Goal: Obtain resource: Obtain resource

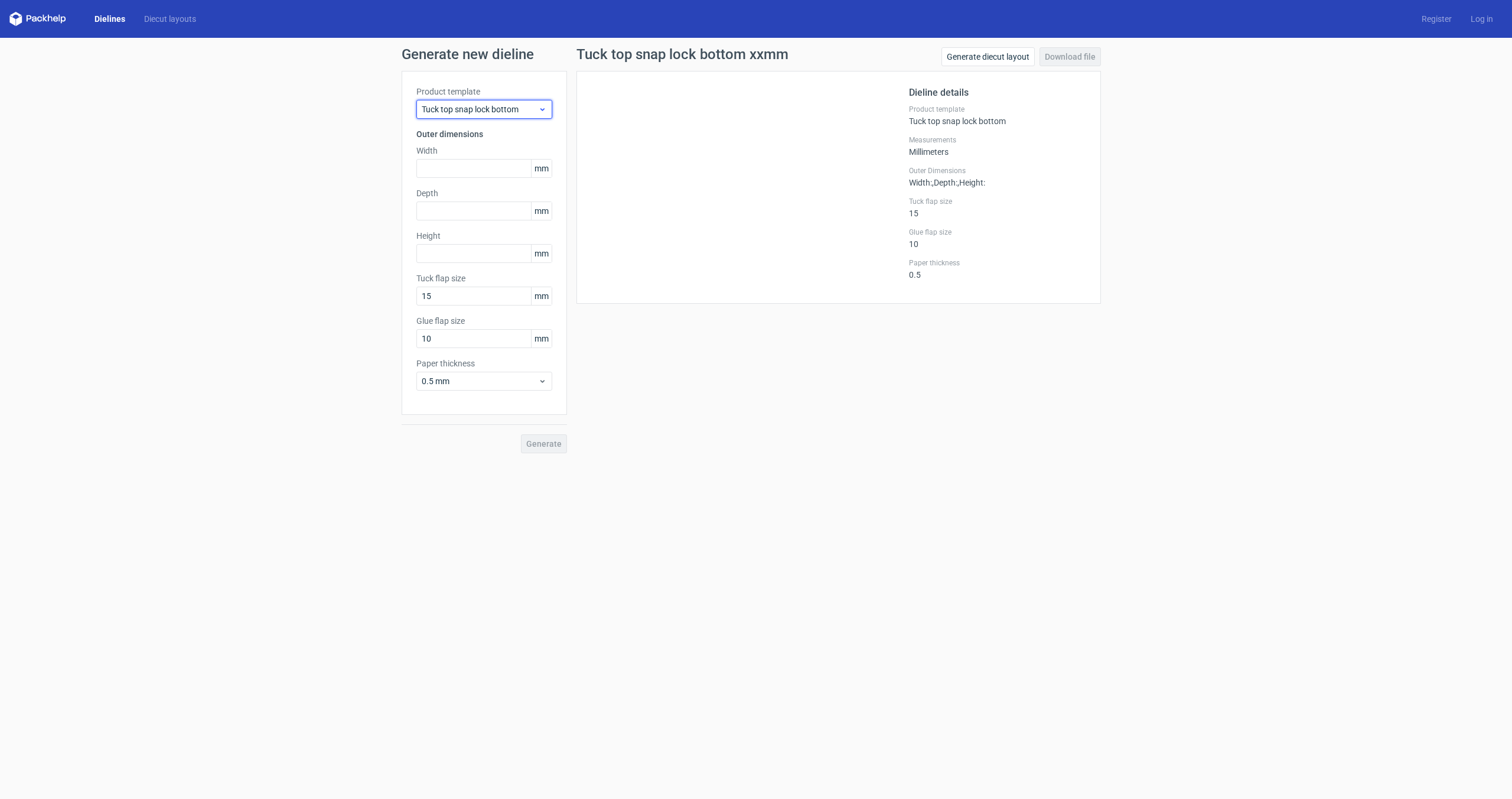
click at [486, 111] on span "Tuck top snap lock bottom" at bounding box center [480, 109] width 117 height 12
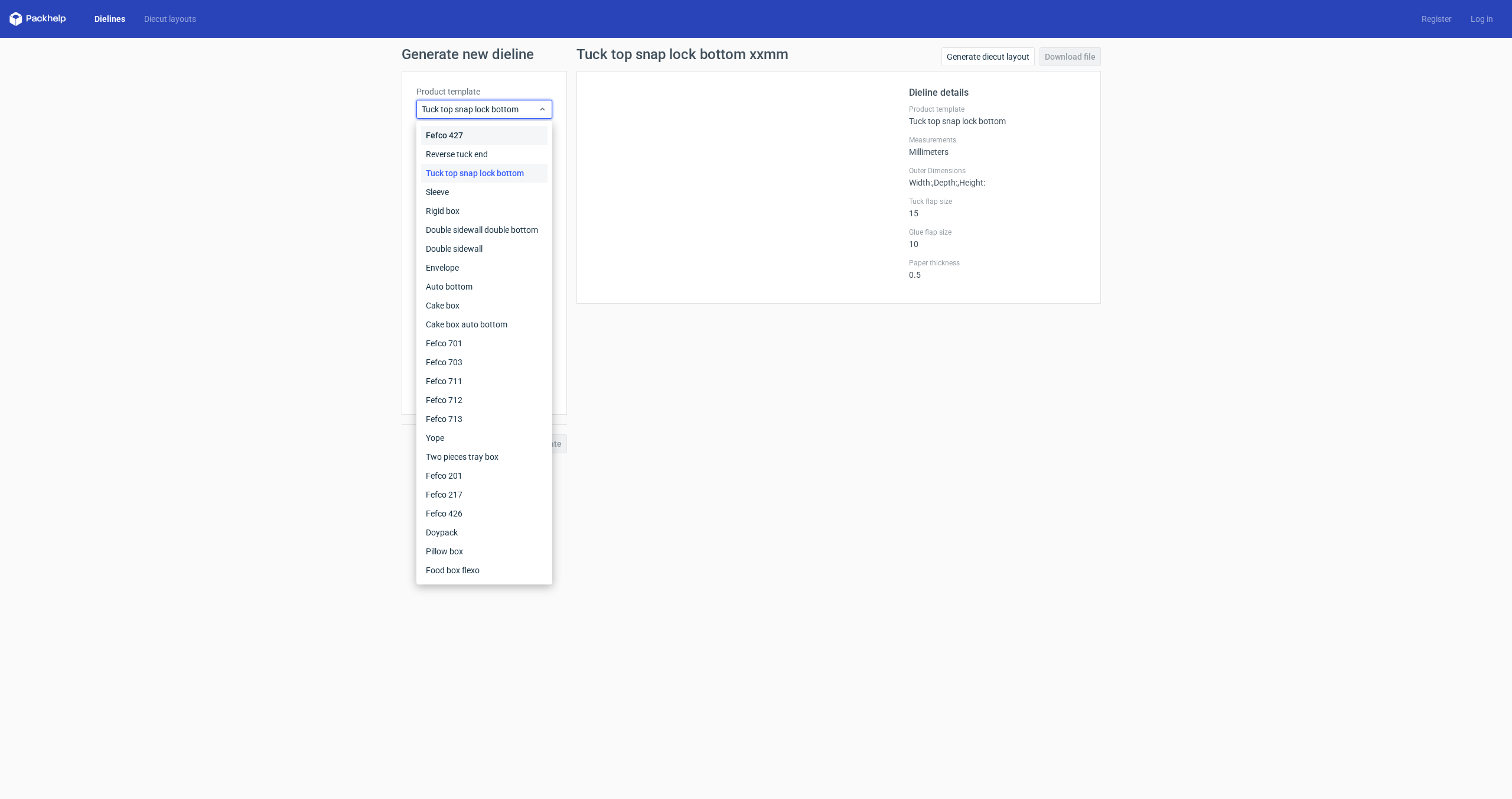
click at [480, 127] on div "Fefco 427" at bounding box center [484, 135] width 127 height 19
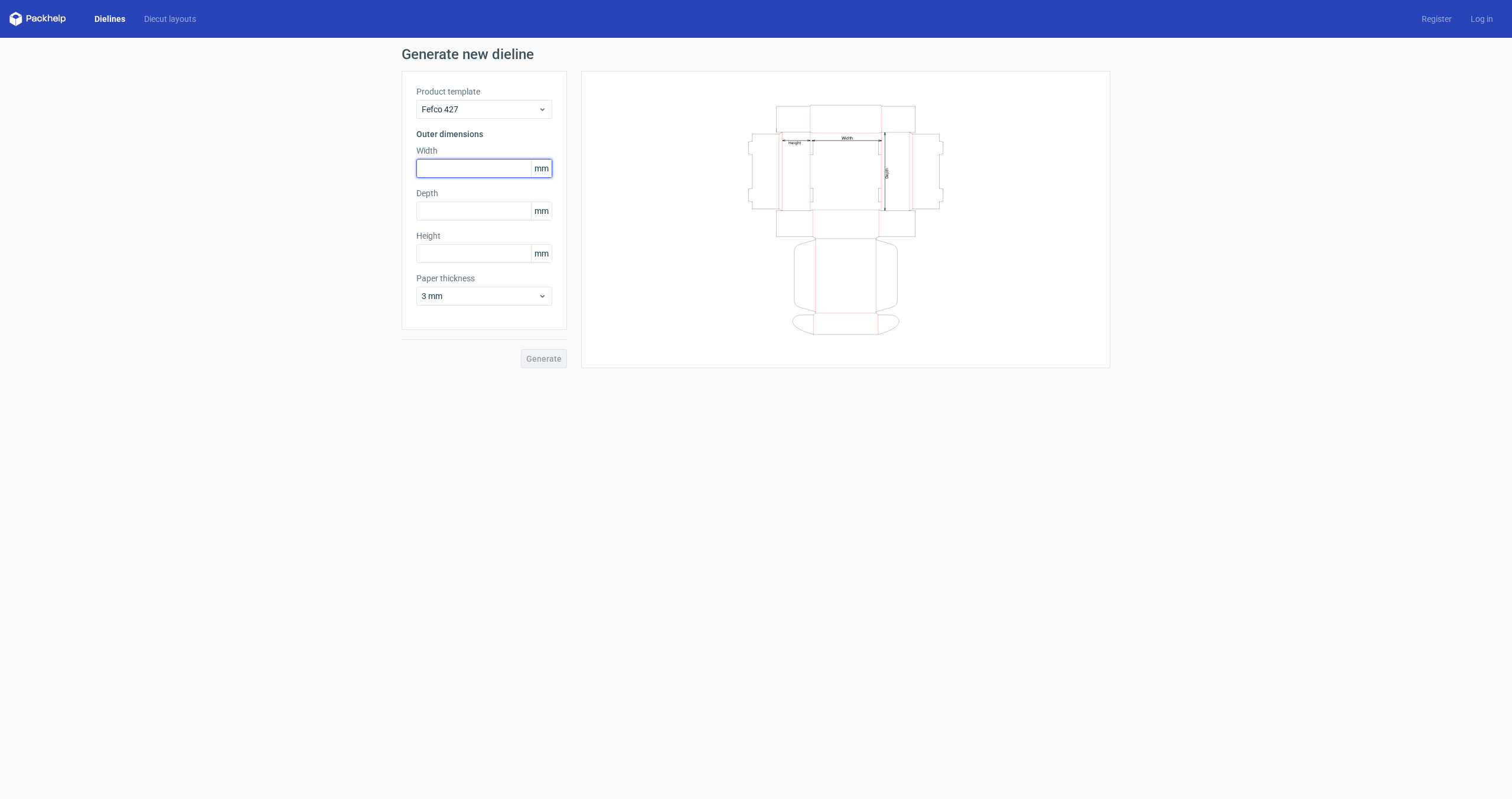
click at [461, 174] on input "text" at bounding box center [484, 168] width 136 height 19
type input "160"
type input "120"
click at [526, 358] on button "Generate" at bounding box center [544, 359] width 46 height 19
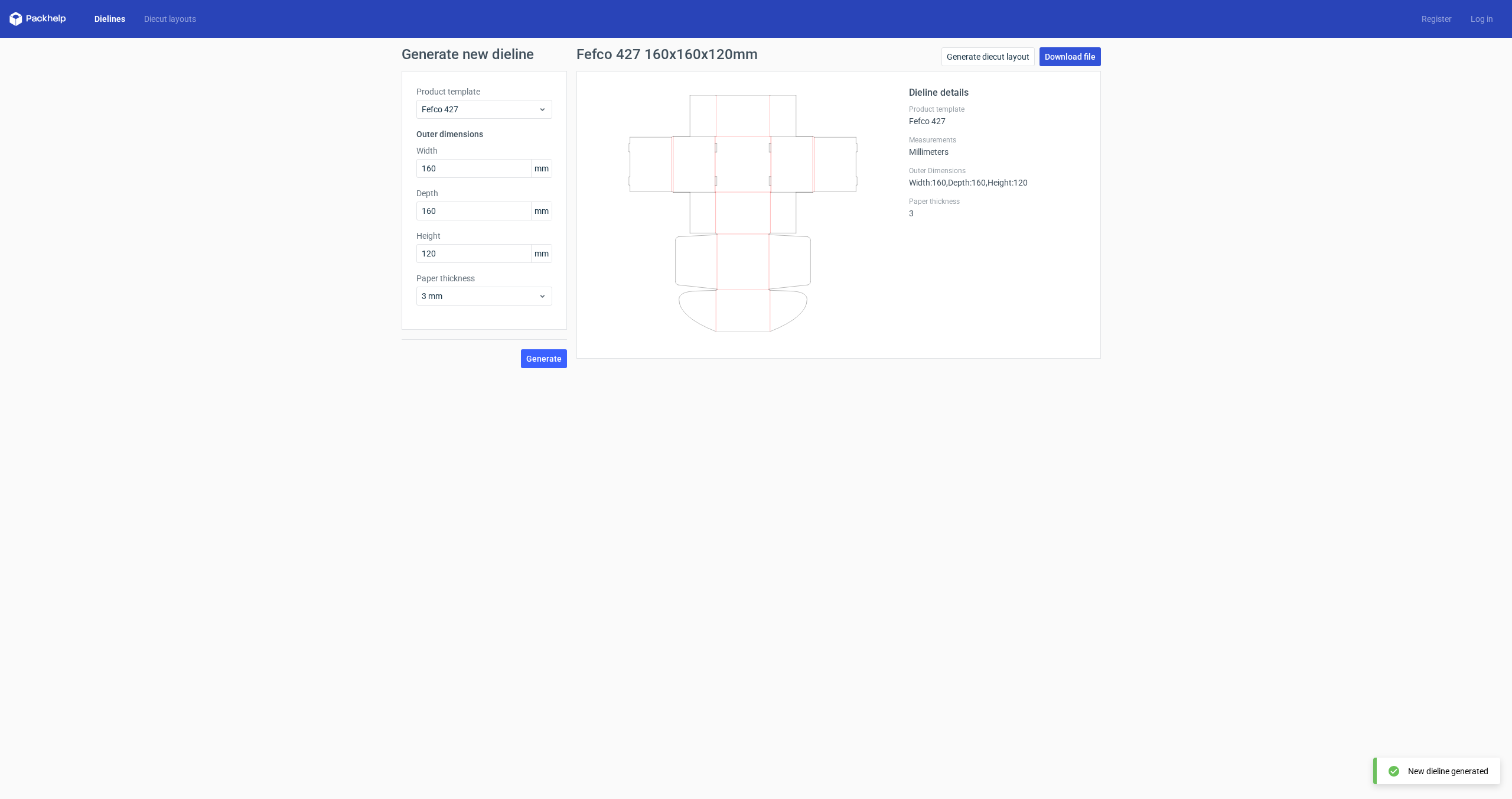
click at [1067, 61] on link "Download file" at bounding box center [1070, 57] width 61 height 19
drag, startPoint x: 411, startPoint y: 168, endPoint x: 378, endPoint y: 171, distance: 33.1
click at [378, 171] on div "Generate new dieline Product template Fefco 427 Outer dimensions Width 160 mm D…" at bounding box center [756, 208] width 1512 height 340
type input "200"
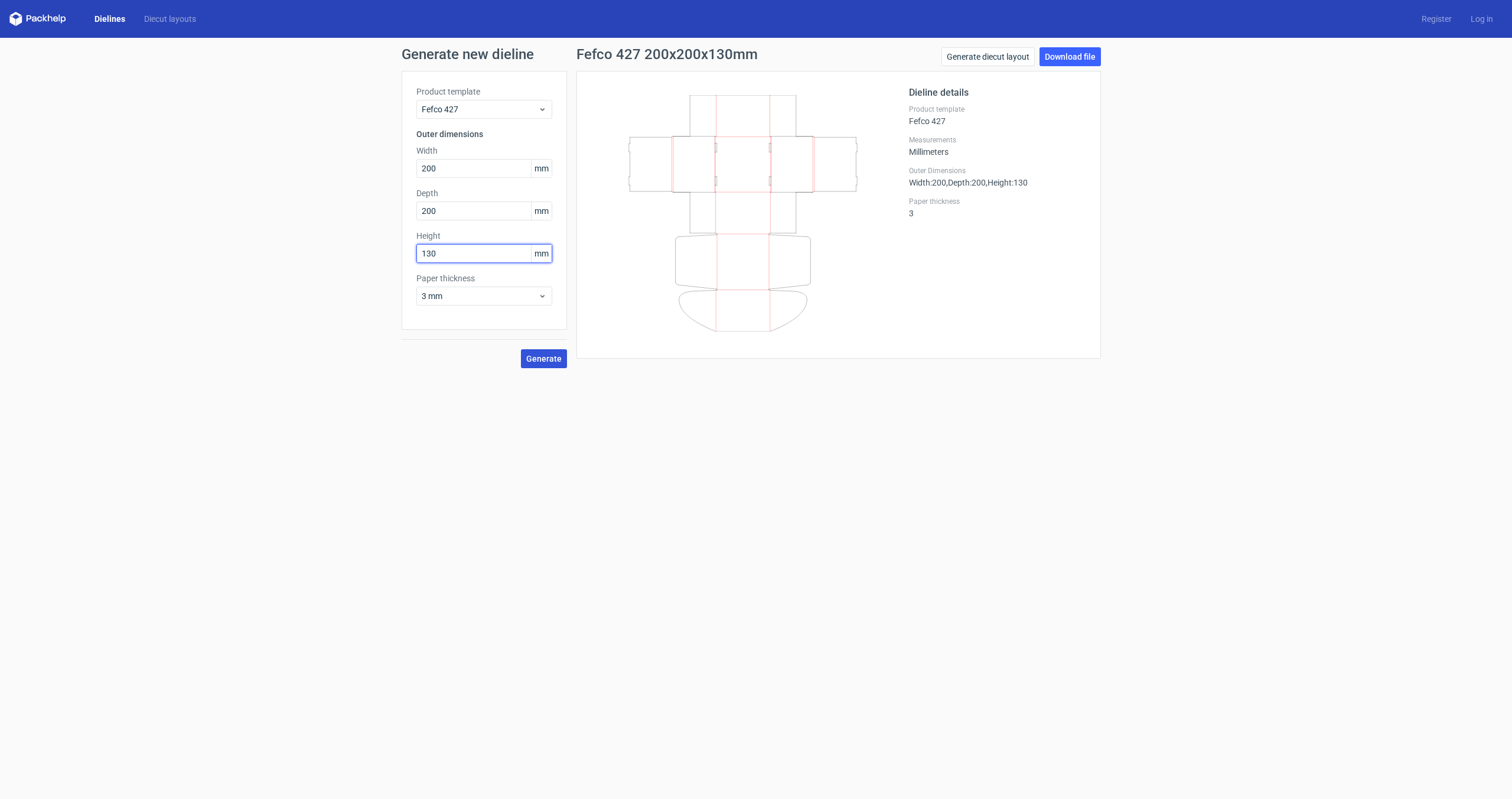
type input "130"
click at [546, 357] on span "Generate" at bounding box center [544, 359] width 35 height 8
click at [1074, 61] on link "Download file" at bounding box center [1070, 57] width 61 height 19
click at [458, 163] on input "200" at bounding box center [484, 168] width 136 height 19
click at [458, 169] on input "200" at bounding box center [484, 168] width 136 height 19
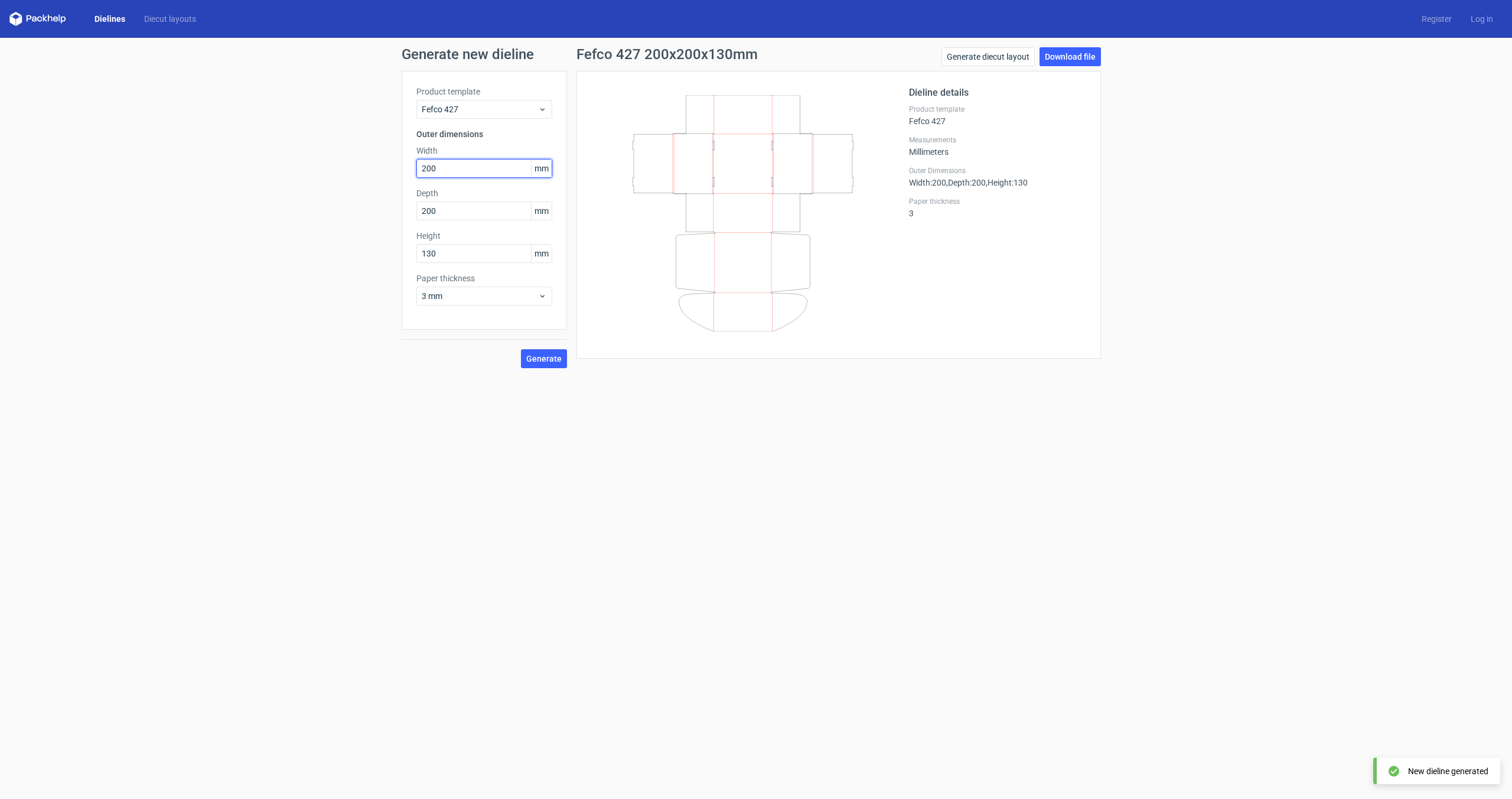
drag, startPoint x: 470, startPoint y: 170, endPoint x: 372, endPoint y: 161, distance: 98.4
click at [372, 161] on div "Generate new dieline Product template Fefco 427 Outer dimensions Width 200 mm D…" at bounding box center [756, 208] width 1512 height 340
type input "350"
type input "220"
type input "90"
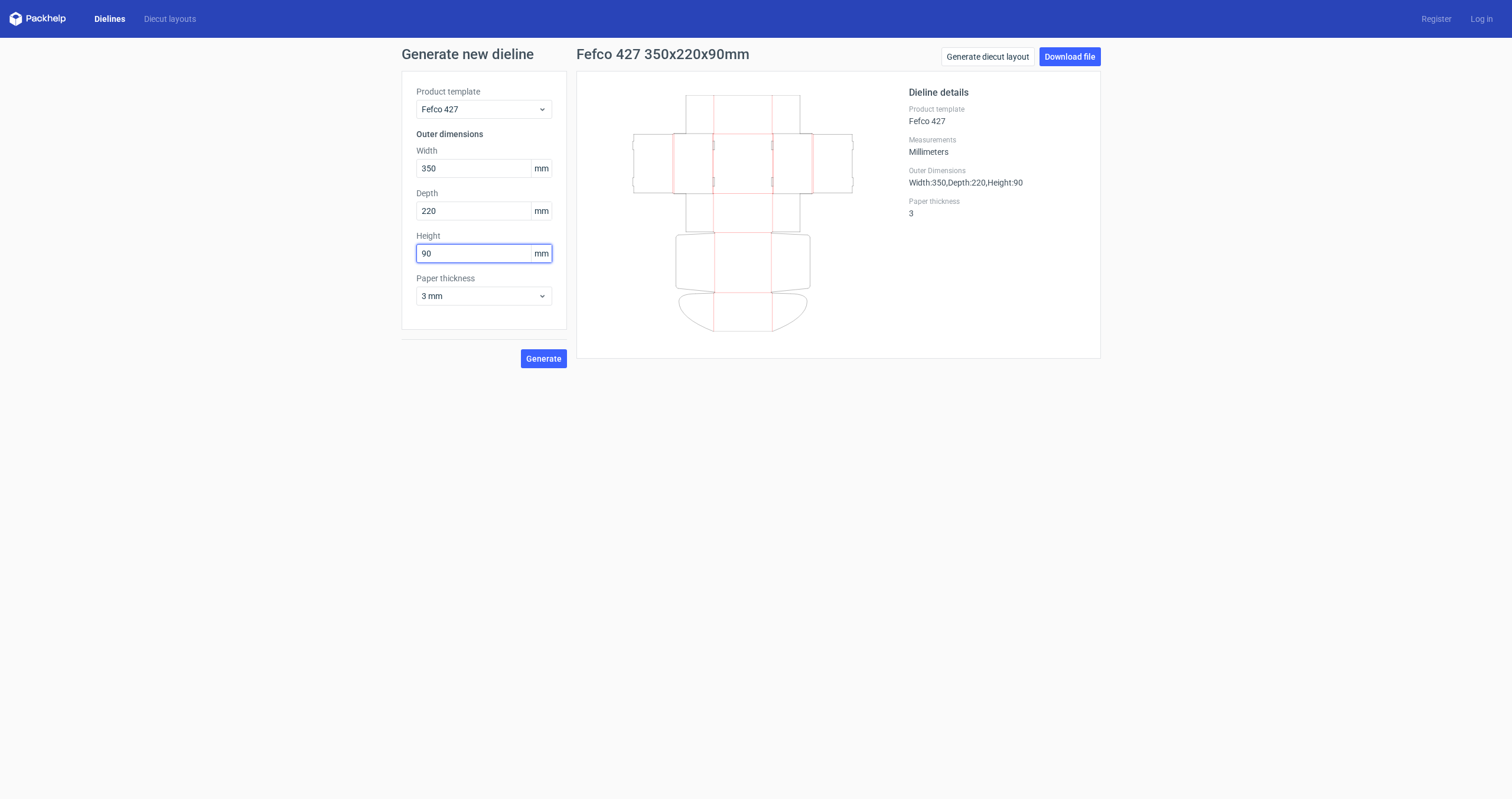
click at [521, 349] on button "Generate" at bounding box center [544, 359] width 46 height 19
click at [1064, 60] on link "Download file" at bounding box center [1070, 57] width 61 height 19
click at [535, 109] on span "Fefco 427" at bounding box center [480, 109] width 117 height 12
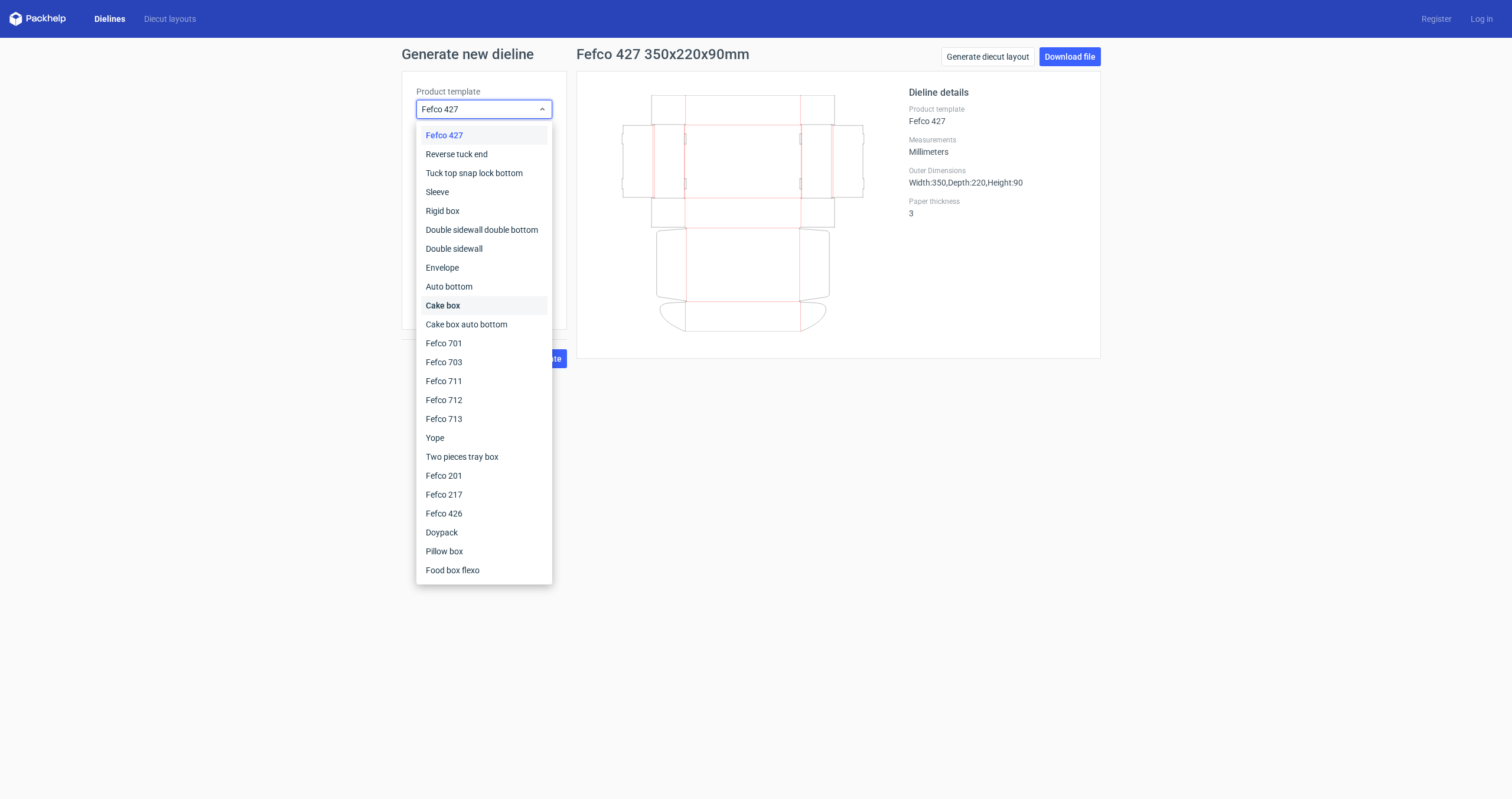
click at [488, 313] on div "Cake box" at bounding box center [484, 305] width 127 height 19
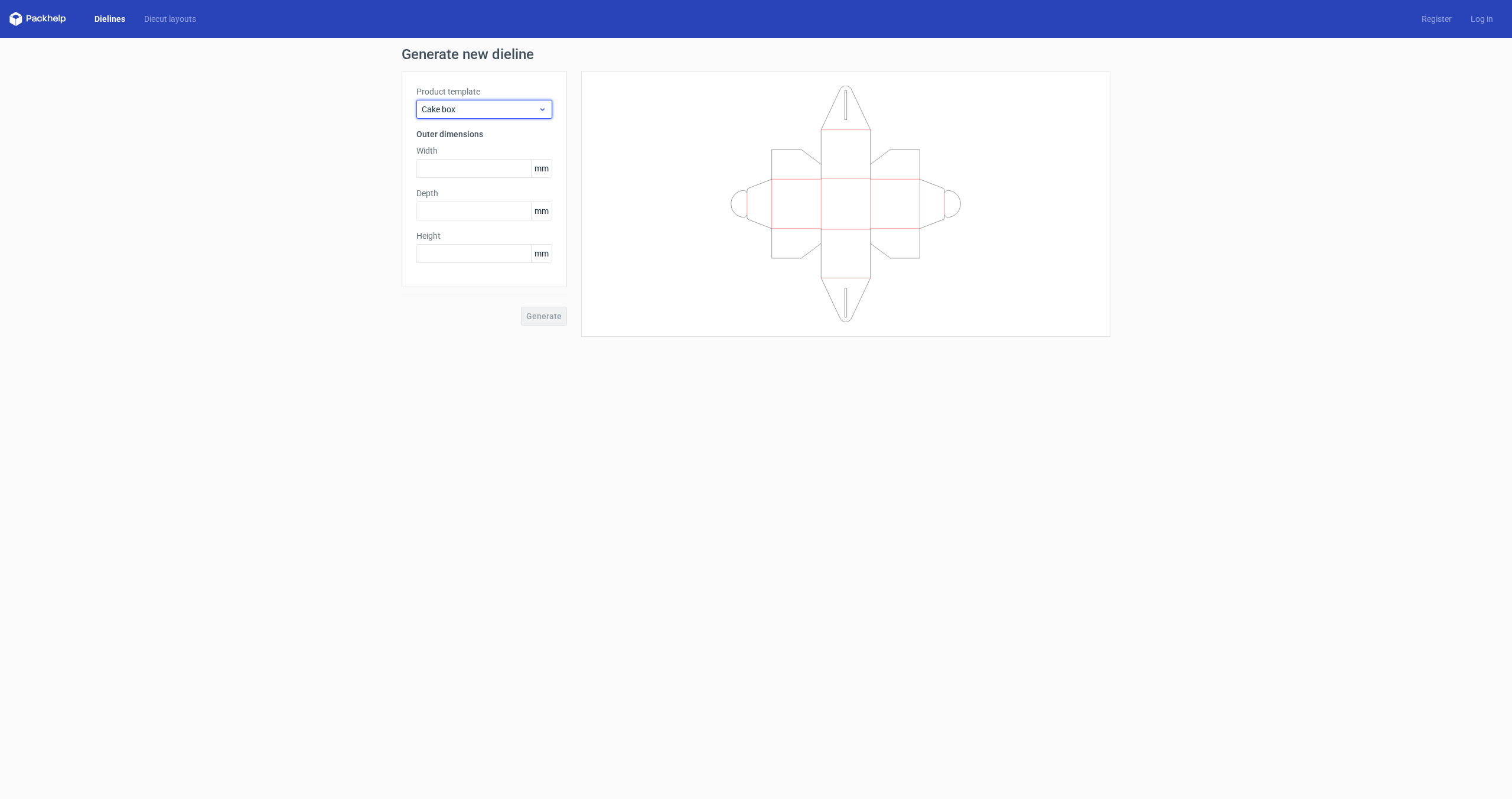
click at [529, 115] on span "Cake box" at bounding box center [480, 109] width 117 height 12
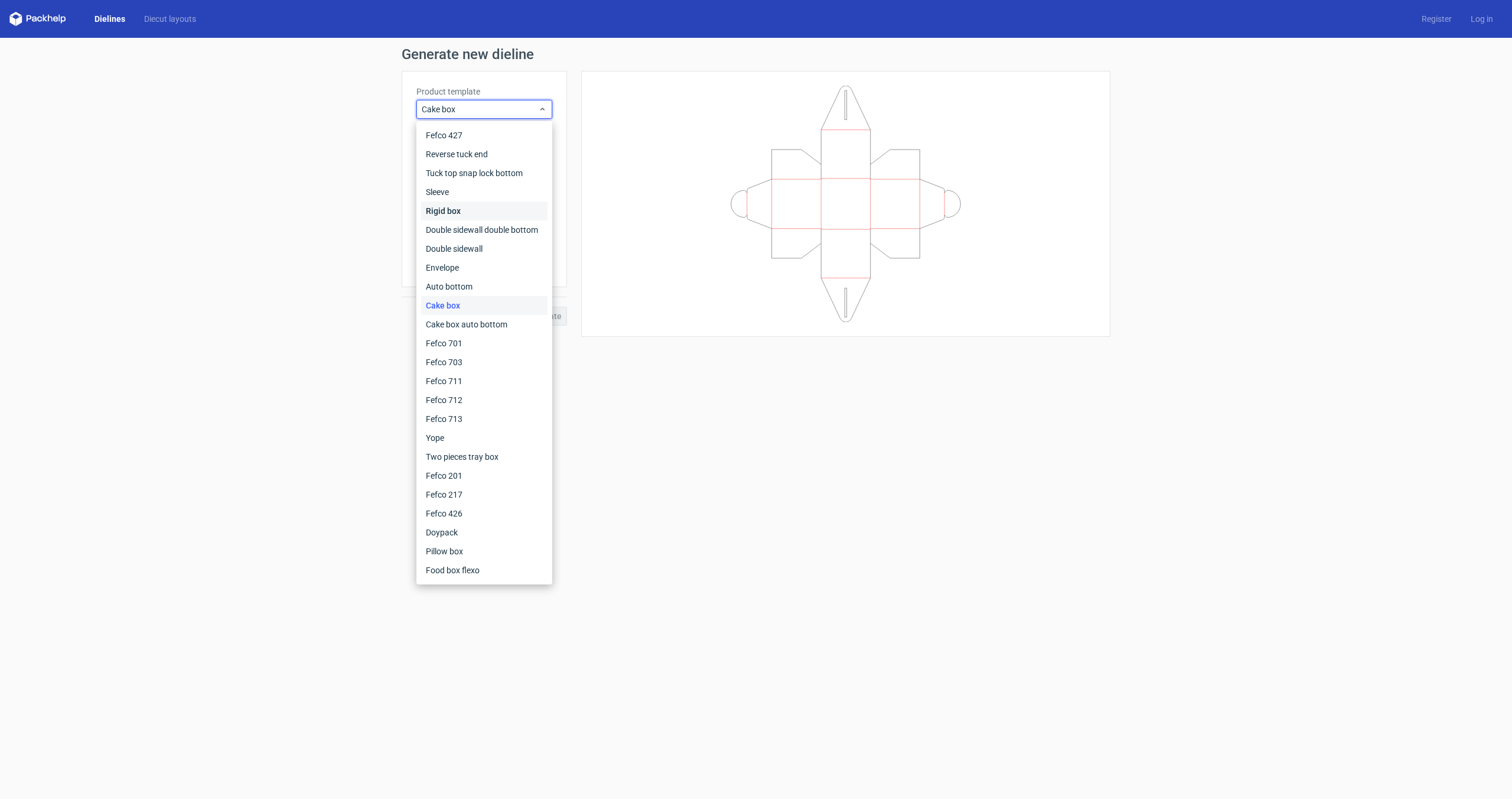
click at [502, 206] on div "Rigid box" at bounding box center [484, 211] width 127 height 19
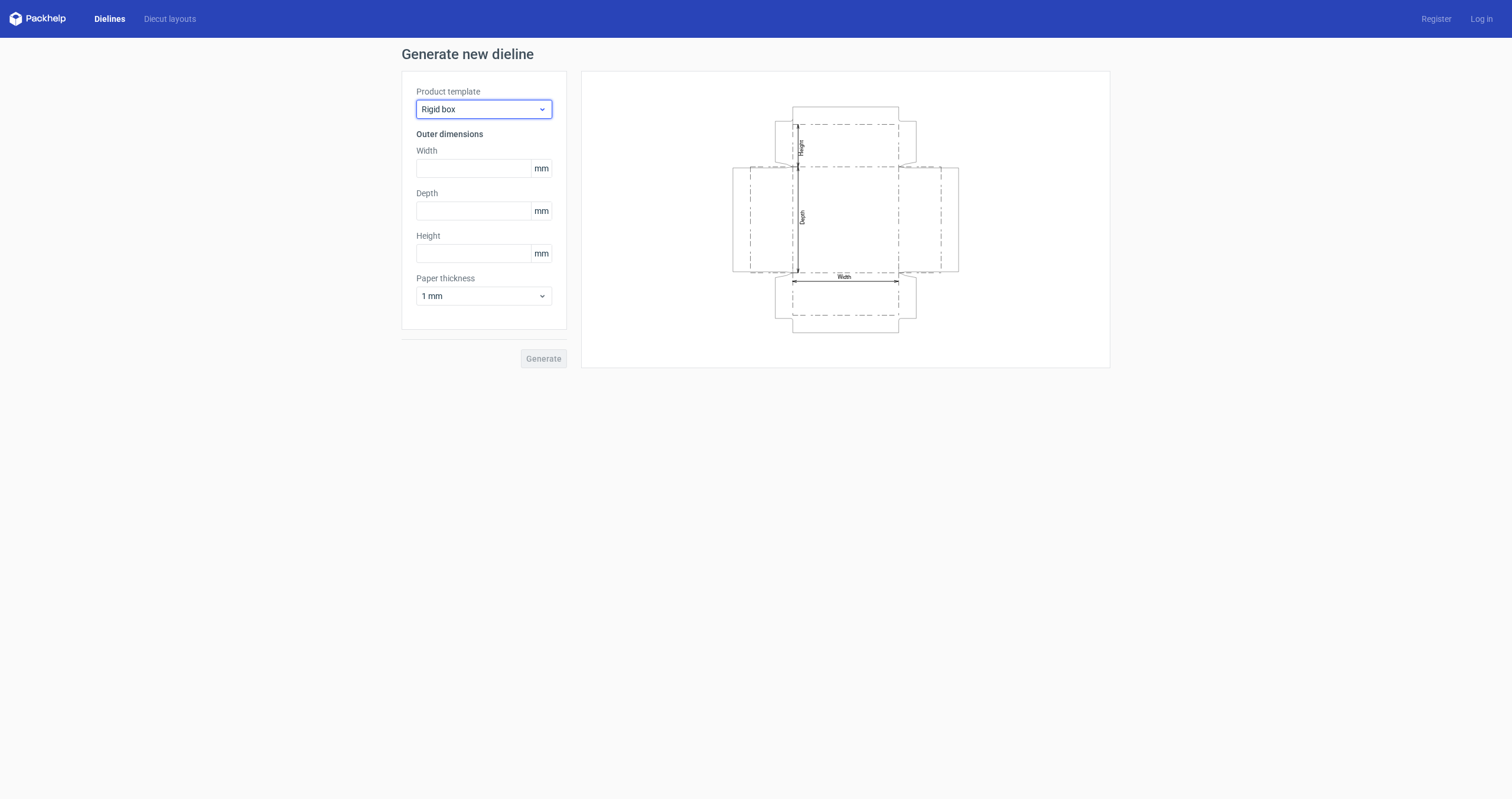
click at [510, 118] on div "Rigid box" at bounding box center [484, 109] width 136 height 19
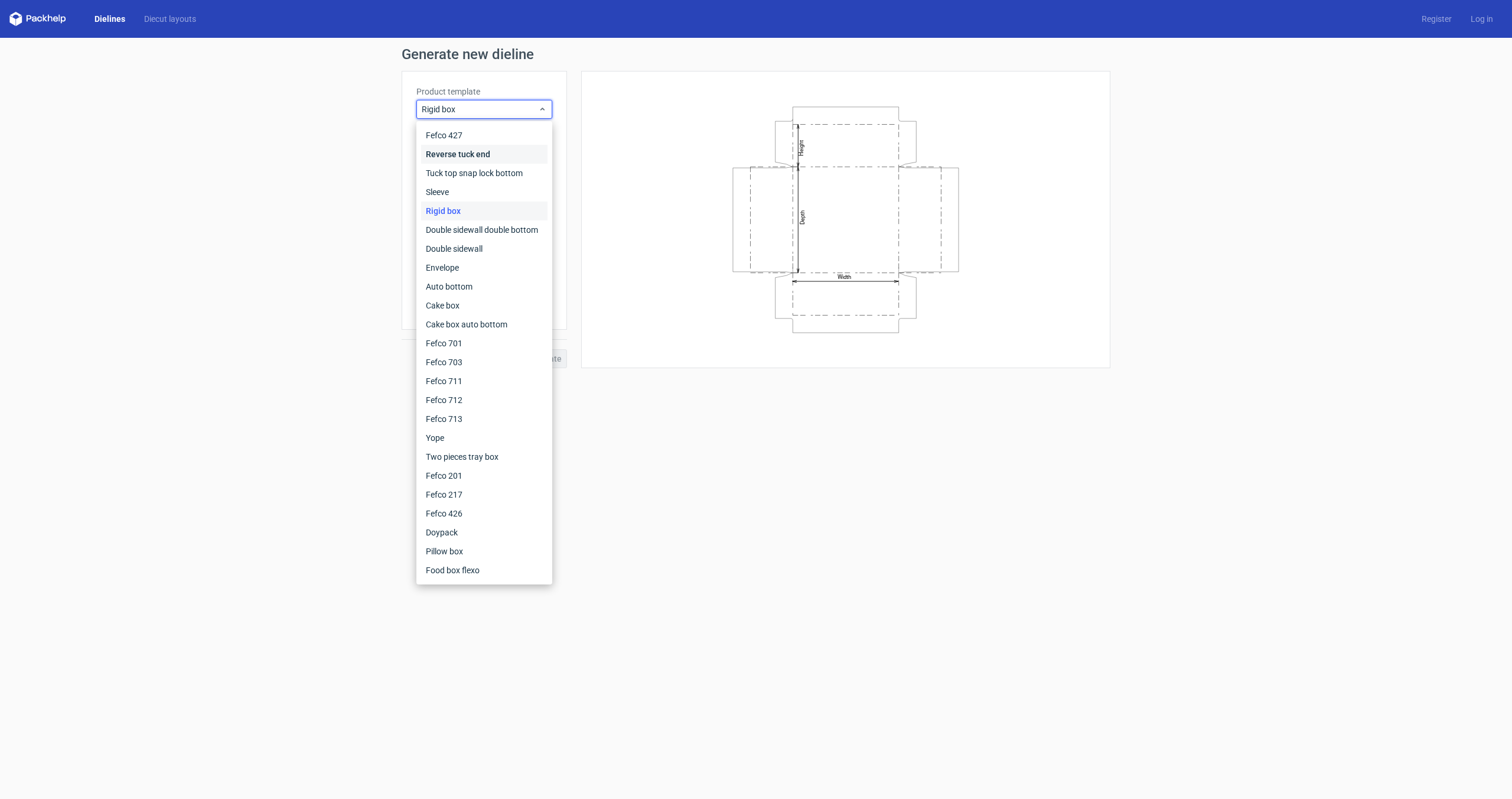
click at [508, 151] on div "Reverse tuck end" at bounding box center [484, 154] width 127 height 19
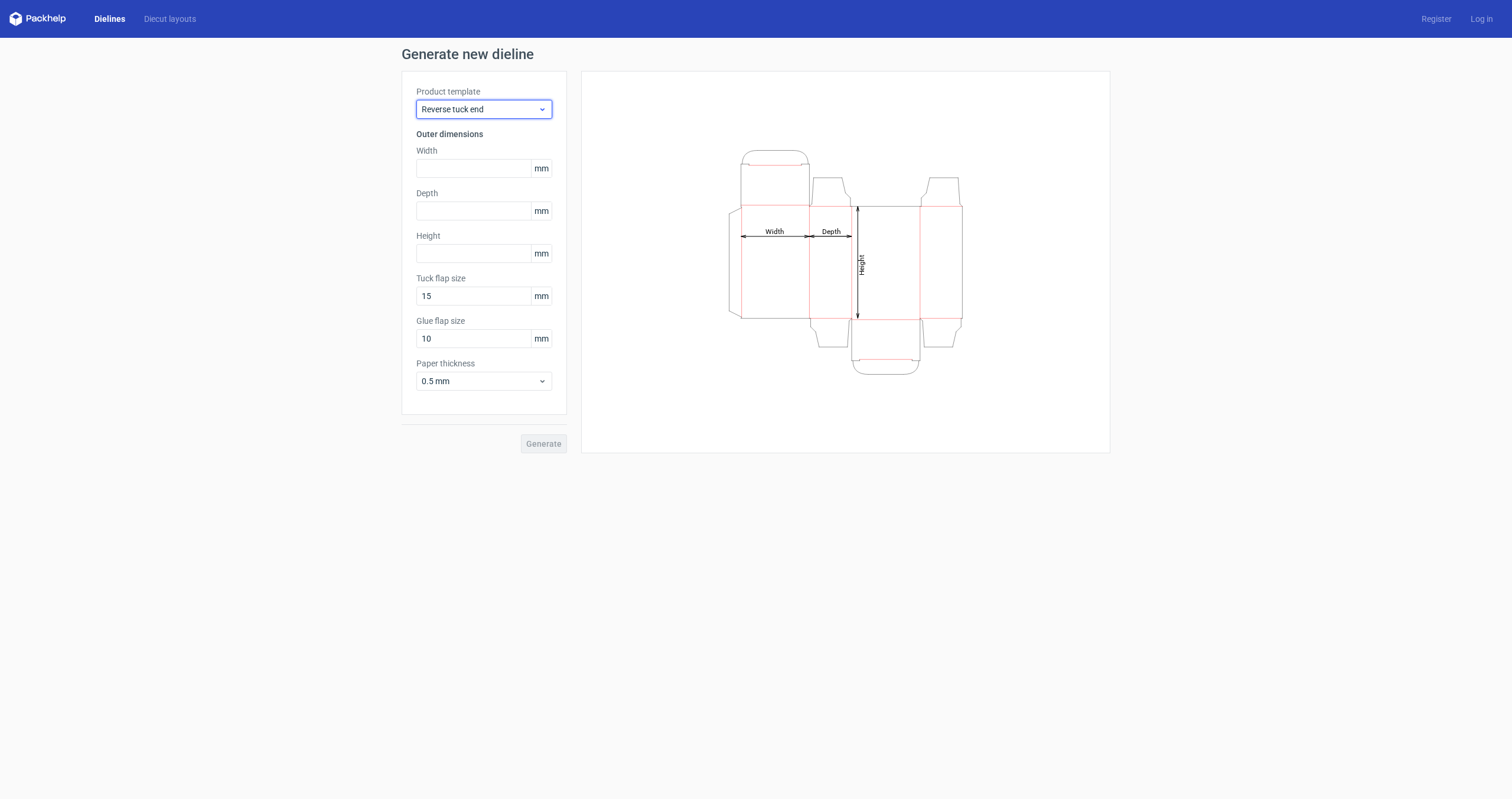
click at [515, 105] on span "Reverse tuck end" at bounding box center [480, 109] width 117 height 12
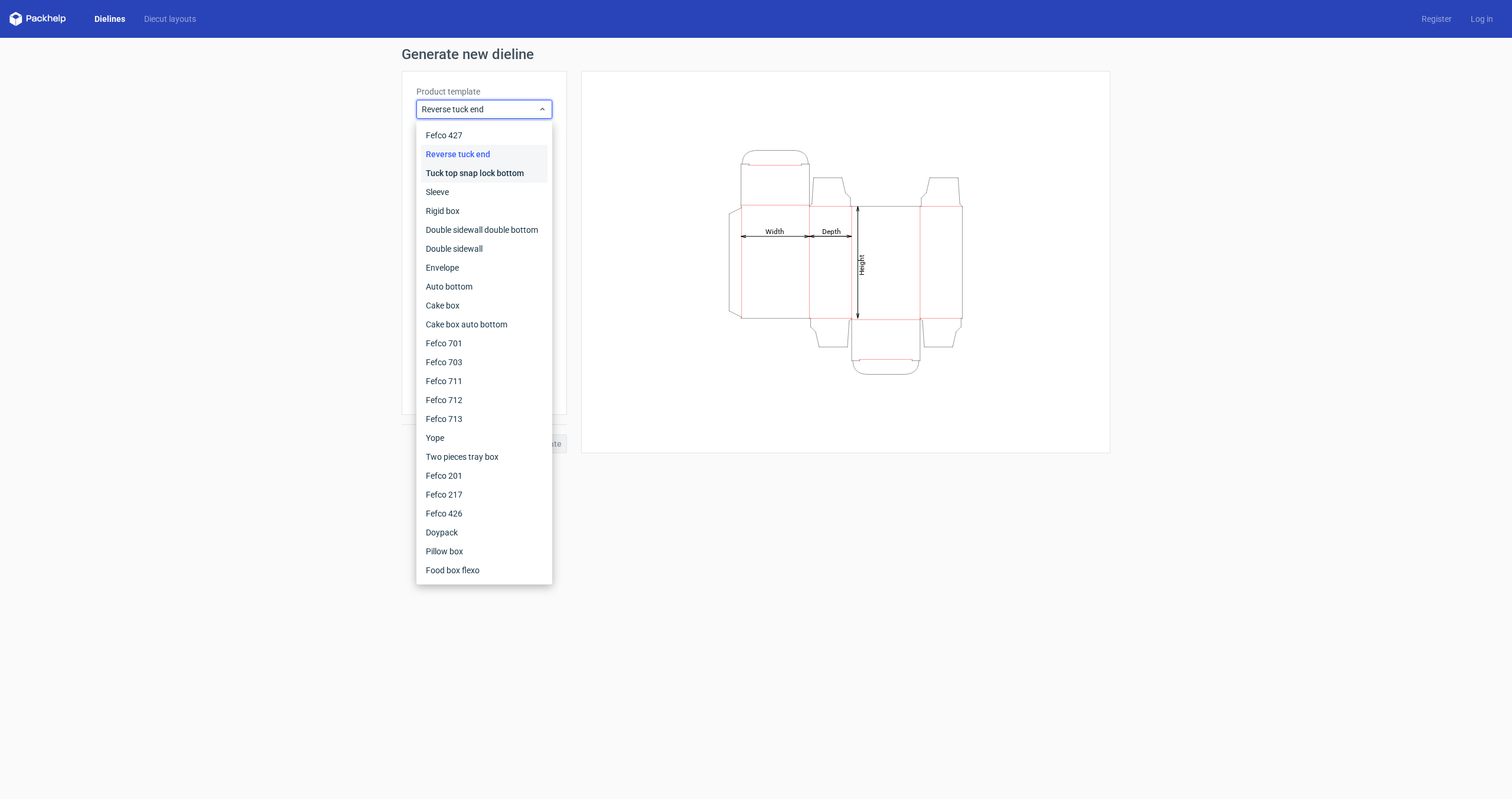
click at [507, 172] on div "Tuck top snap lock bottom" at bounding box center [484, 173] width 127 height 19
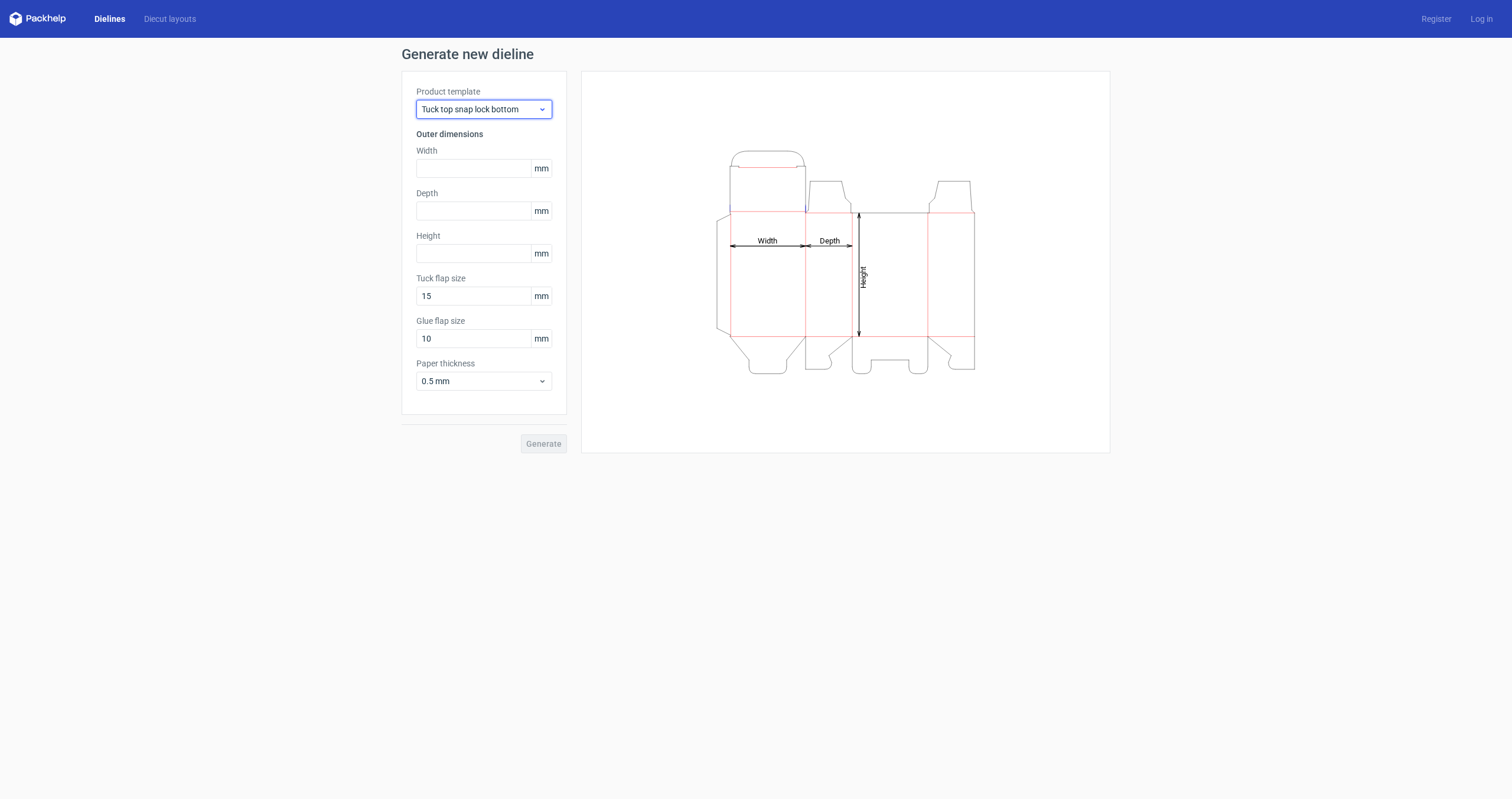
click at [516, 107] on span "Tuck top snap lock bottom" at bounding box center [480, 109] width 117 height 12
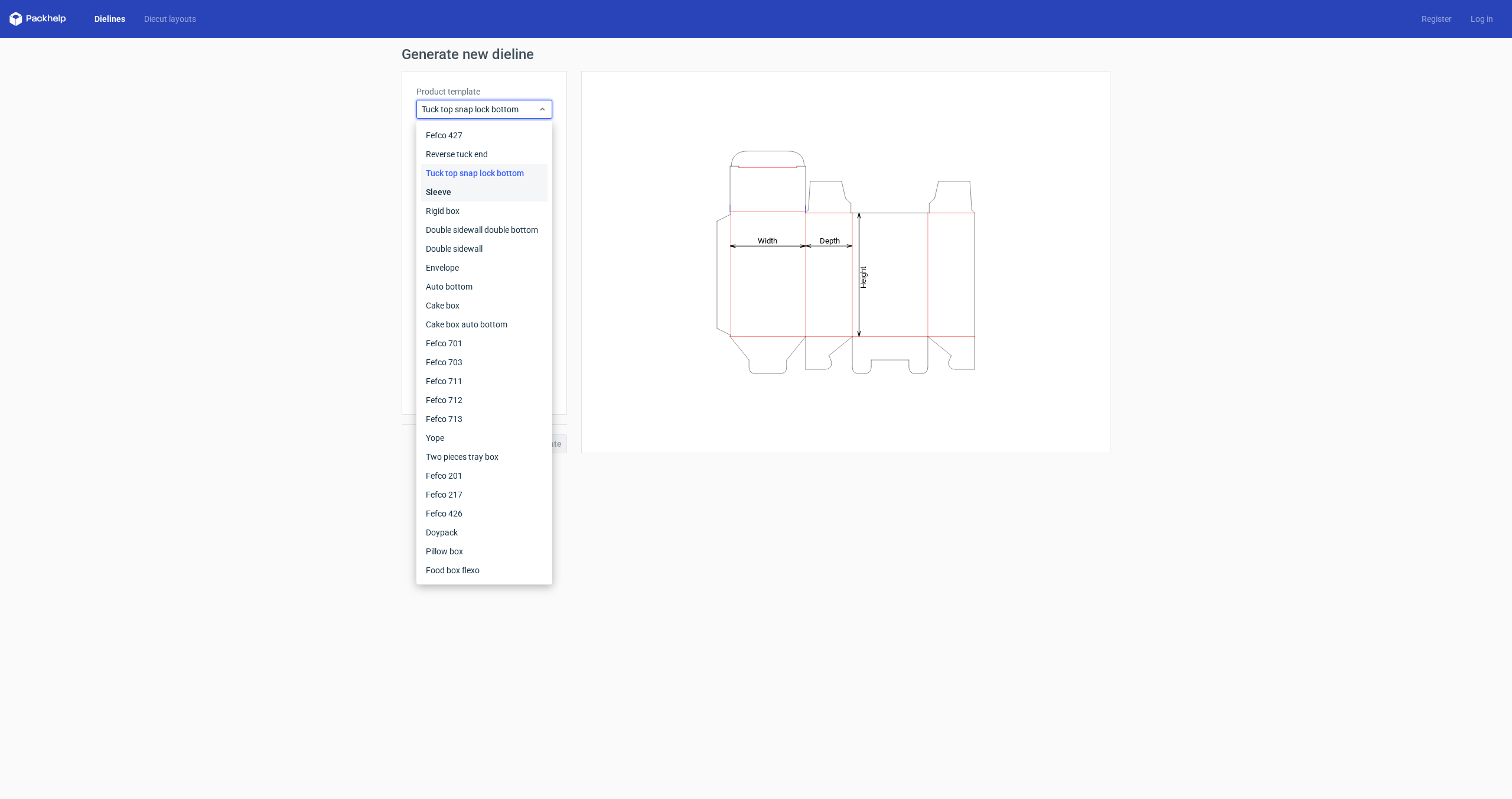
click at [516, 199] on div "Sleeve" at bounding box center [484, 192] width 127 height 19
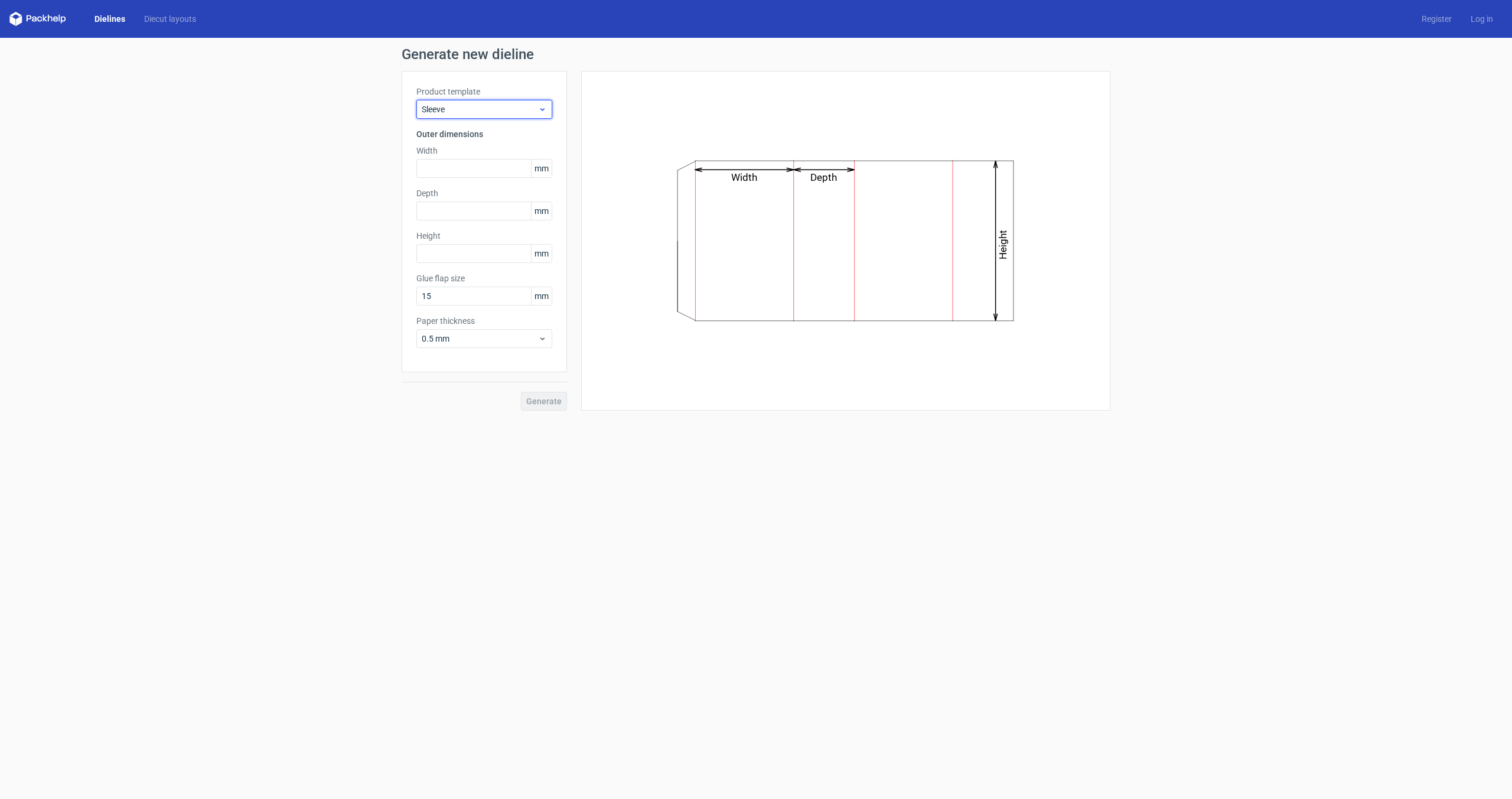
click at [518, 110] on span "Sleeve" at bounding box center [480, 109] width 117 height 12
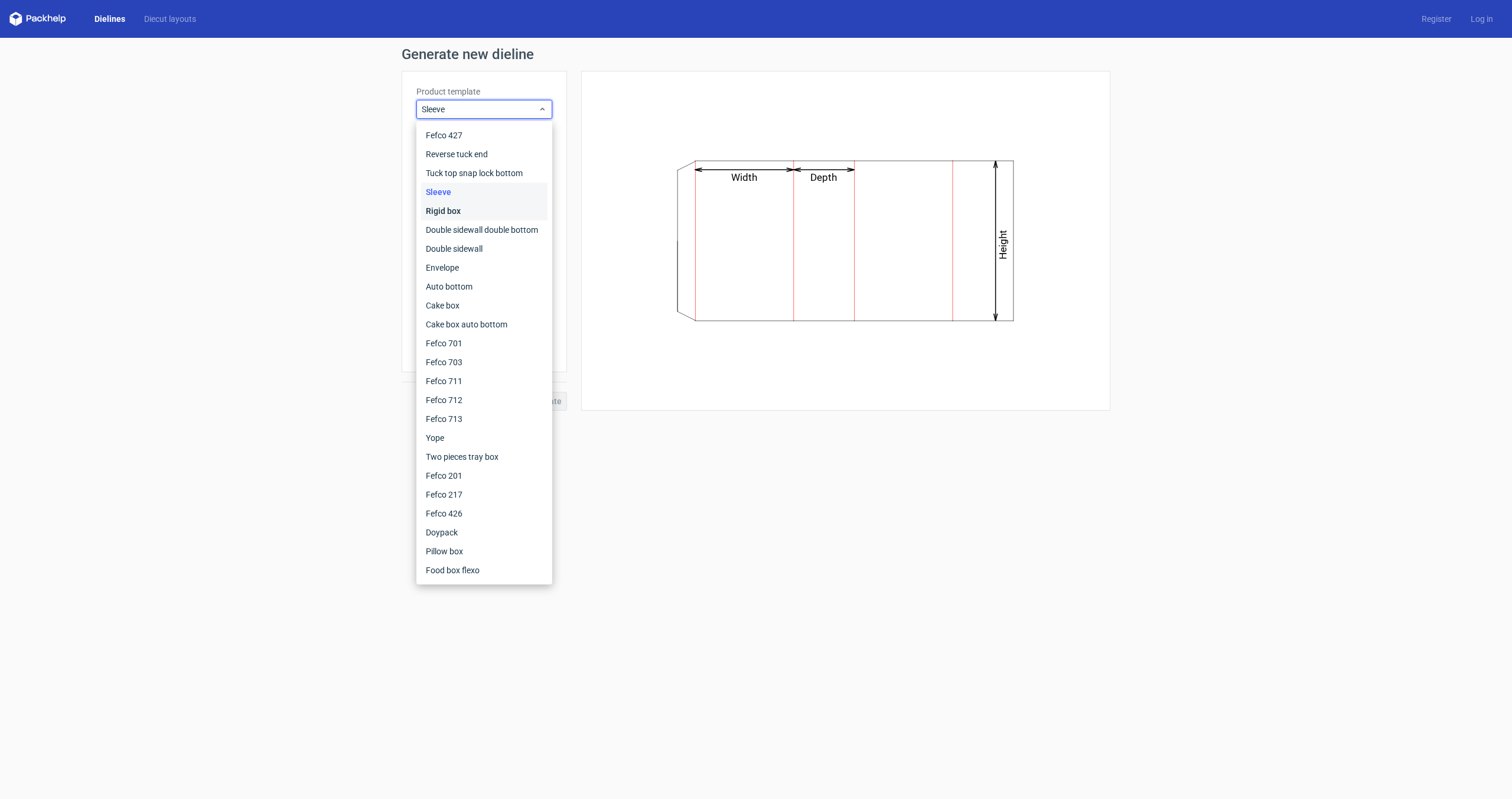
click at [510, 218] on div "Rigid box" at bounding box center [484, 211] width 127 height 19
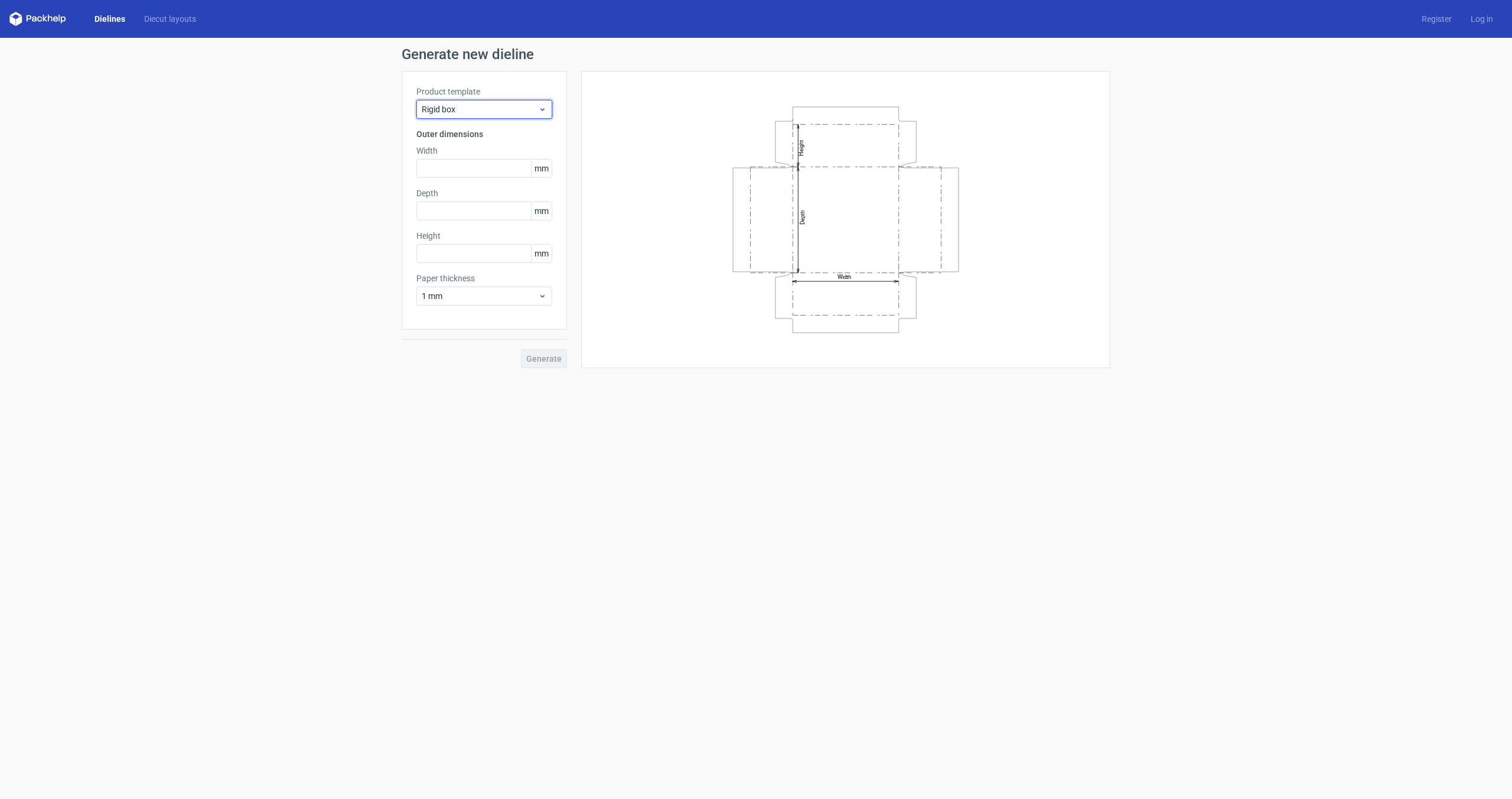
click at [515, 117] on div "Rigid box" at bounding box center [484, 109] width 136 height 19
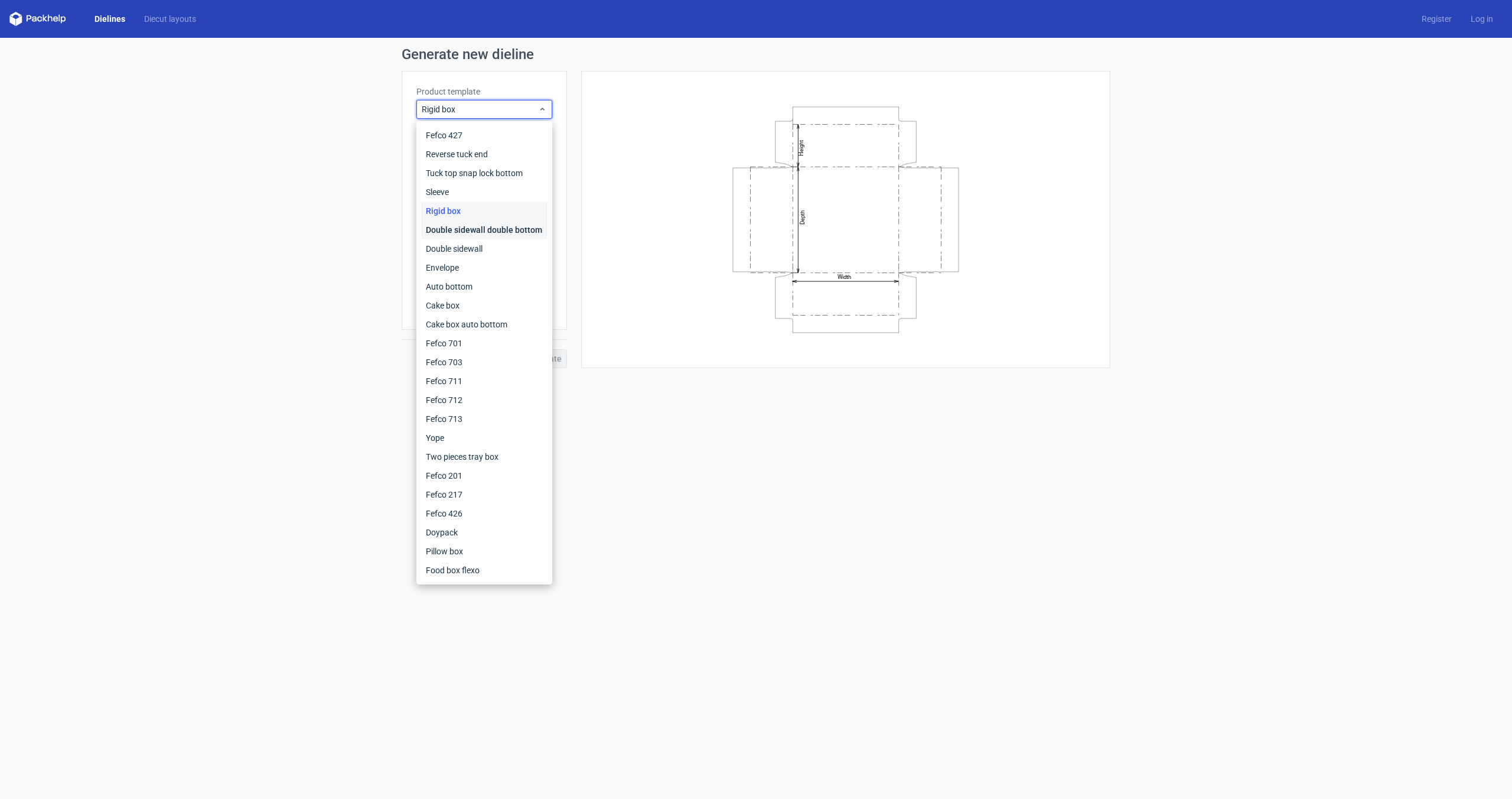
click at [510, 229] on div "Double sidewall double bottom" at bounding box center [484, 230] width 127 height 19
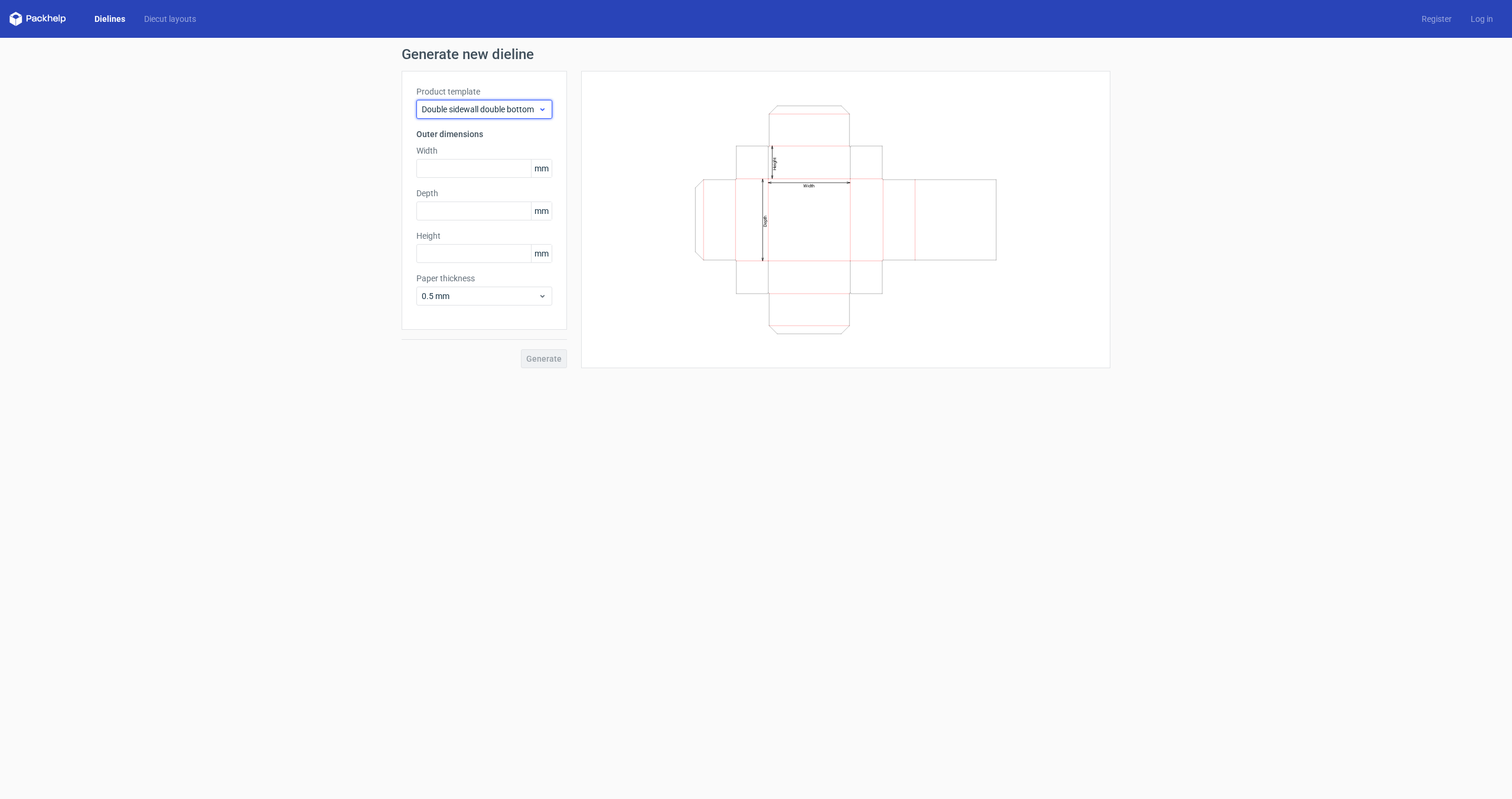
click at [515, 105] on span "Double sidewall double bottom" at bounding box center [480, 109] width 117 height 12
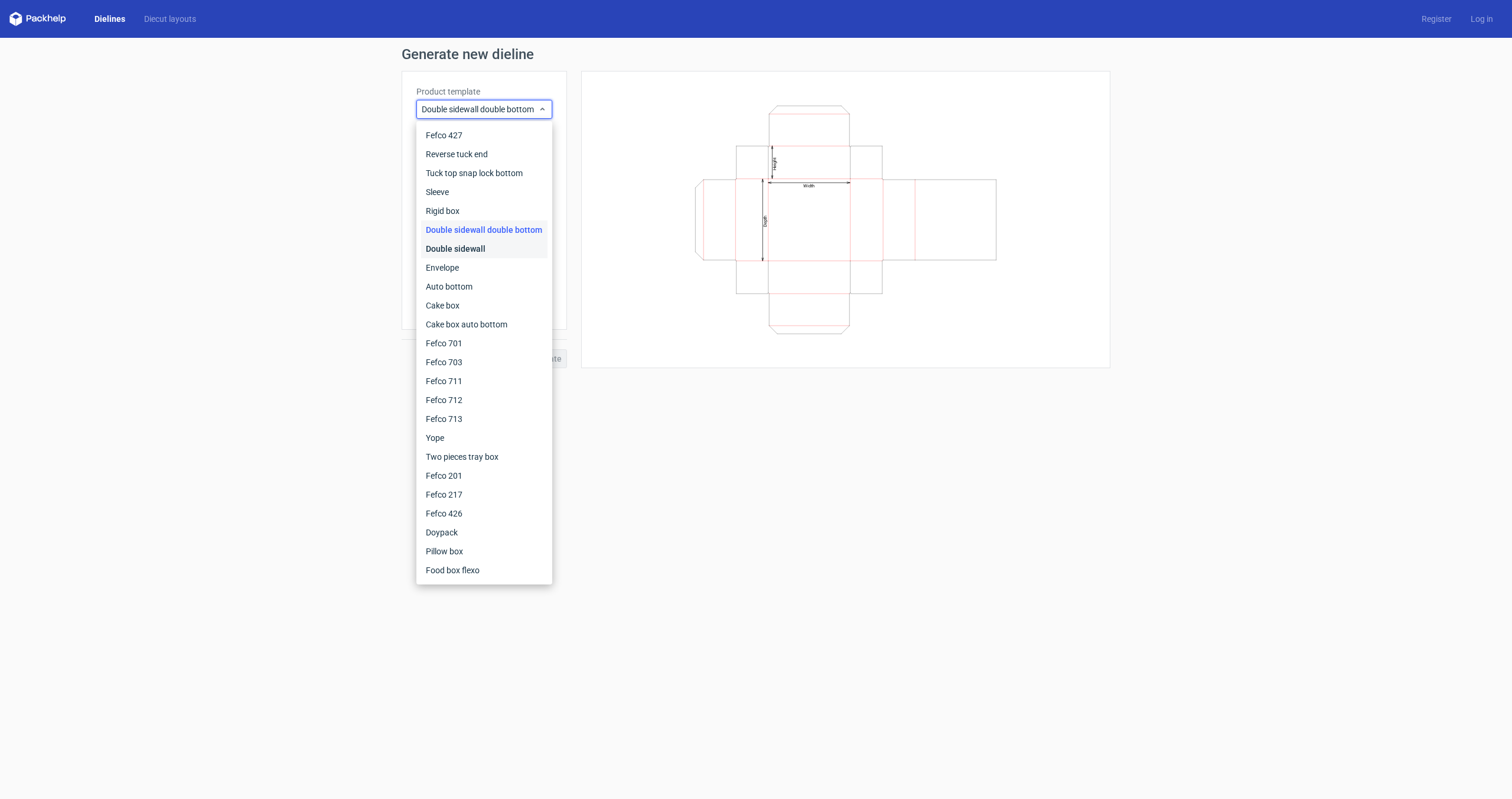
click at [510, 243] on div "Double sidewall" at bounding box center [484, 249] width 127 height 19
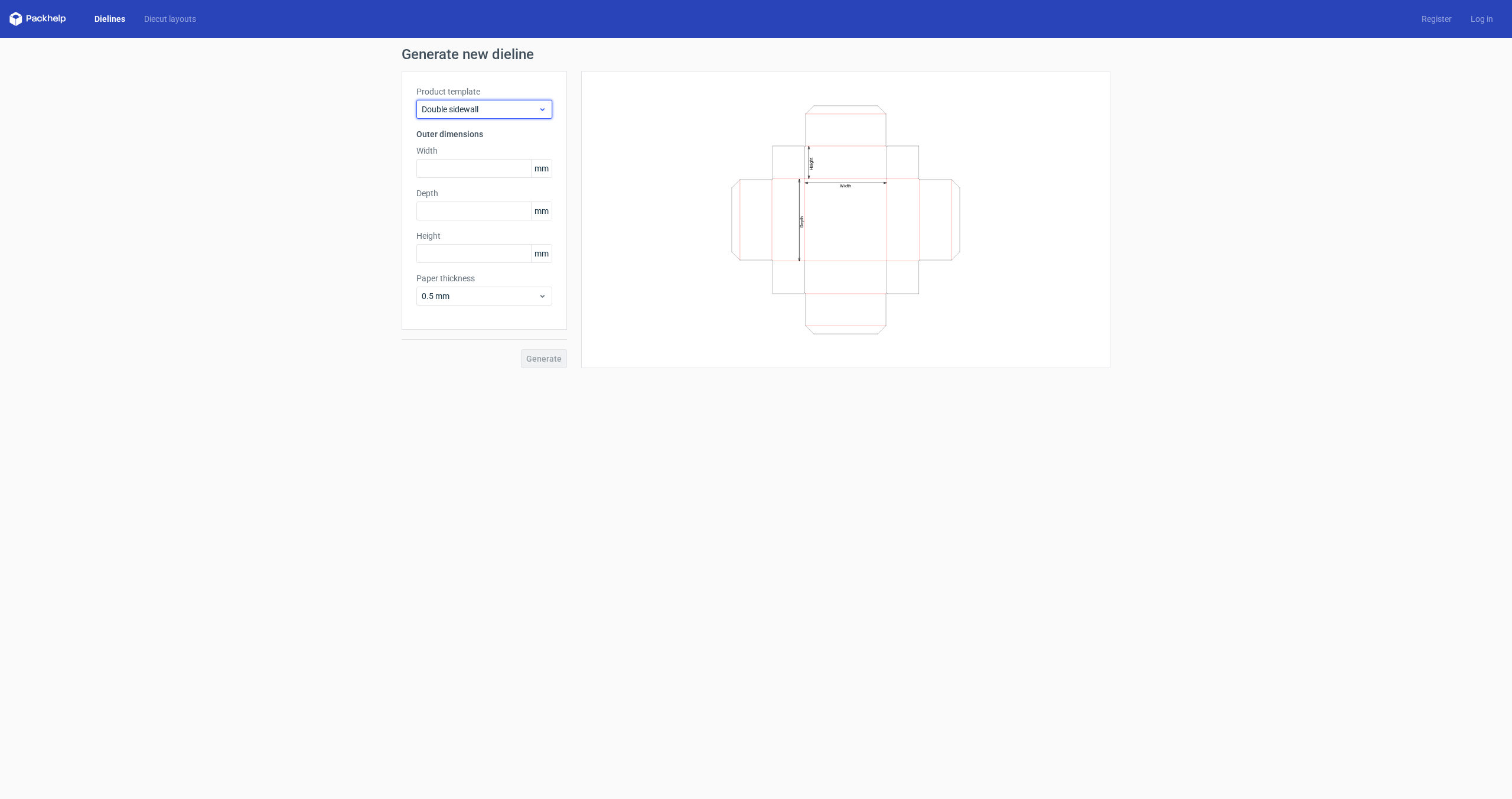
click at [514, 109] on span "Double sidewall" at bounding box center [480, 109] width 117 height 12
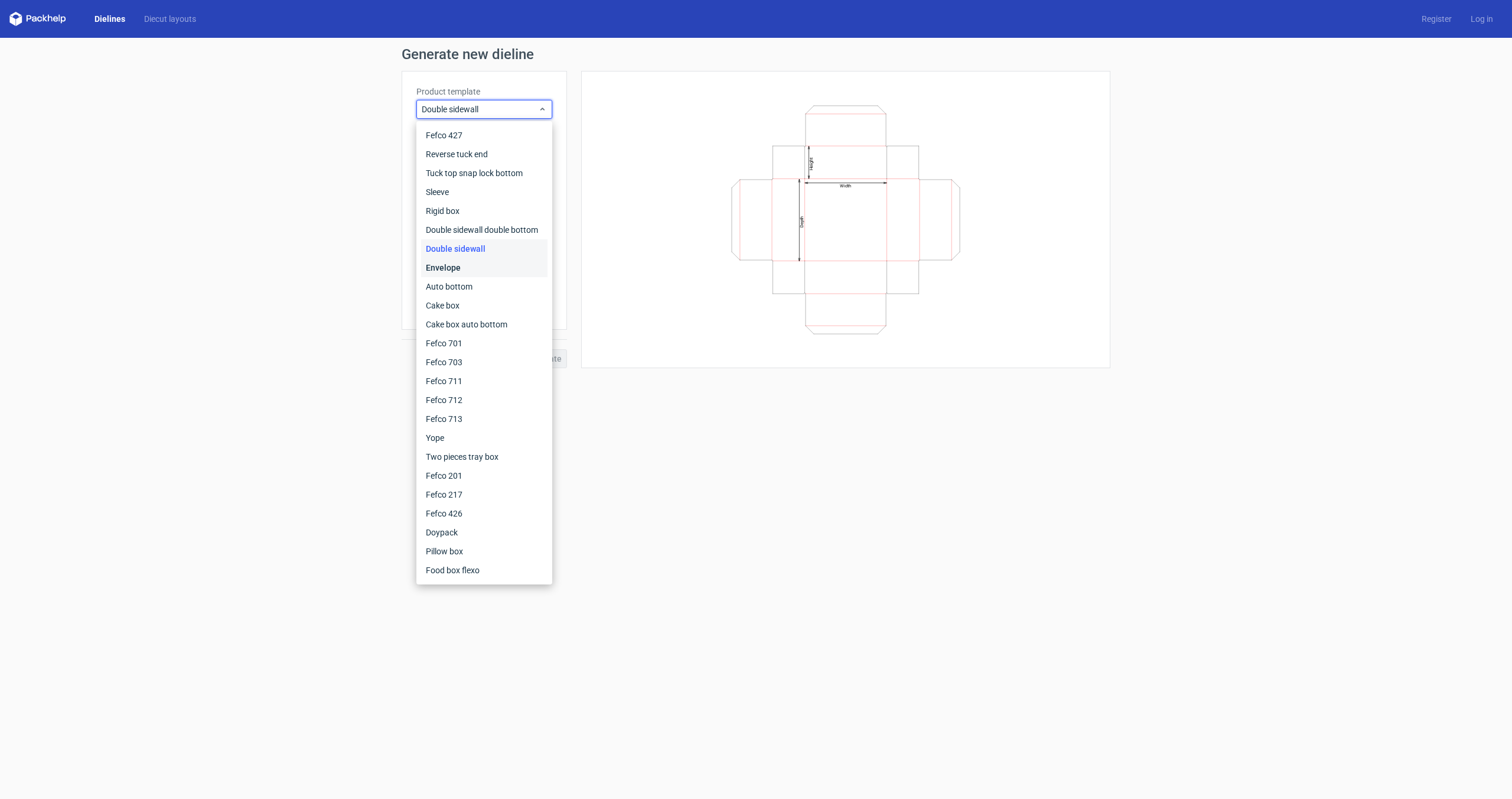
click at [507, 265] on div "Envelope" at bounding box center [484, 267] width 127 height 19
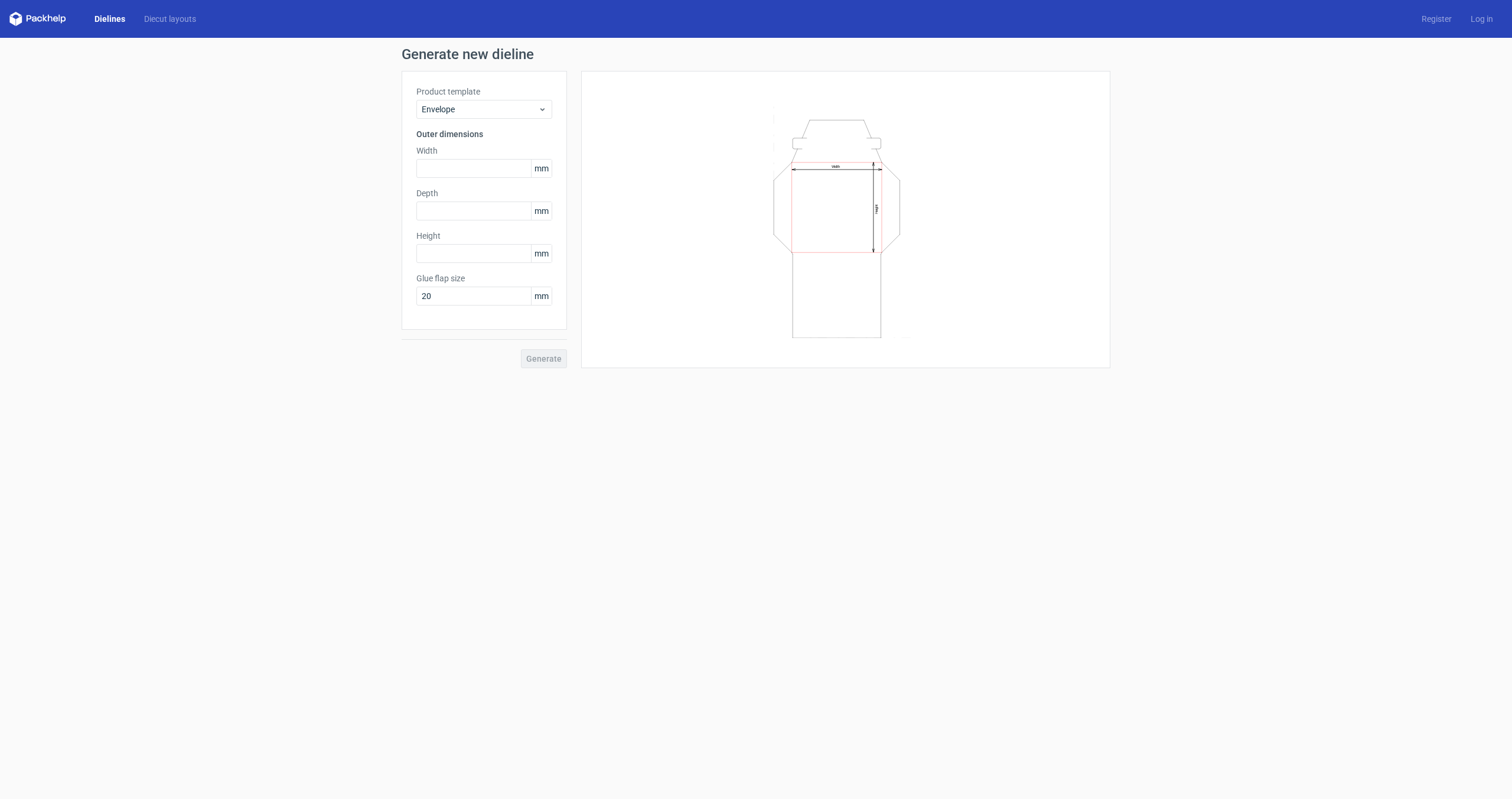
click at [514, 121] on div "Product template Envelope Outer dimensions Width mm Depth mm Height mm Glue fla…" at bounding box center [484, 200] width 165 height 259
click at [516, 112] on span "Envelope" at bounding box center [480, 109] width 117 height 12
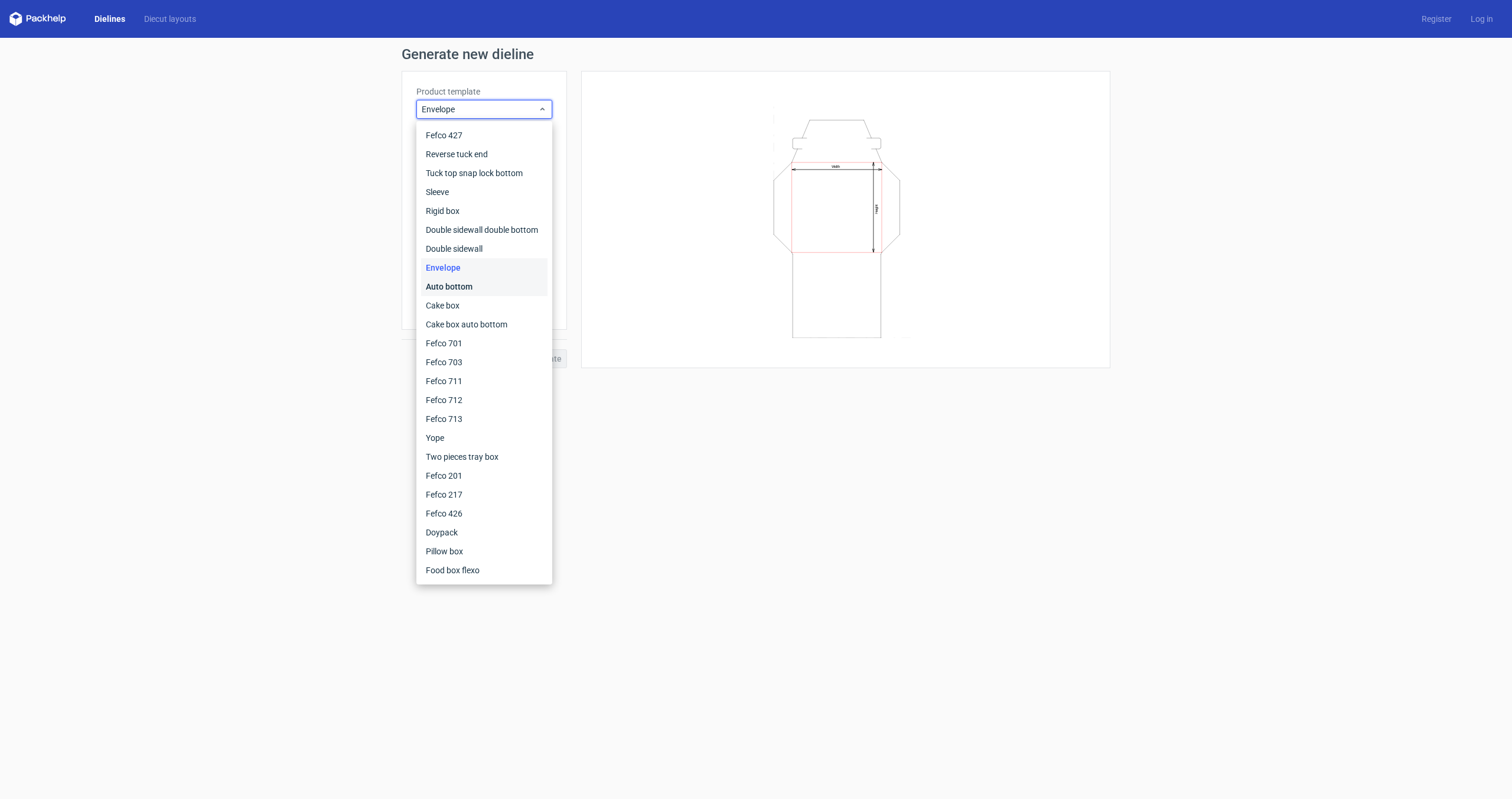
click at [495, 287] on div "Auto bottom" at bounding box center [484, 287] width 127 height 19
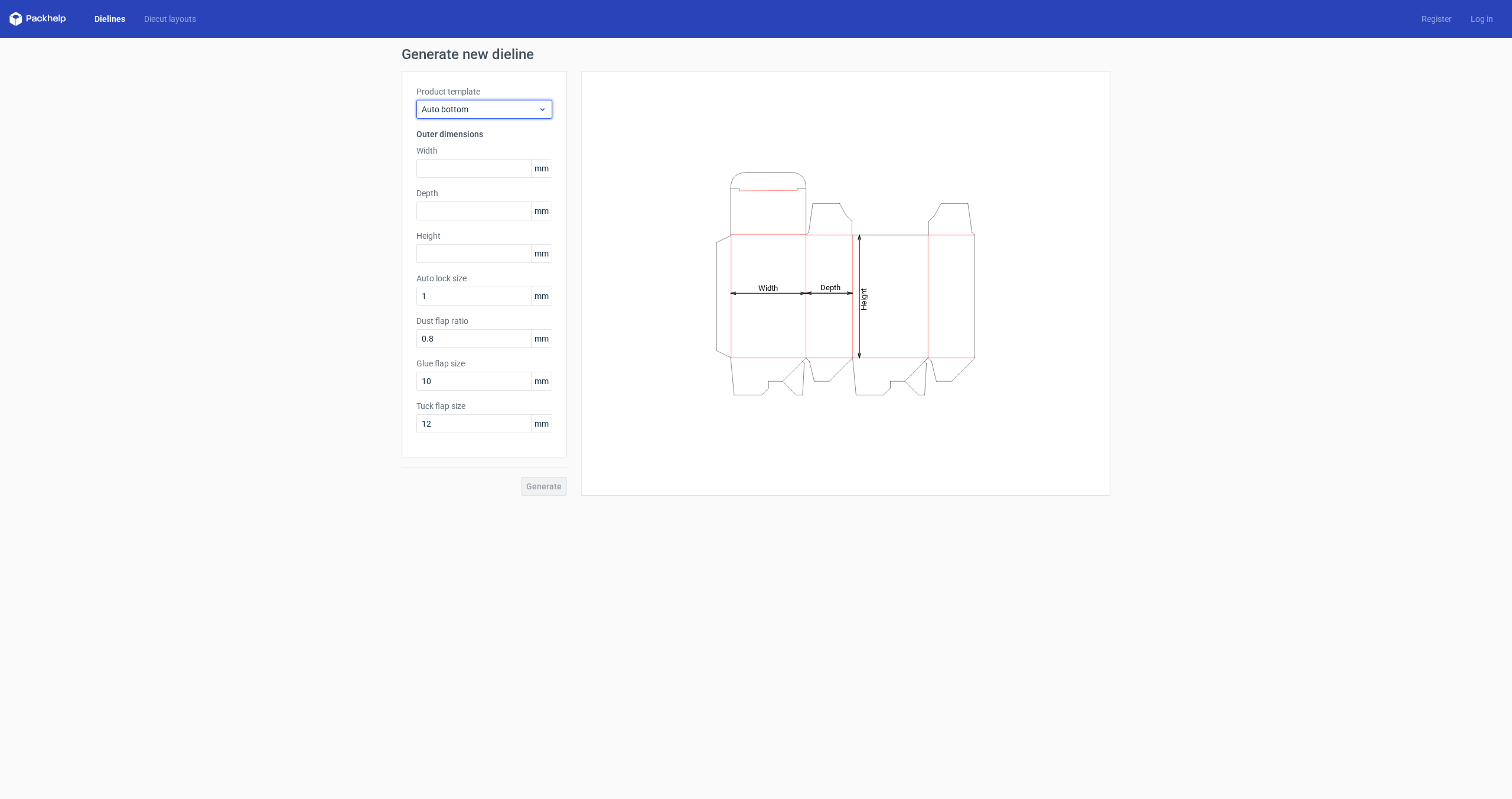
click at [510, 116] on div "Auto bottom" at bounding box center [484, 109] width 136 height 19
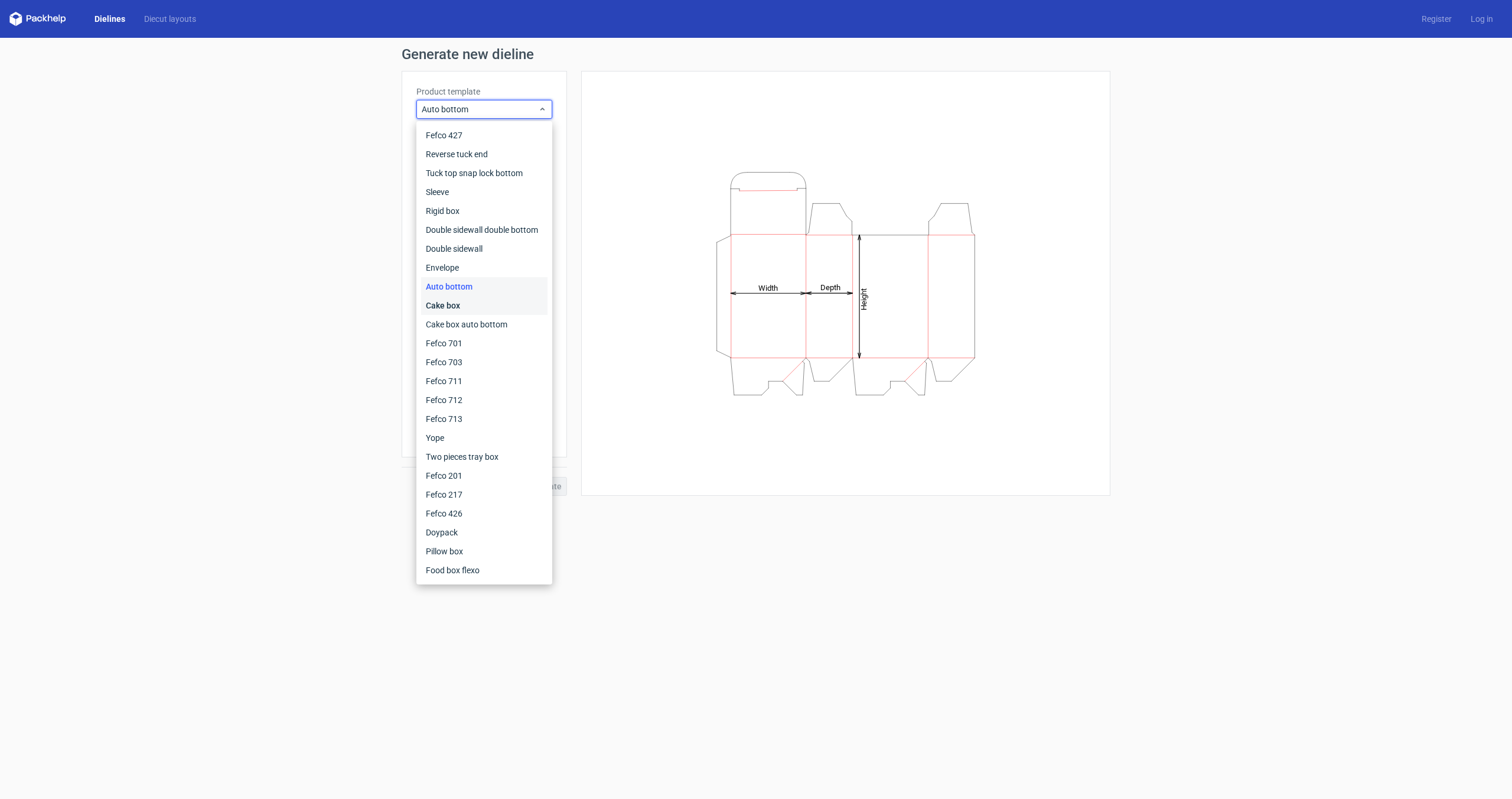
click at [489, 307] on div "Cake box" at bounding box center [484, 305] width 127 height 19
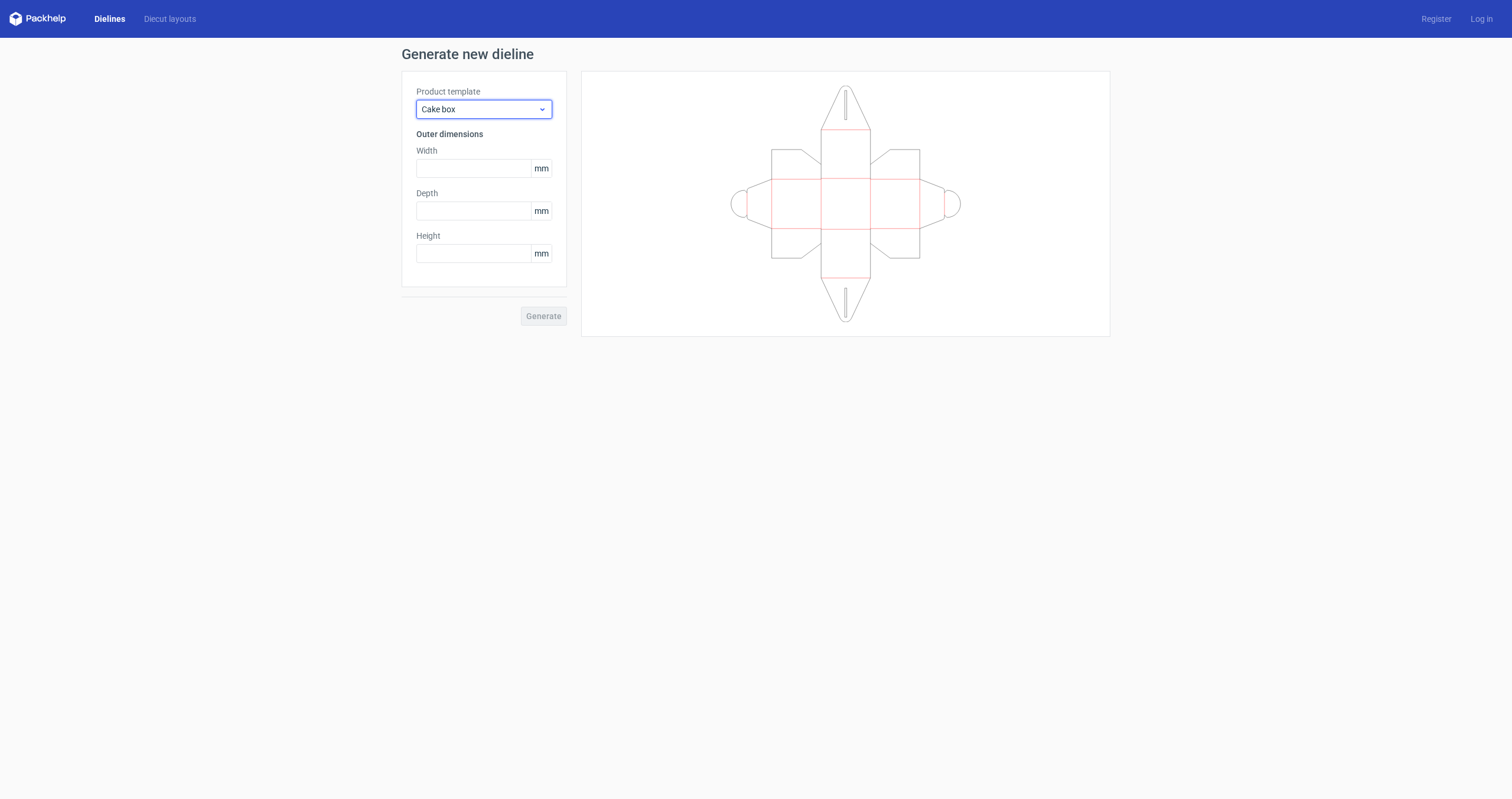
click at [518, 111] on span "Cake box" at bounding box center [480, 109] width 117 height 12
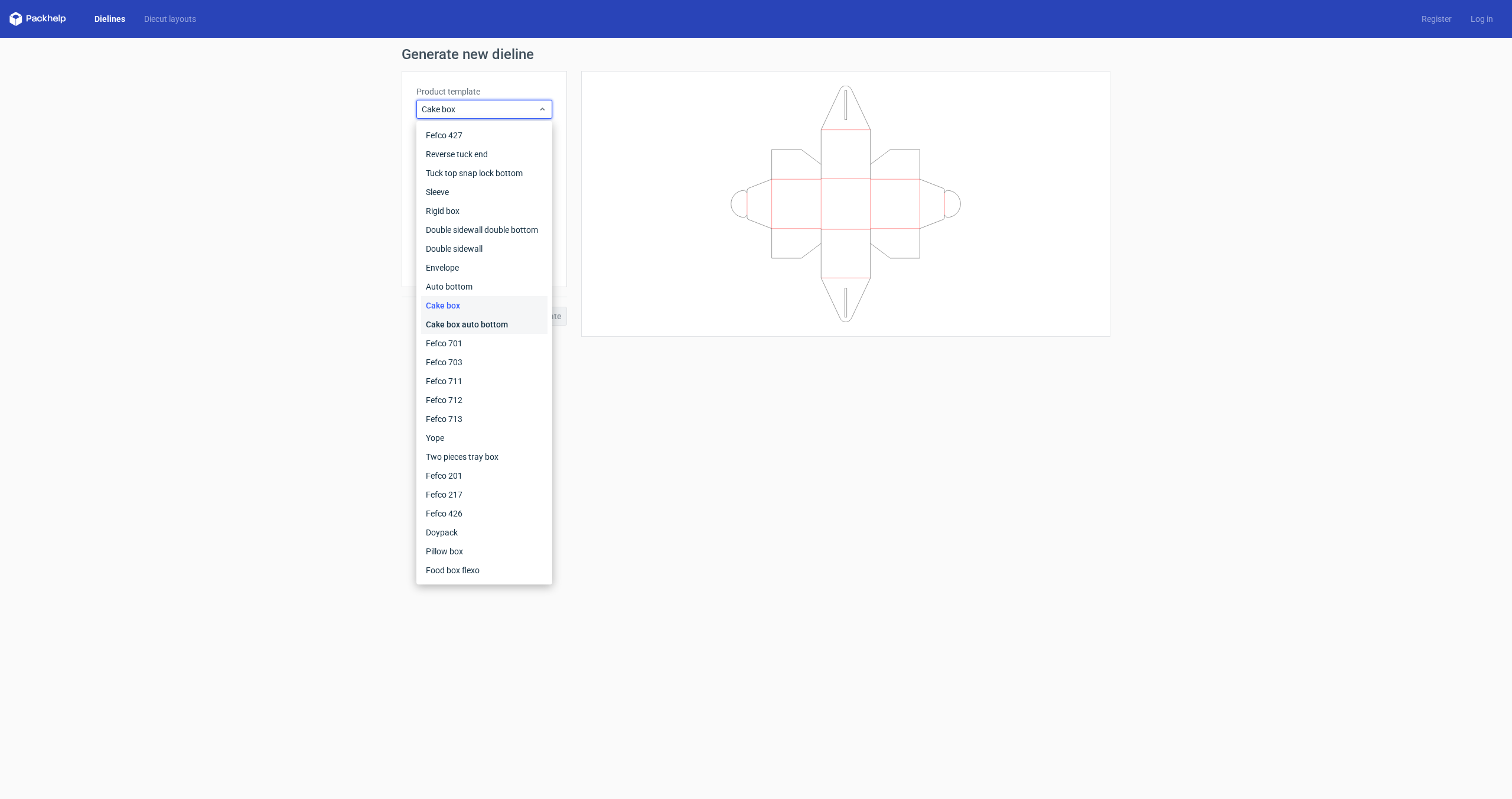
click at [505, 323] on div "Cake box auto bottom" at bounding box center [484, 325] width 127 height 19
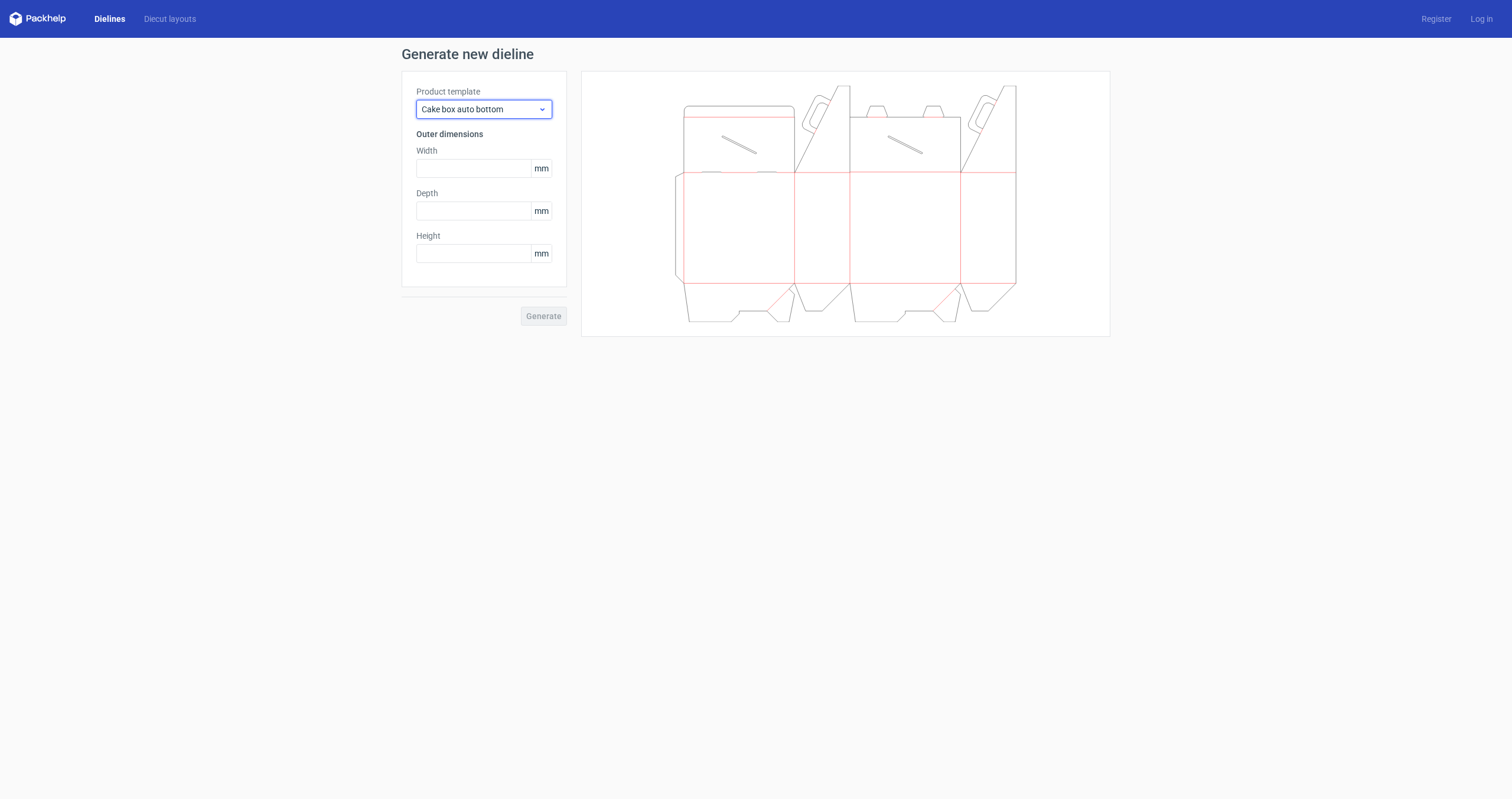
click at [502, 106] on span "Cake box auto bottom" at bounding box center [480, 109] width 117 height 12
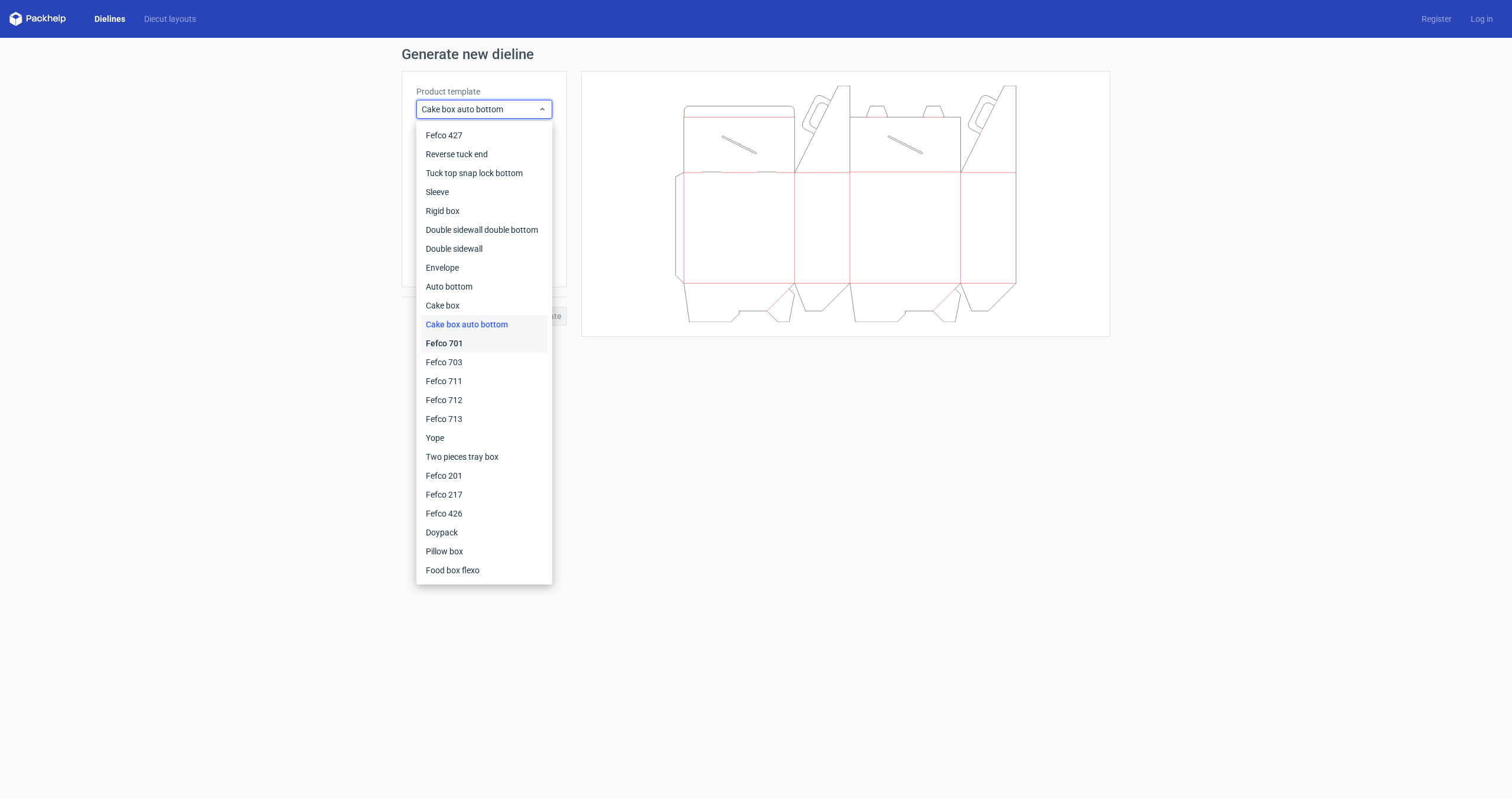
click at [492, 341] on div "Fefco 701" at bounding box center [484, 343] width 127 height 19
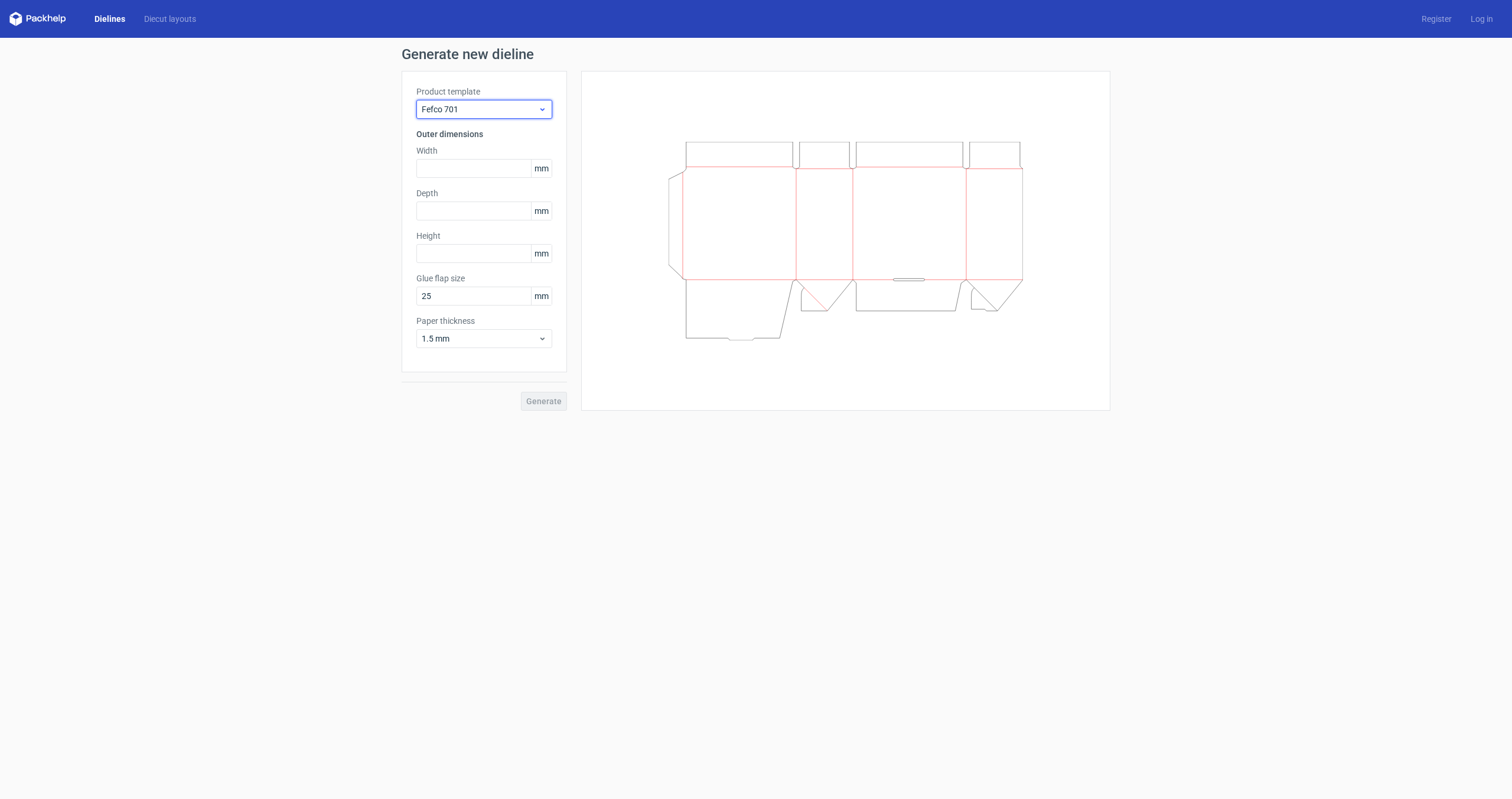
click at [521, 113] on span "Fefco 701" at bounding box center [480, 109] width 117 height 12
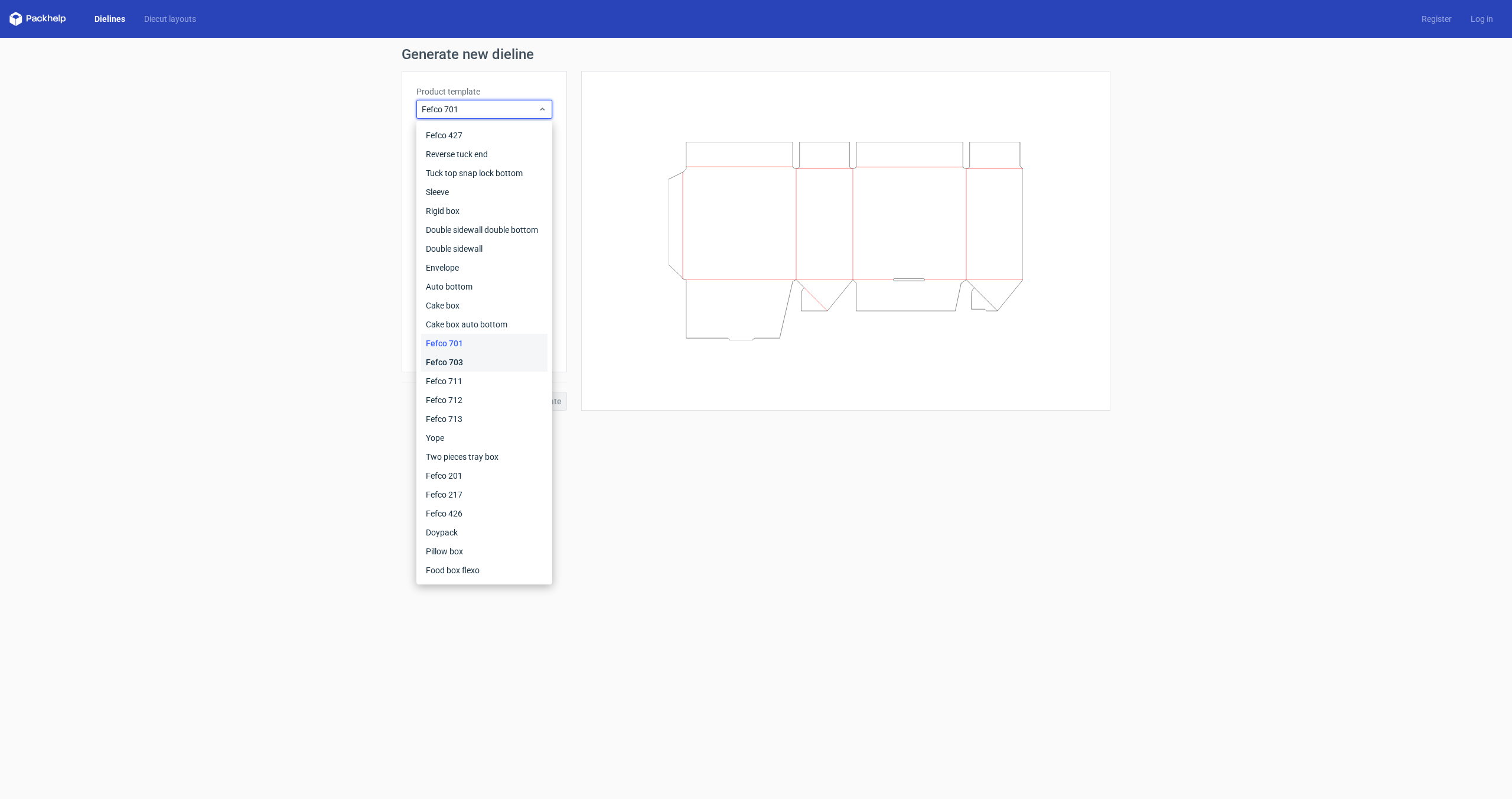
click at [498, 357] on div "Fefco 703" at bounding box center [484, 362] width 127 height 19
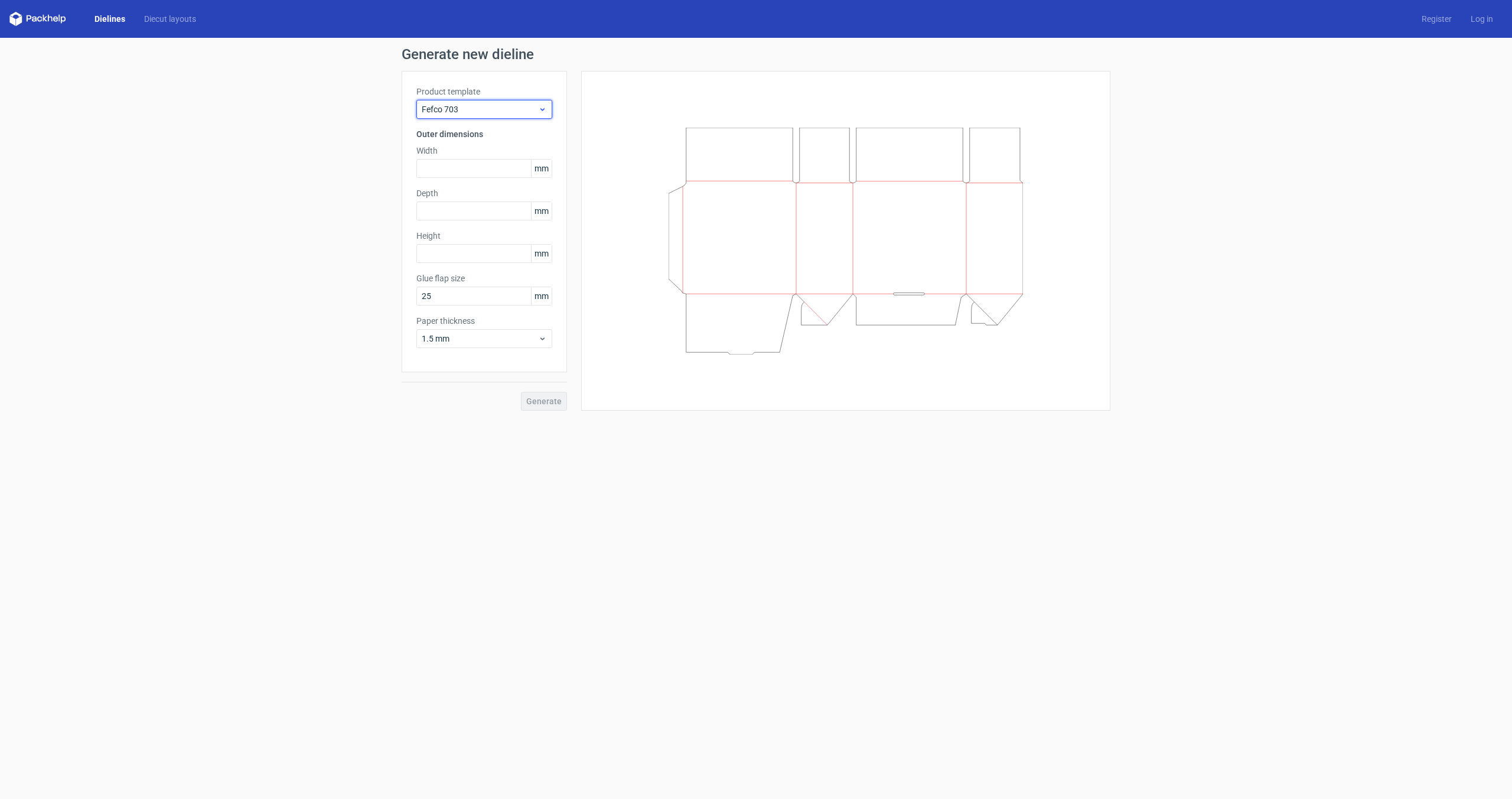
click at [496, 102] on div "Fefco 703" at bounding box center [484, 109] width 136 height 19
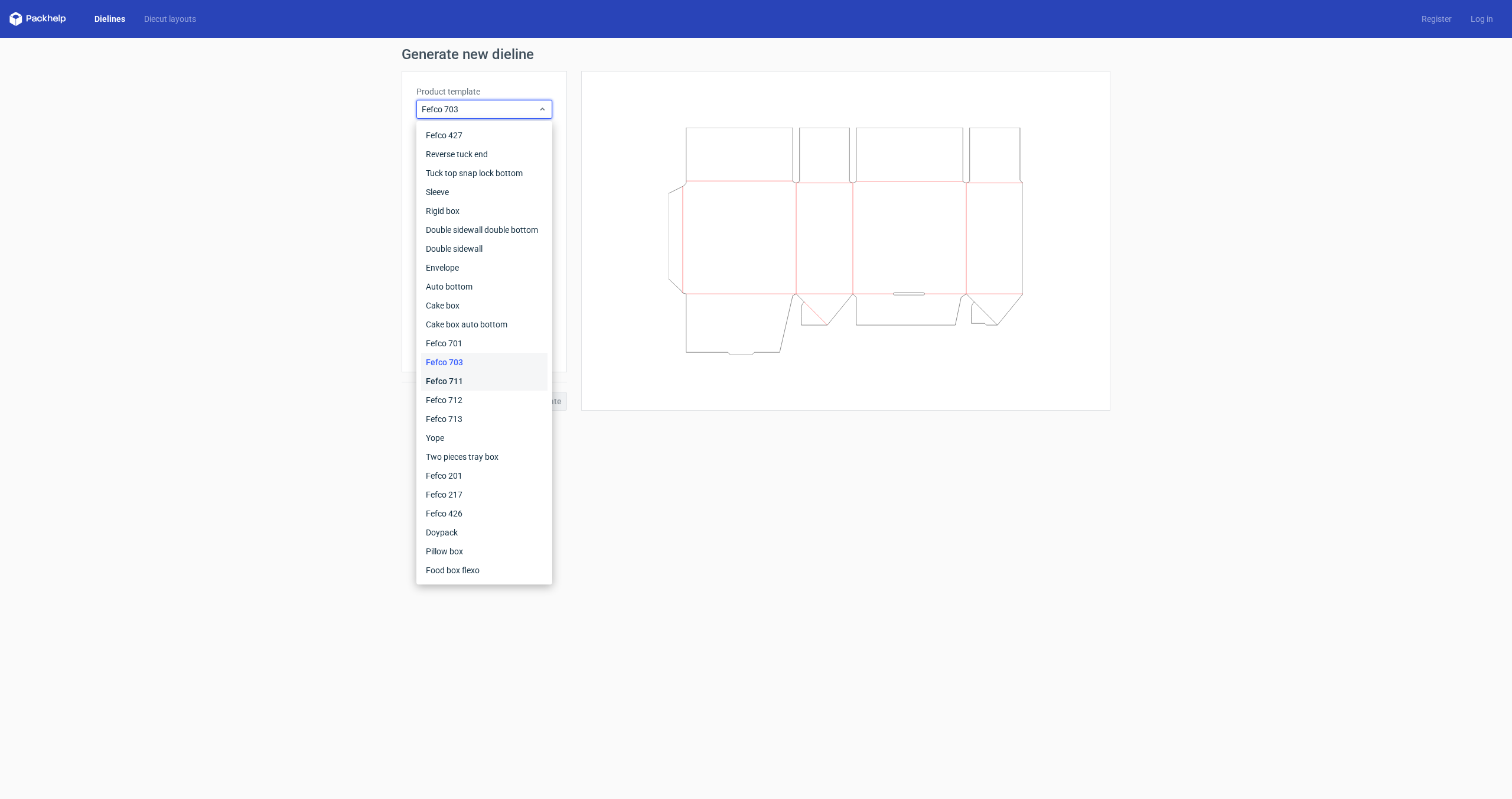
click at [508, 379] on div "Fefco 711" at bounding box center [484, 381] width 127 height 19
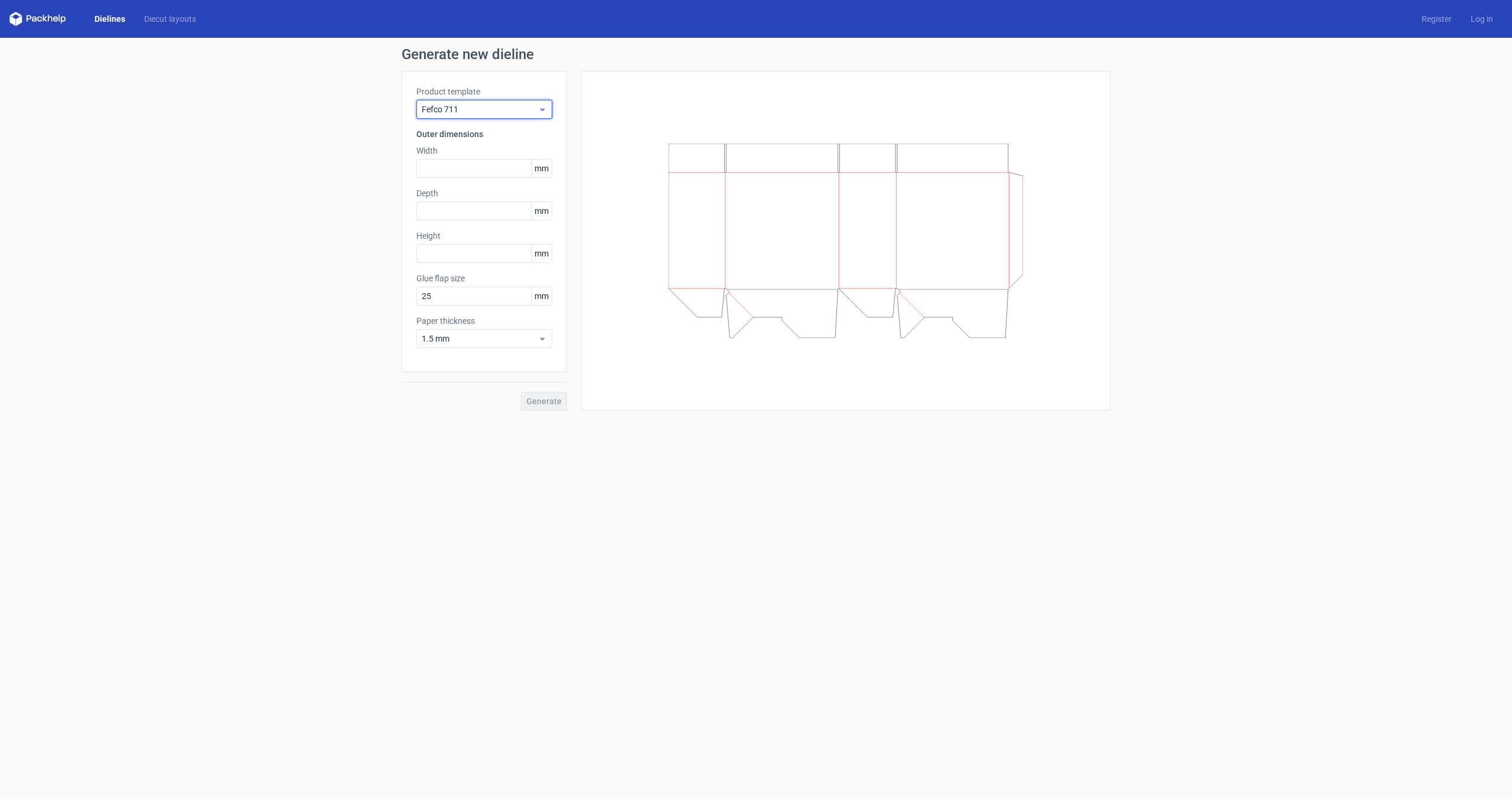
click at [508, 109] on span "Fefco 711" at bounding box center [480, 109] width 117 height 12
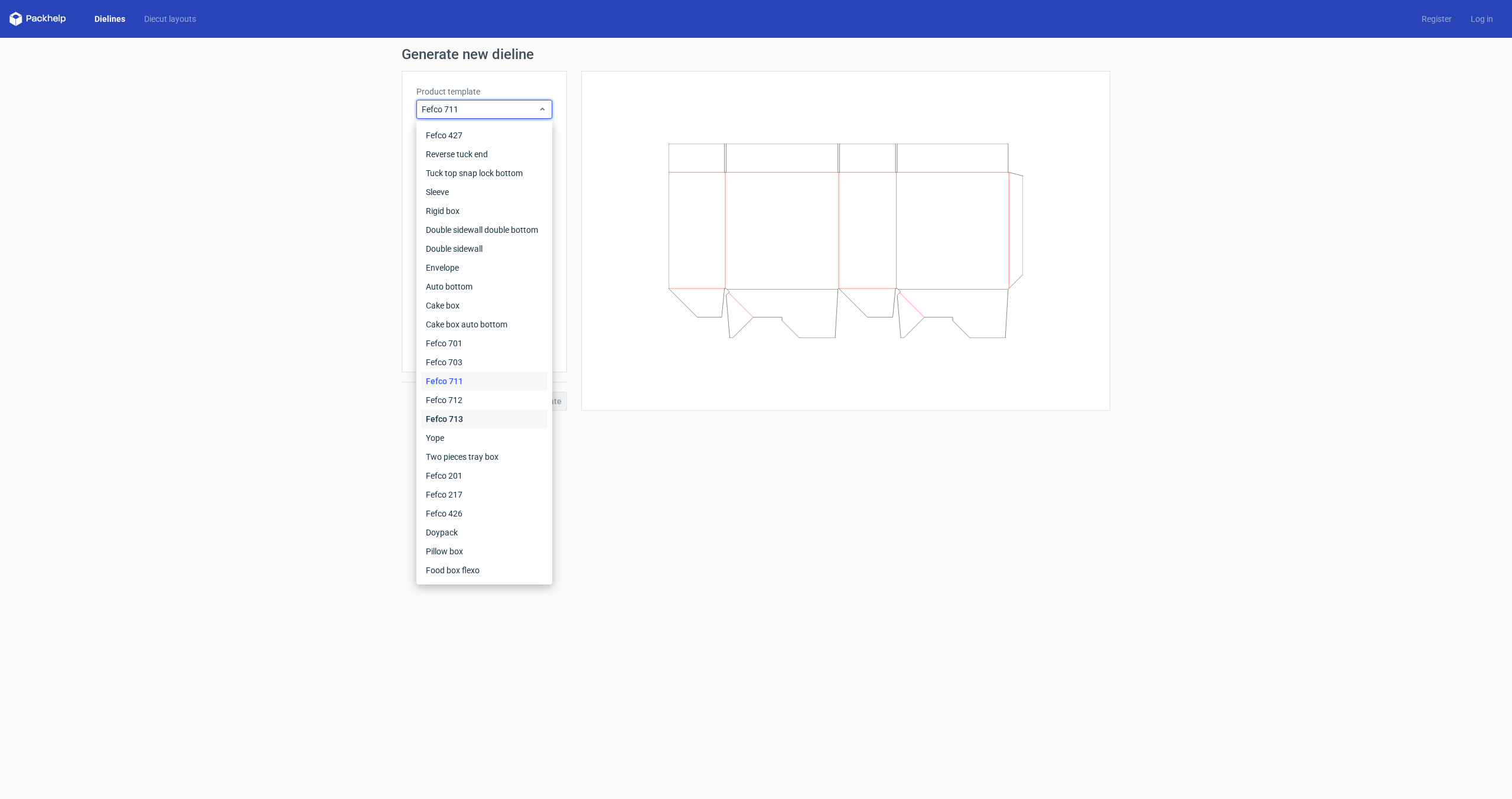
click at [517, 409] on div "Fefco 713" at bounding box center [484, 418] width 127 height 19
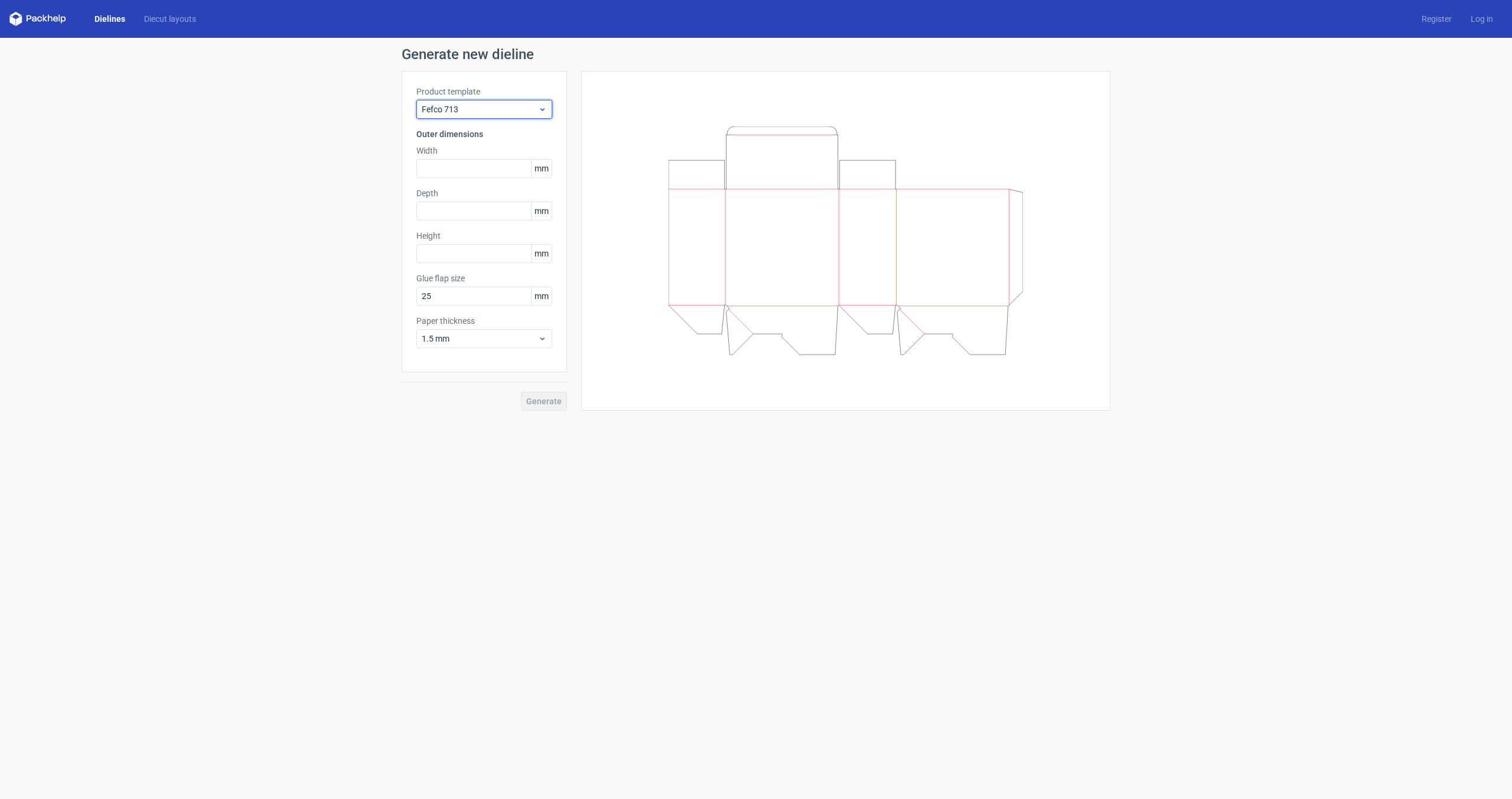
click at [498, 115] on span "Fefco 713" at bounding box center [480, 109] width 117 height 12
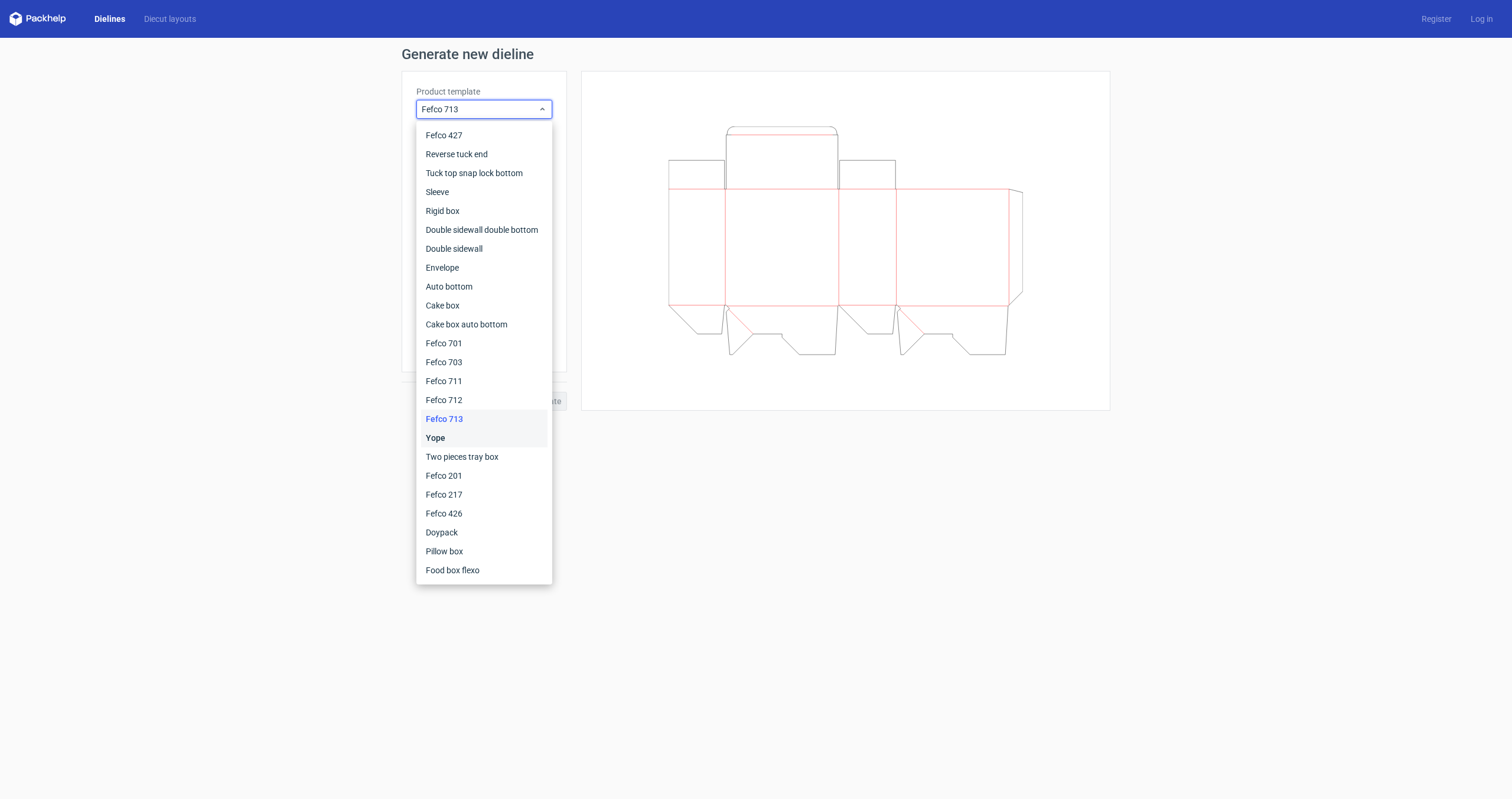
drag, startPoint x: 468, startPoint y: 444, endPoint x: 487, endPoint y: 397, distance: 50.7
click at [468, 444] on div "Yope" at bounding box center [484, 438] width 127 height 19
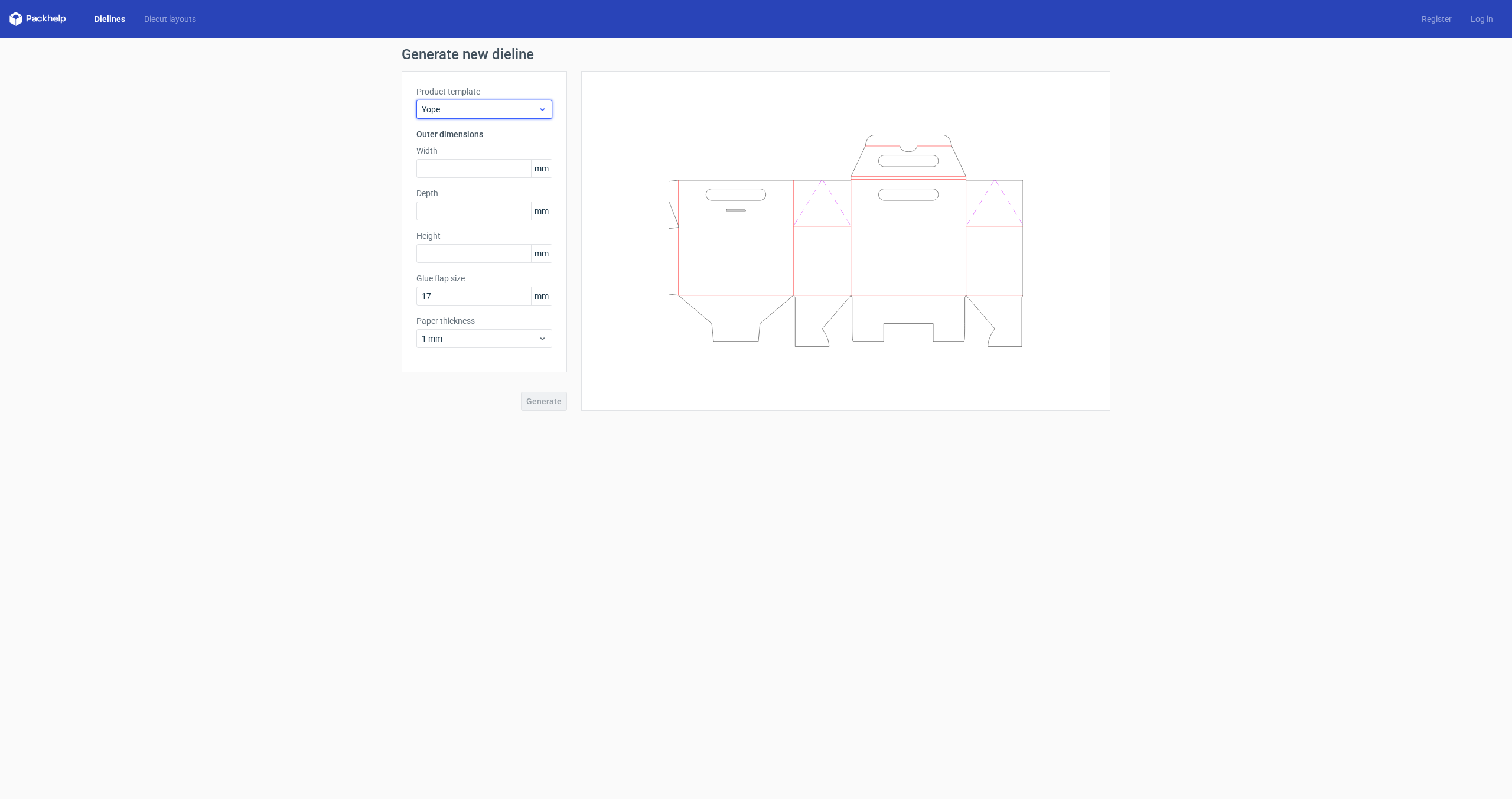
click at [492, 111] on span "Yope" at bounding box center [480, 109] width 117 height 12
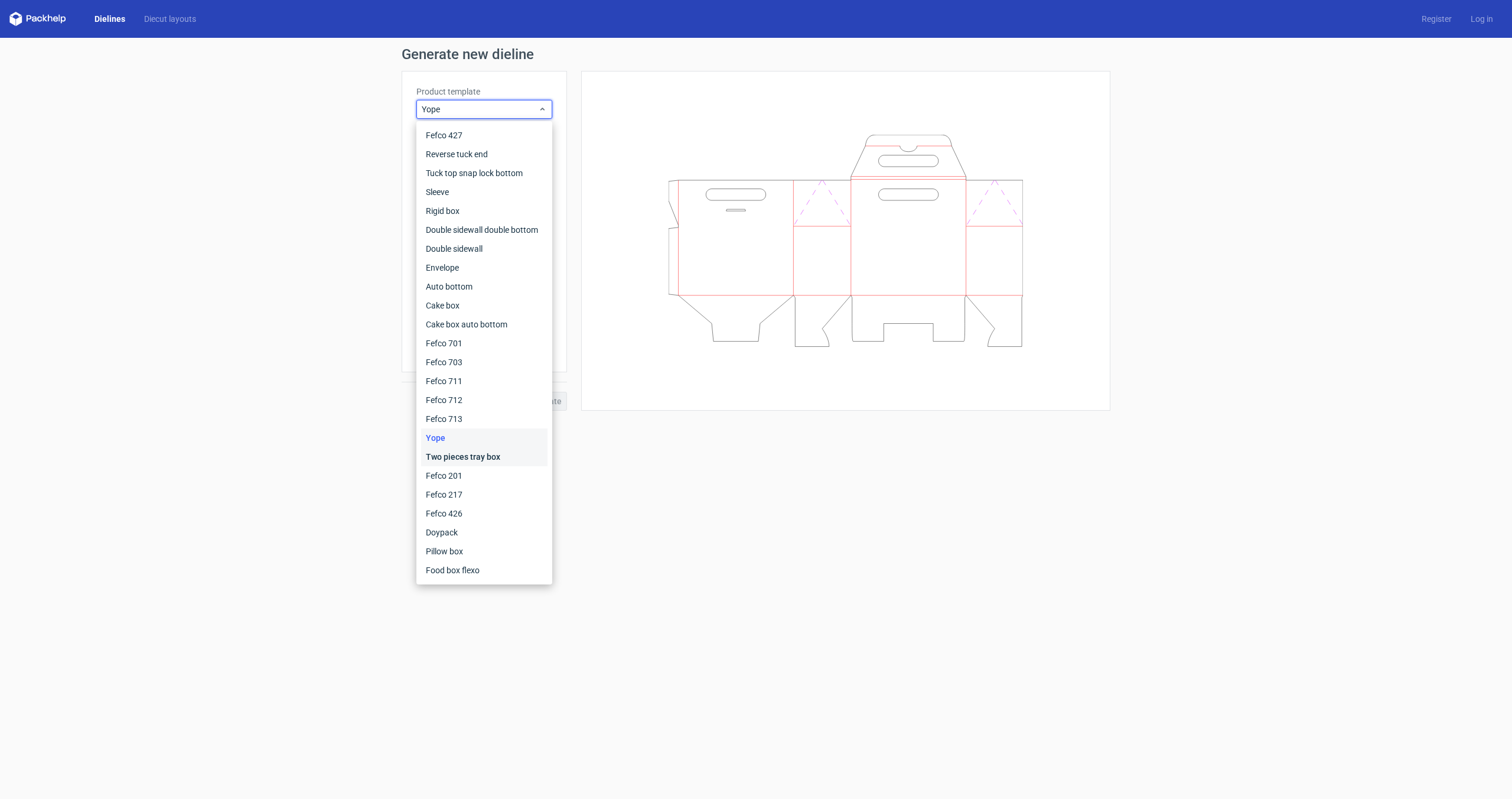
click at [483, 458] on div "Two pieces tray box" at bounding box center [484, 456] width 127 height 19
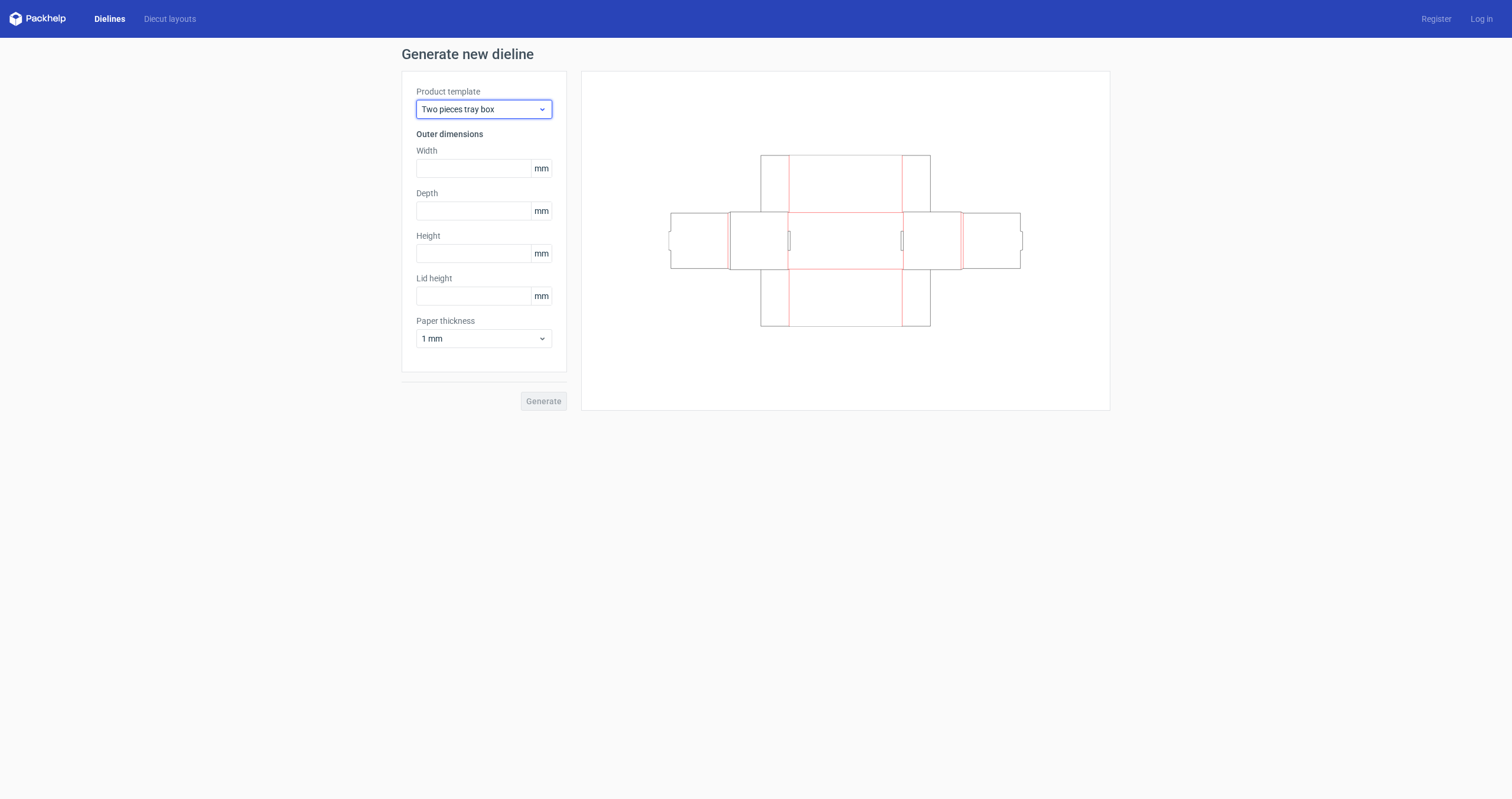
drag, startPoint x: 502, startPoint y: 111, endPoint x: 502, endPoint y: 117, distance: 6.0
click at [502, 111] on span "Two pieces tray box" at bounding box center [480, 109] width 117 height 12
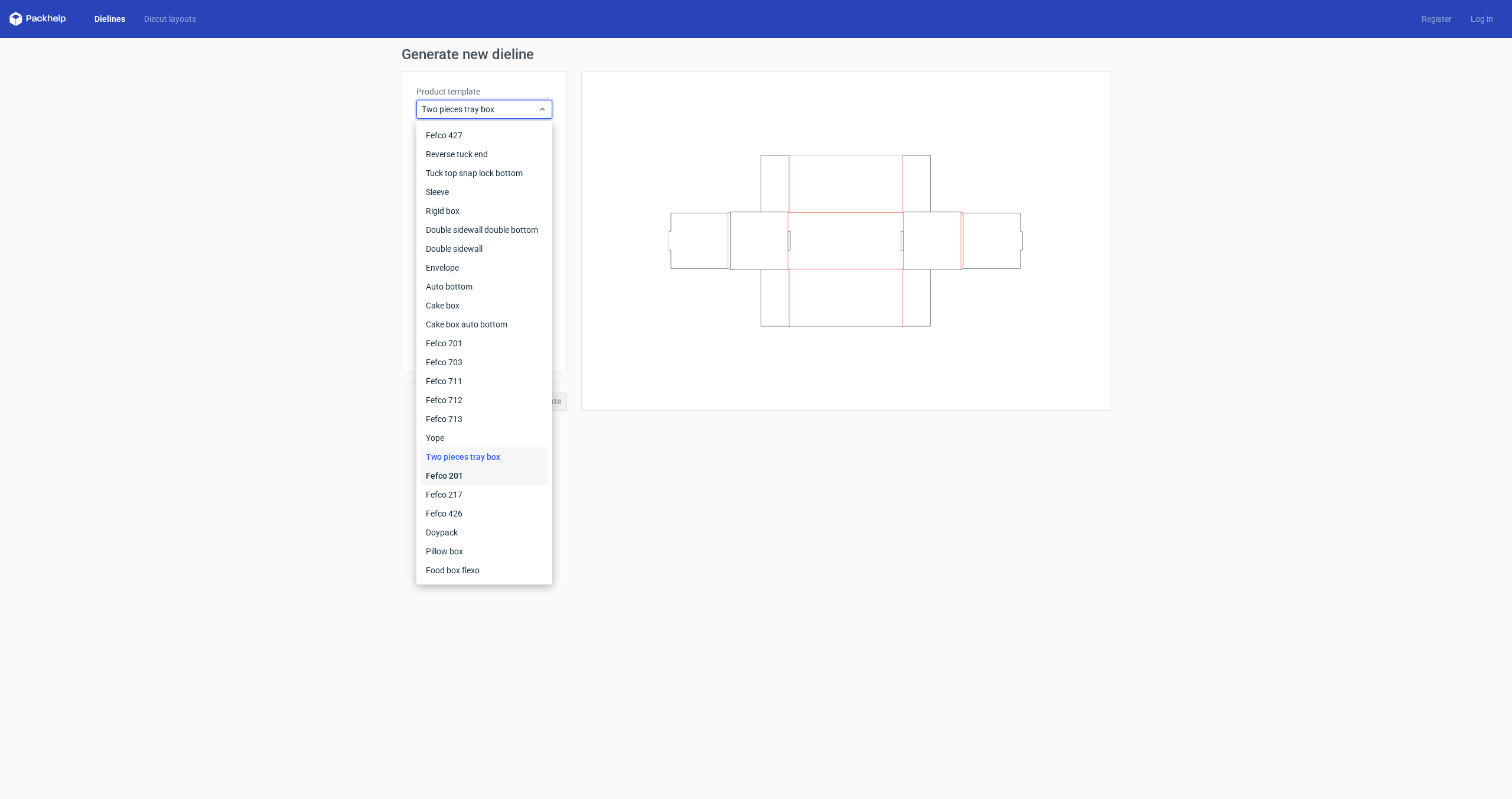
drag, startPoint x: 525, startPoint y: 476, endPoint x: 528, endPoint y: 456, distance: 20.2
click at [525, 476] on div "Fefco 201" at bounding box center [484, 475] width 127 height 19
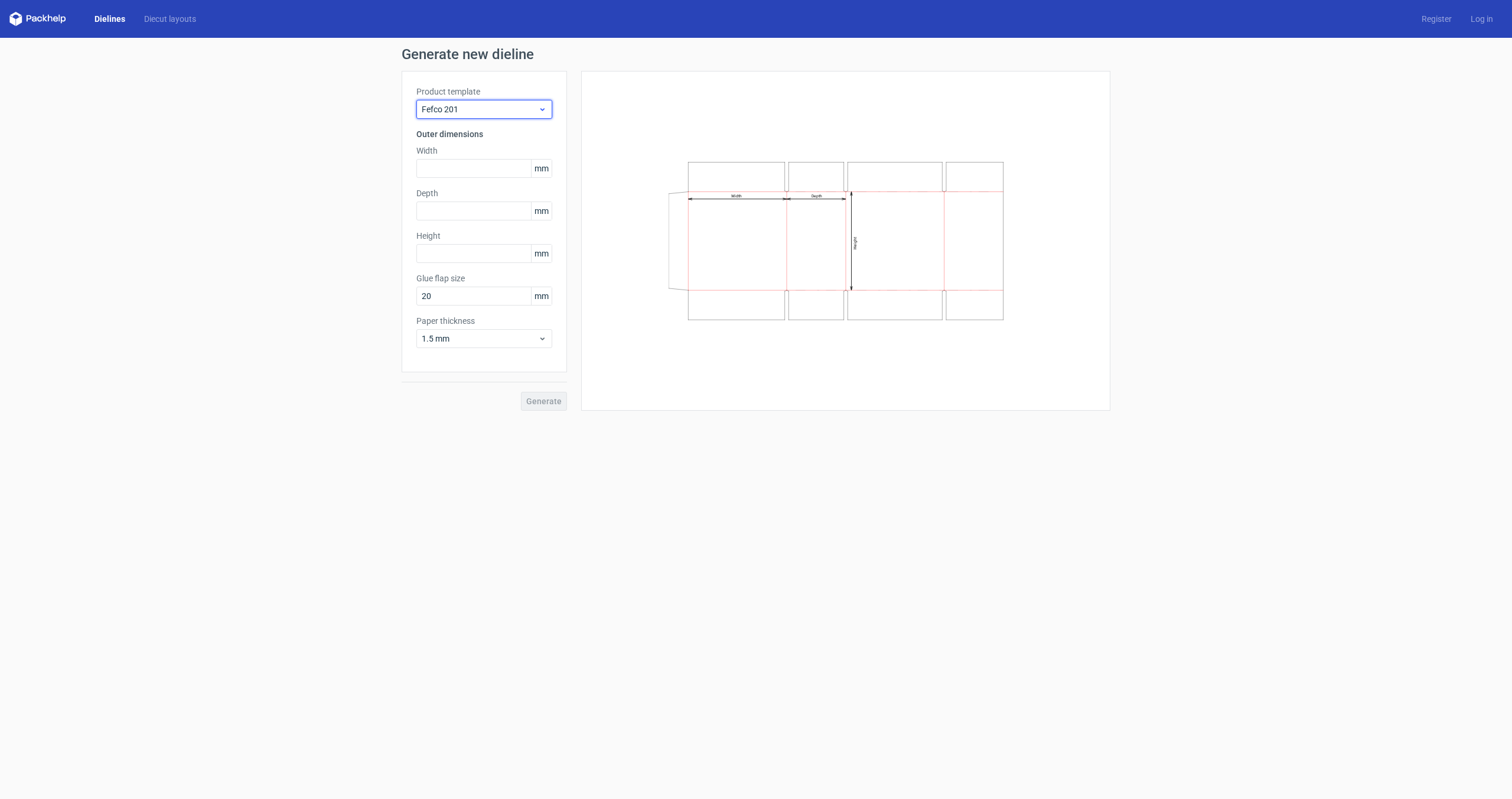
click at [502, 109] on span "Fefco 201" at bounding box center [480, 109] width 117 height 12
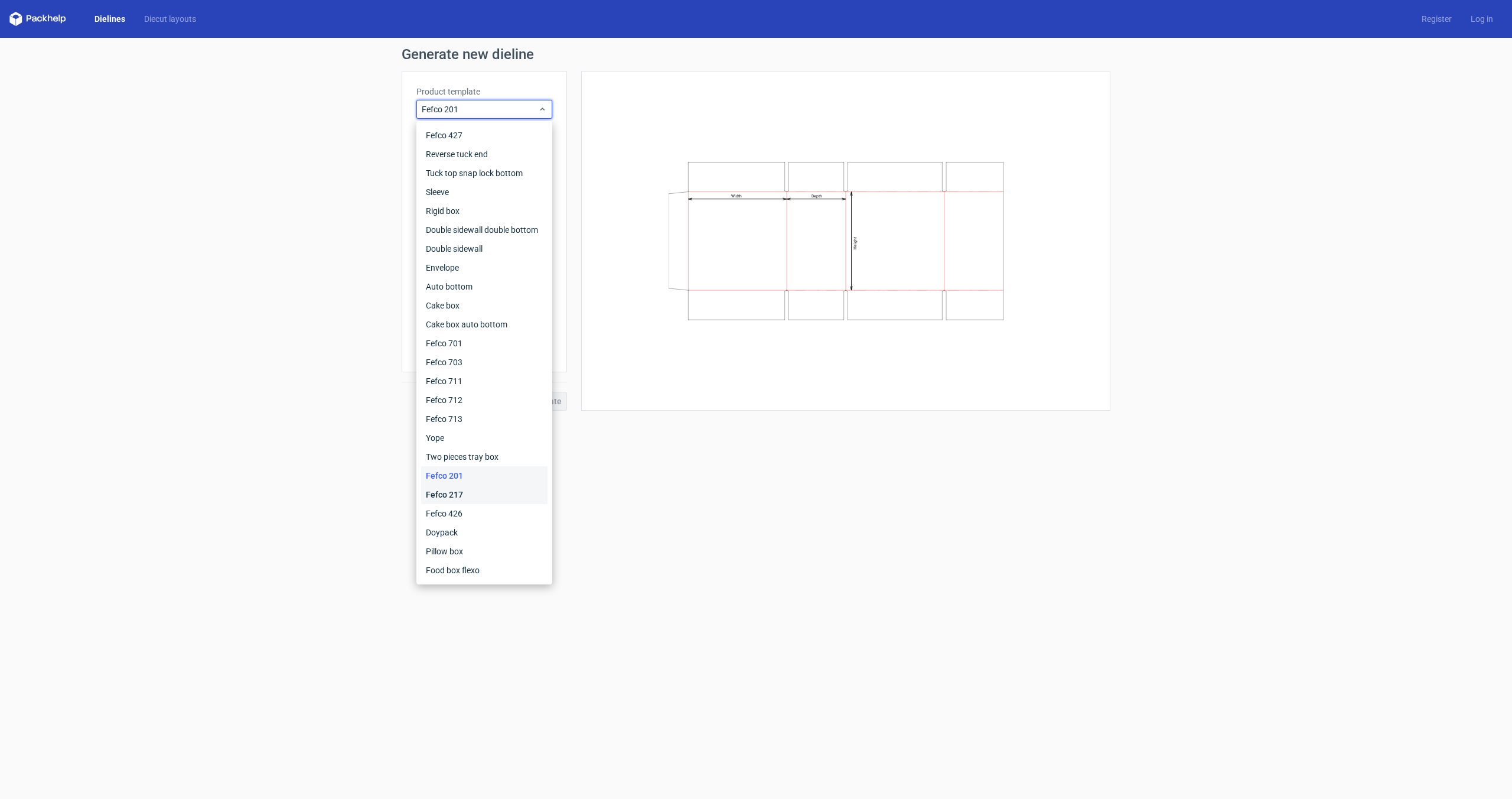
click at [502, 495] on div "Fefco 217" at bounding box center [484, 494] width 127 height 19
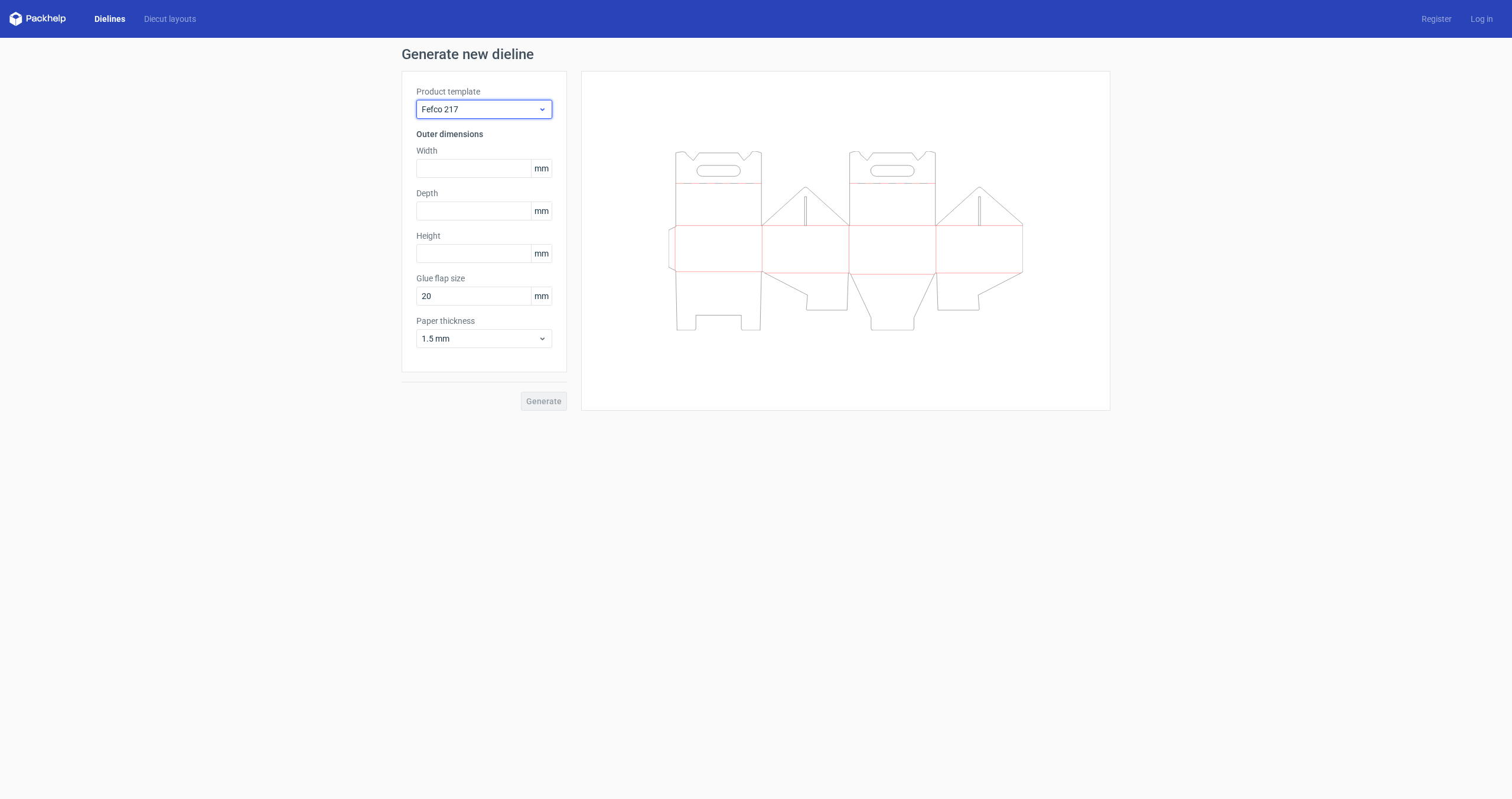
click at [498, 111] on span "Fefco 217" at bounding box center [480, 109] width 117 height 12
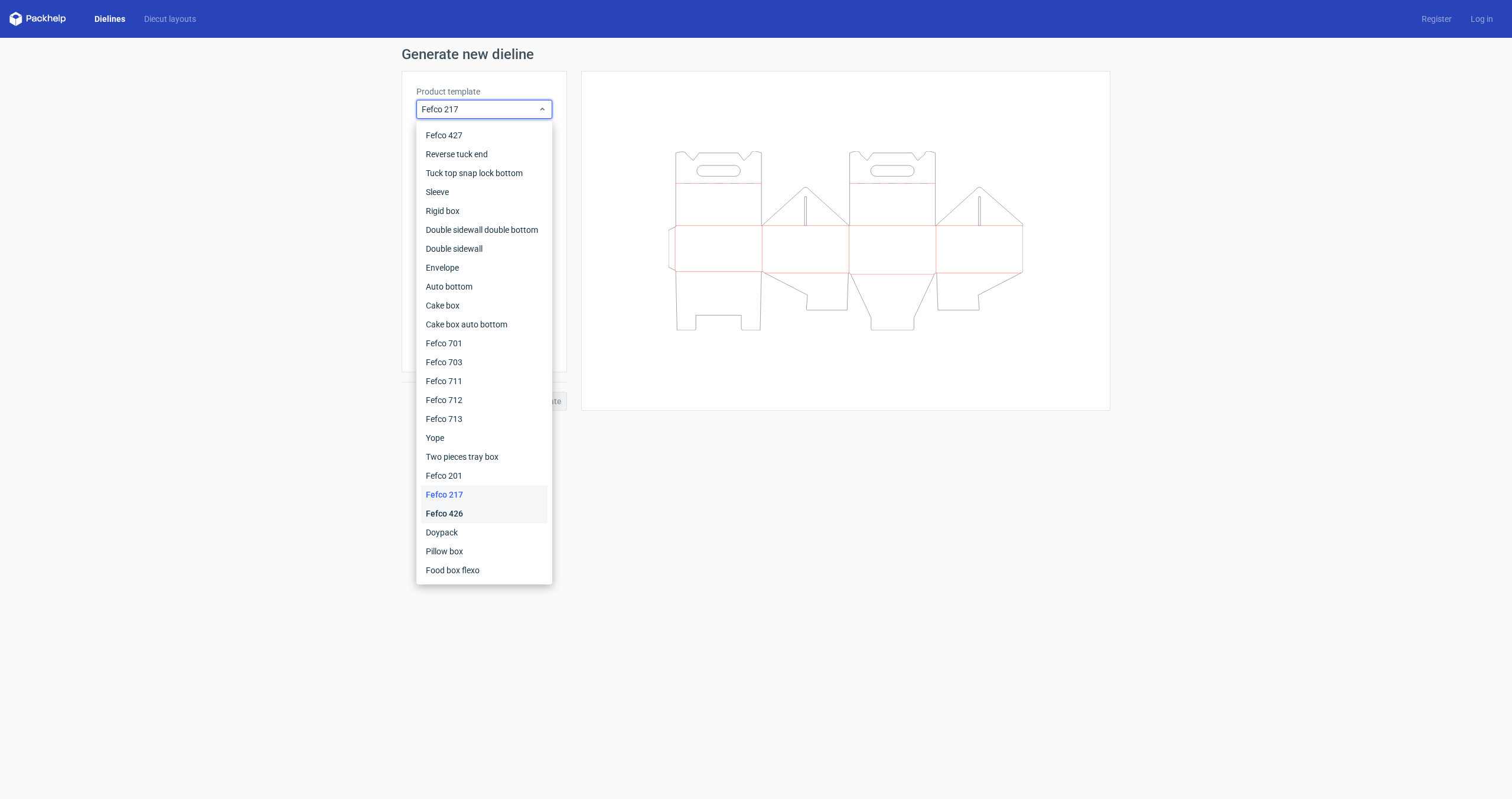
click at [504, 518] on div "Fefco 426" at bounding box center [484, 513] width 127 height 19
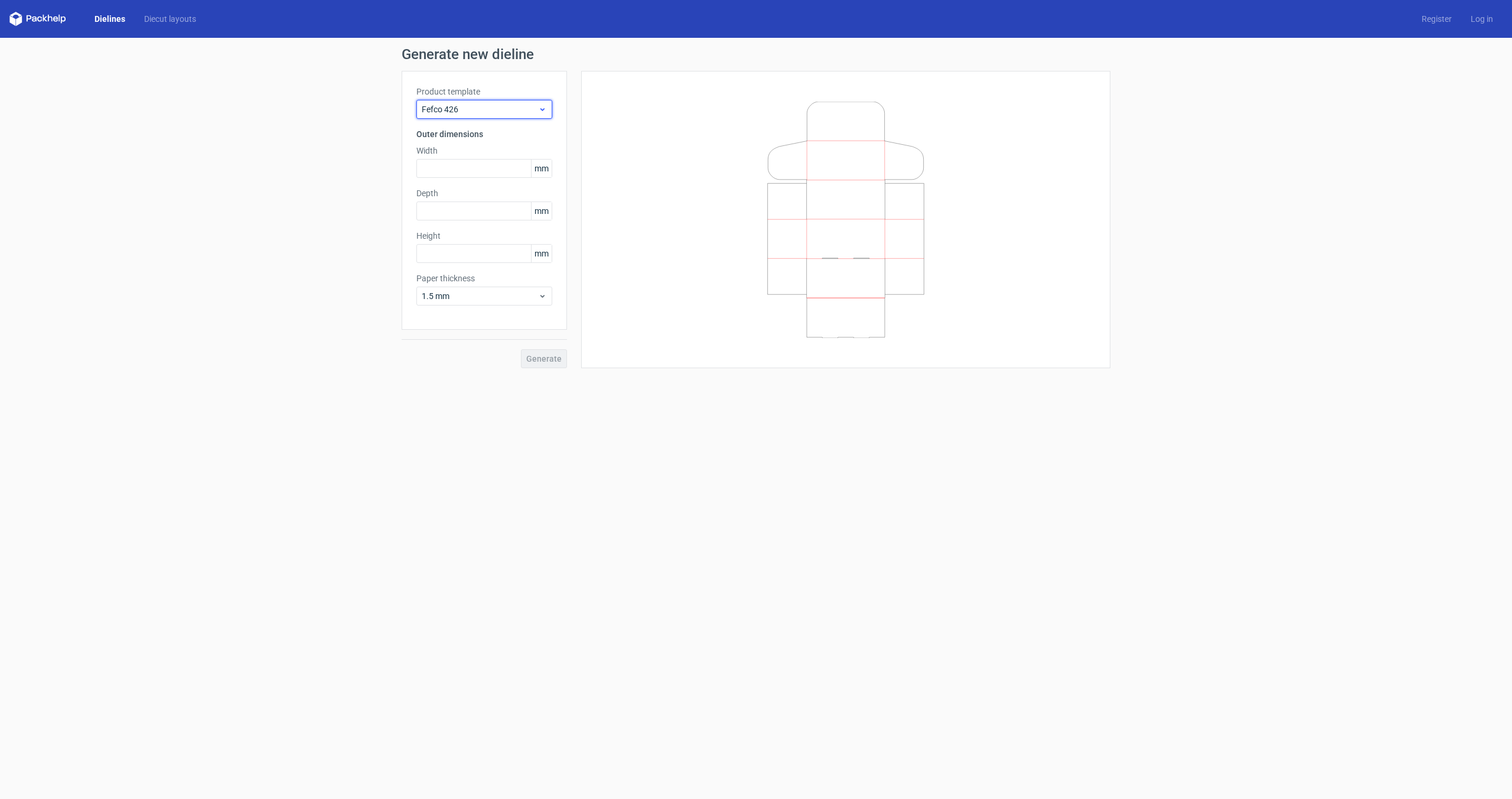
click at [502, 105] on span "Fefco 426" at bounding box center [480, 109] width 117 height 12
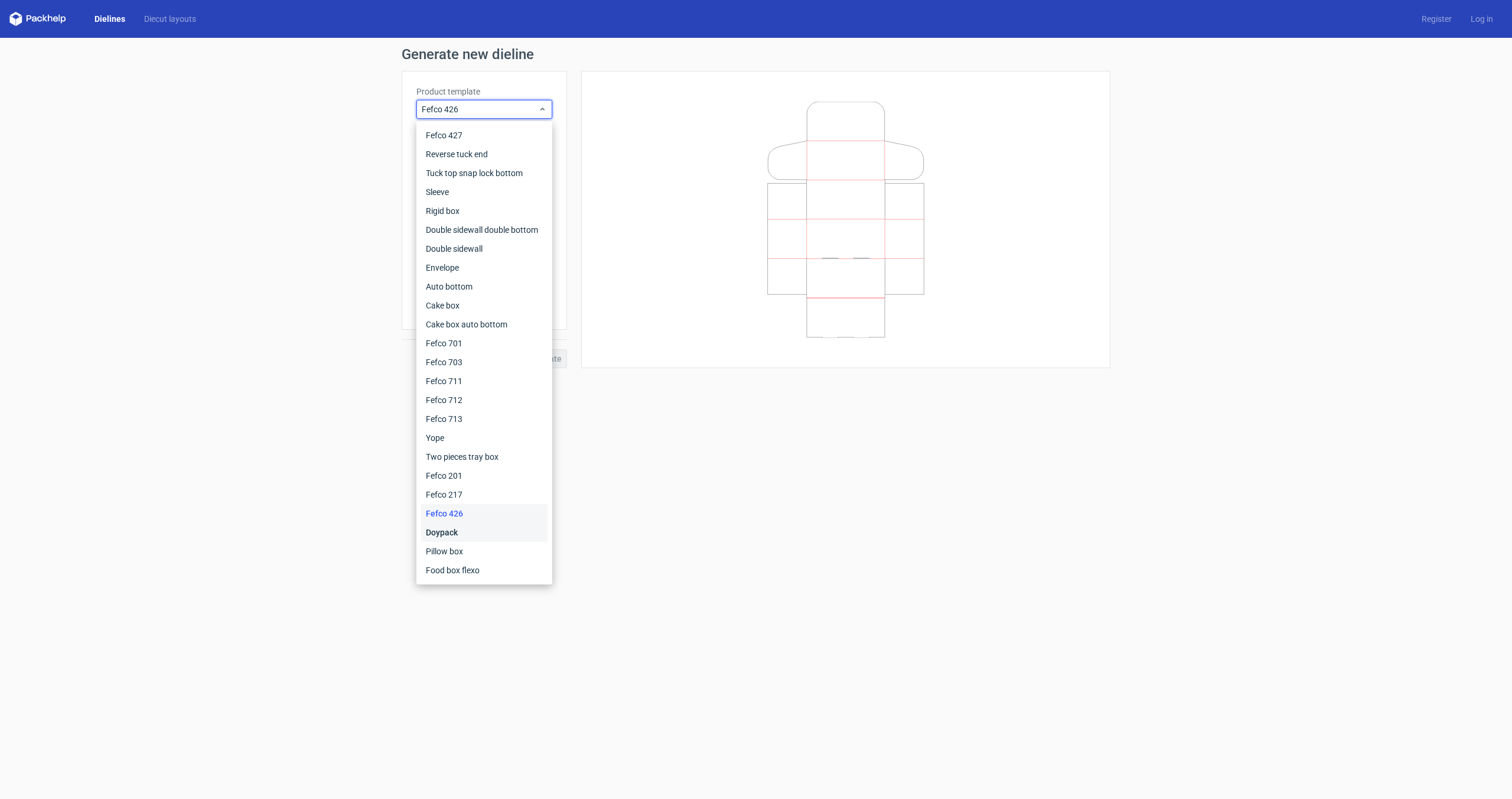
click at [506, 530] on div "Doypack" at bounding box center [484, 532] width 127 height 19
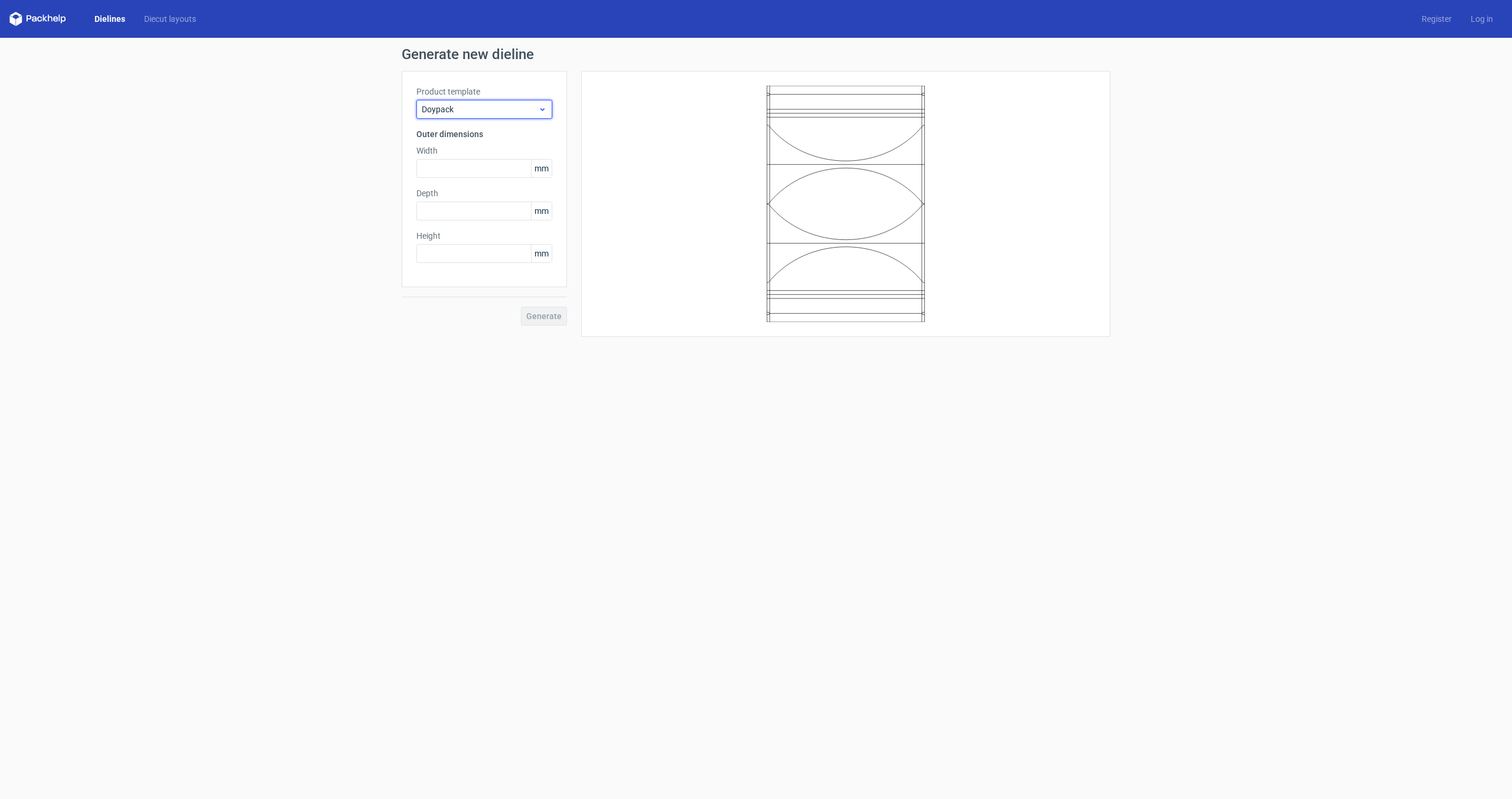
click at [512, 108] on span "Doypack" at bounding box center [480, 109] width 117 height 12
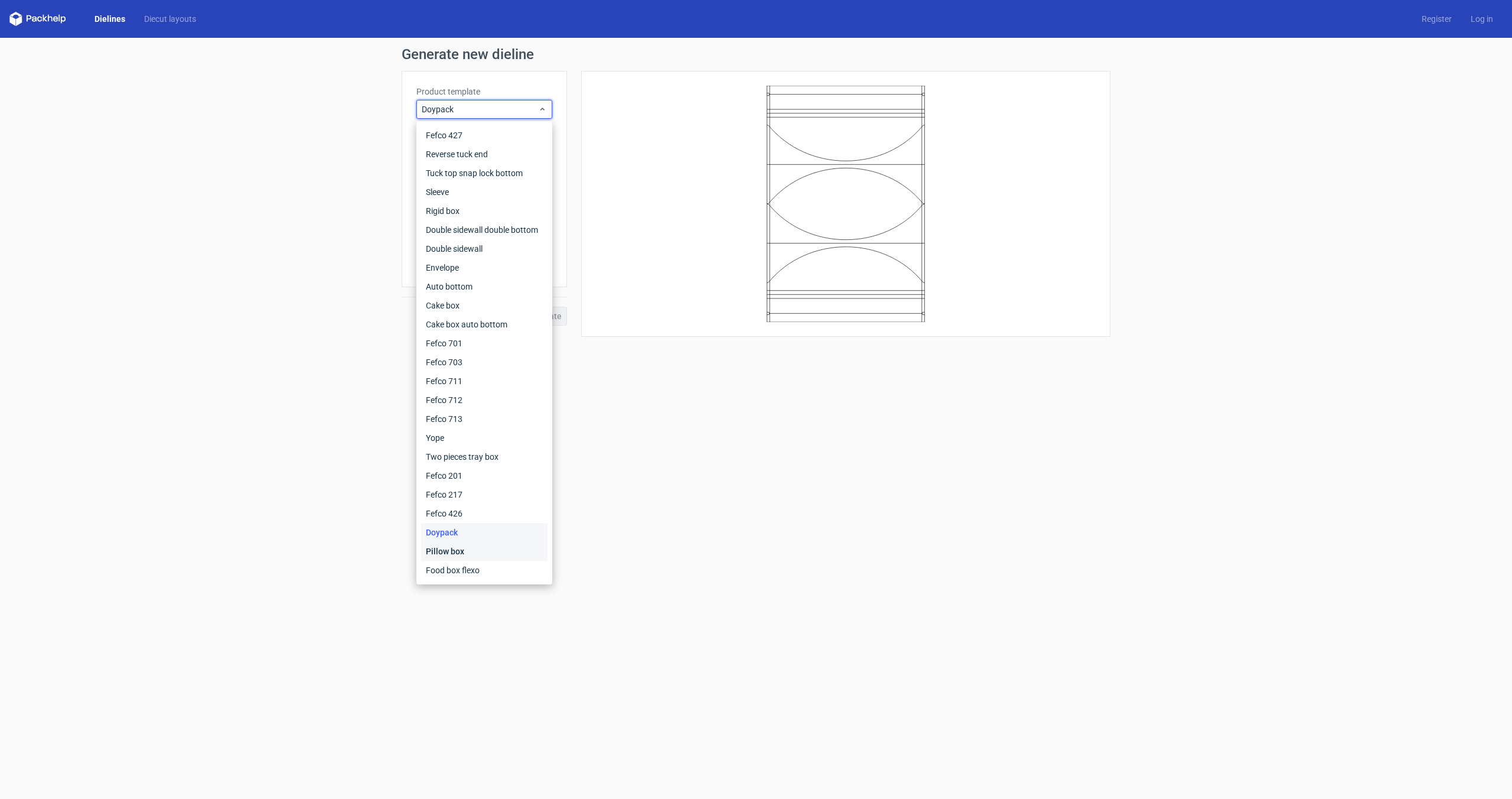
click at [496, 554] on div "Pillow box" at bounding box center [484, 551] width 127 height 19
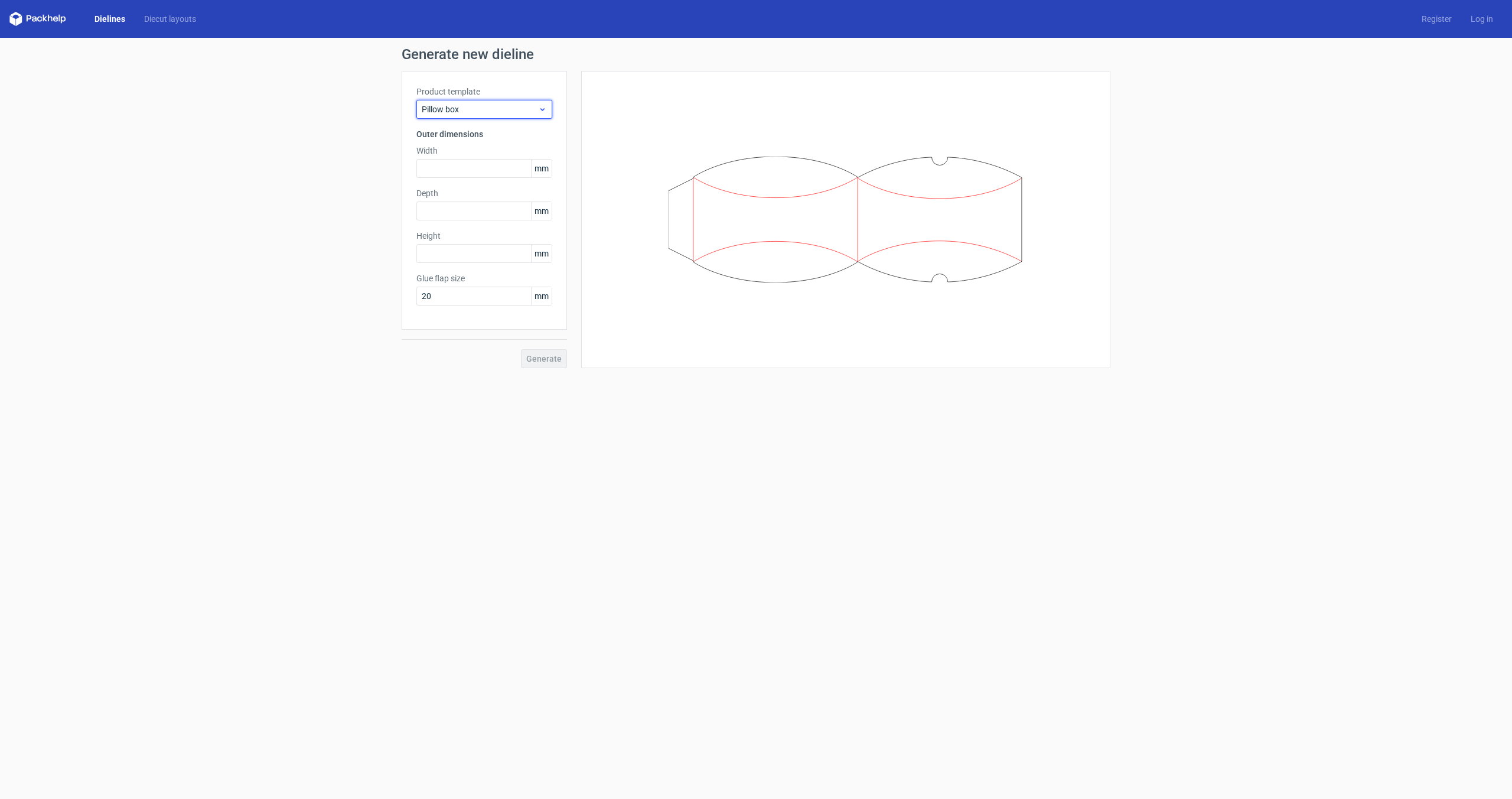
click at [541, 111] on icon at bounding box center [542, 109] width 9 height 9
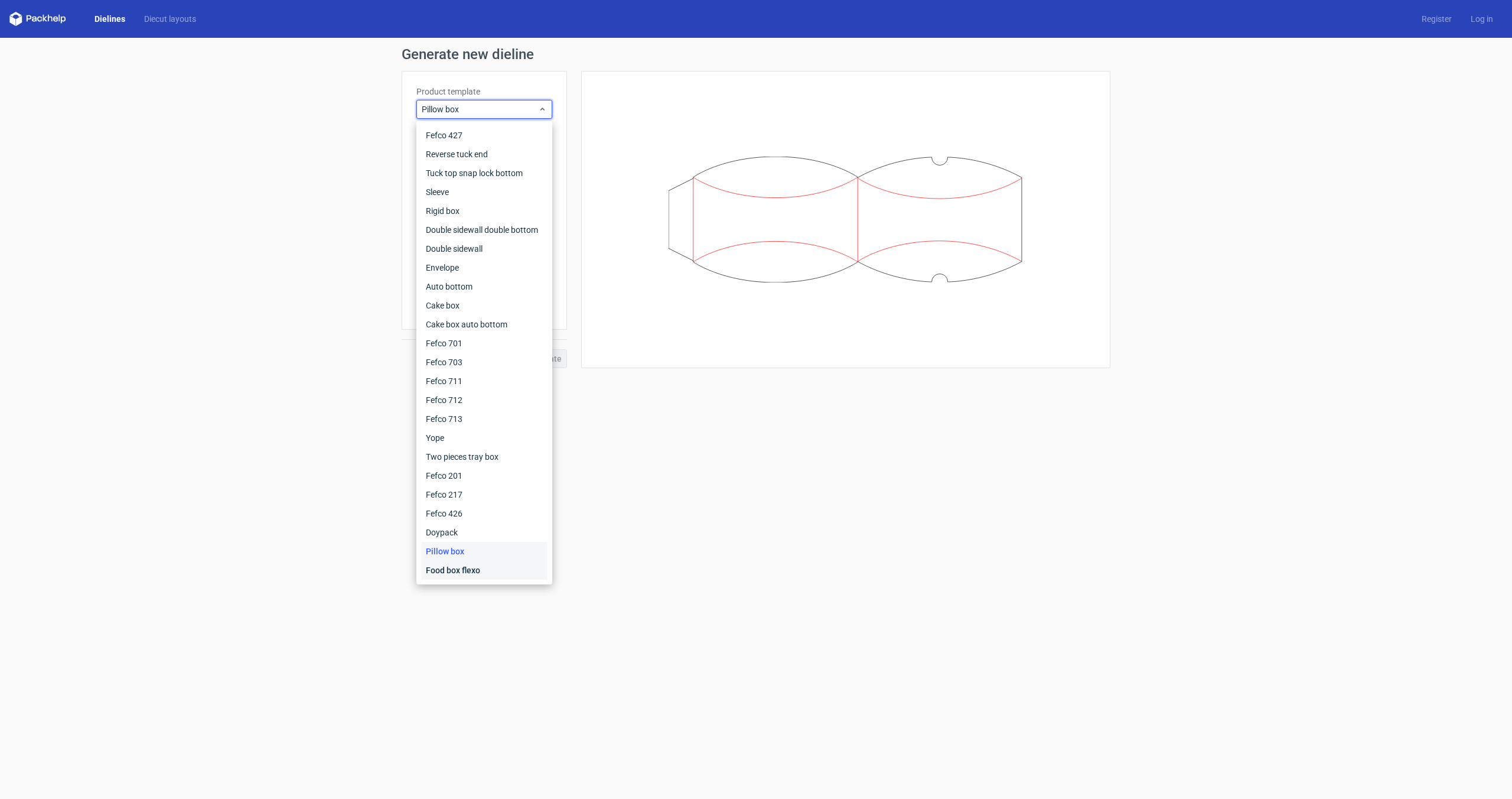
click at [476, 570] on div "Food box flexo" at bounding box center [484, 570] width 127 height 19
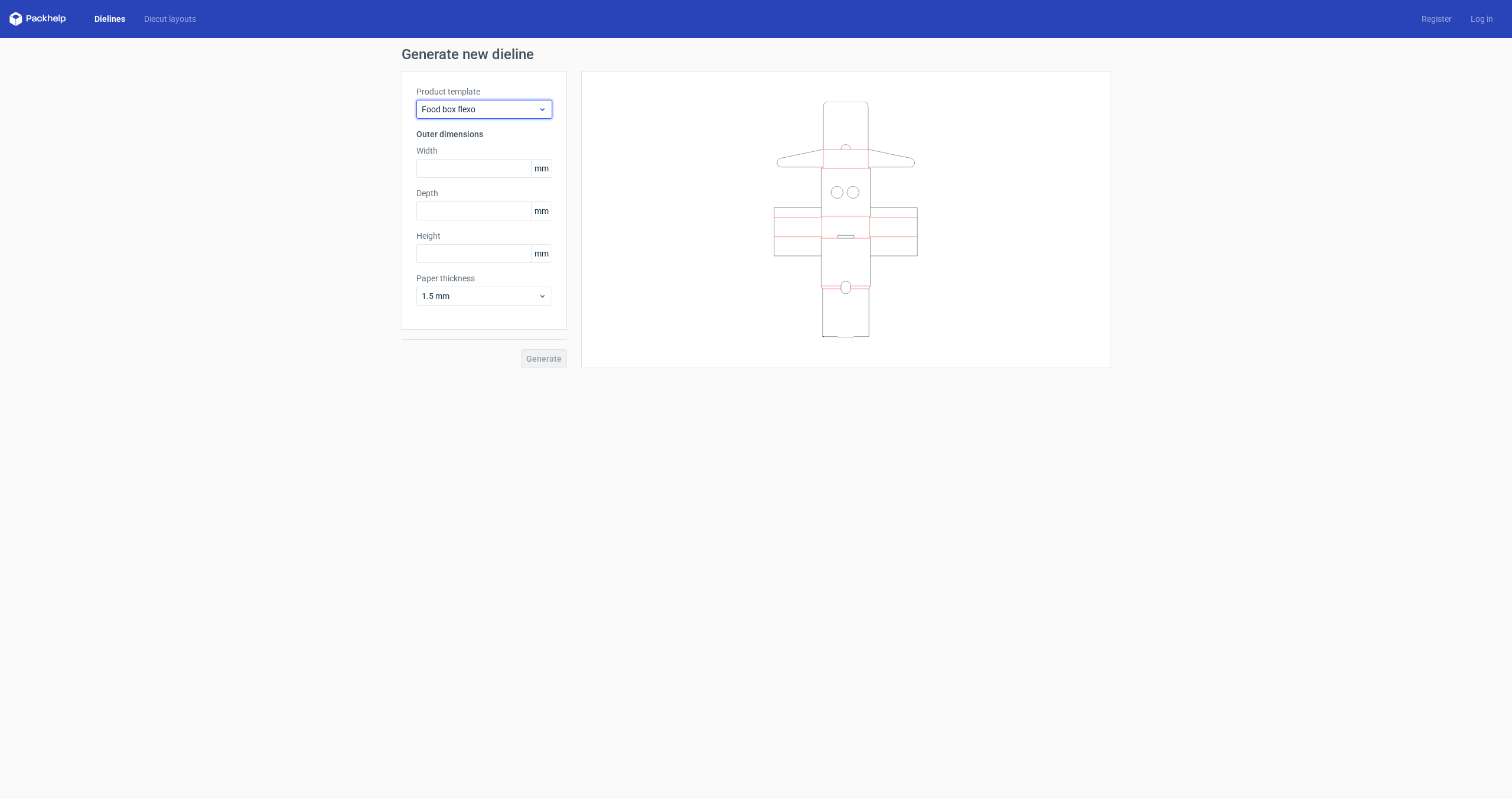
click at [540, 113] on icon at bounding box center [542, 109] width 9 height 9
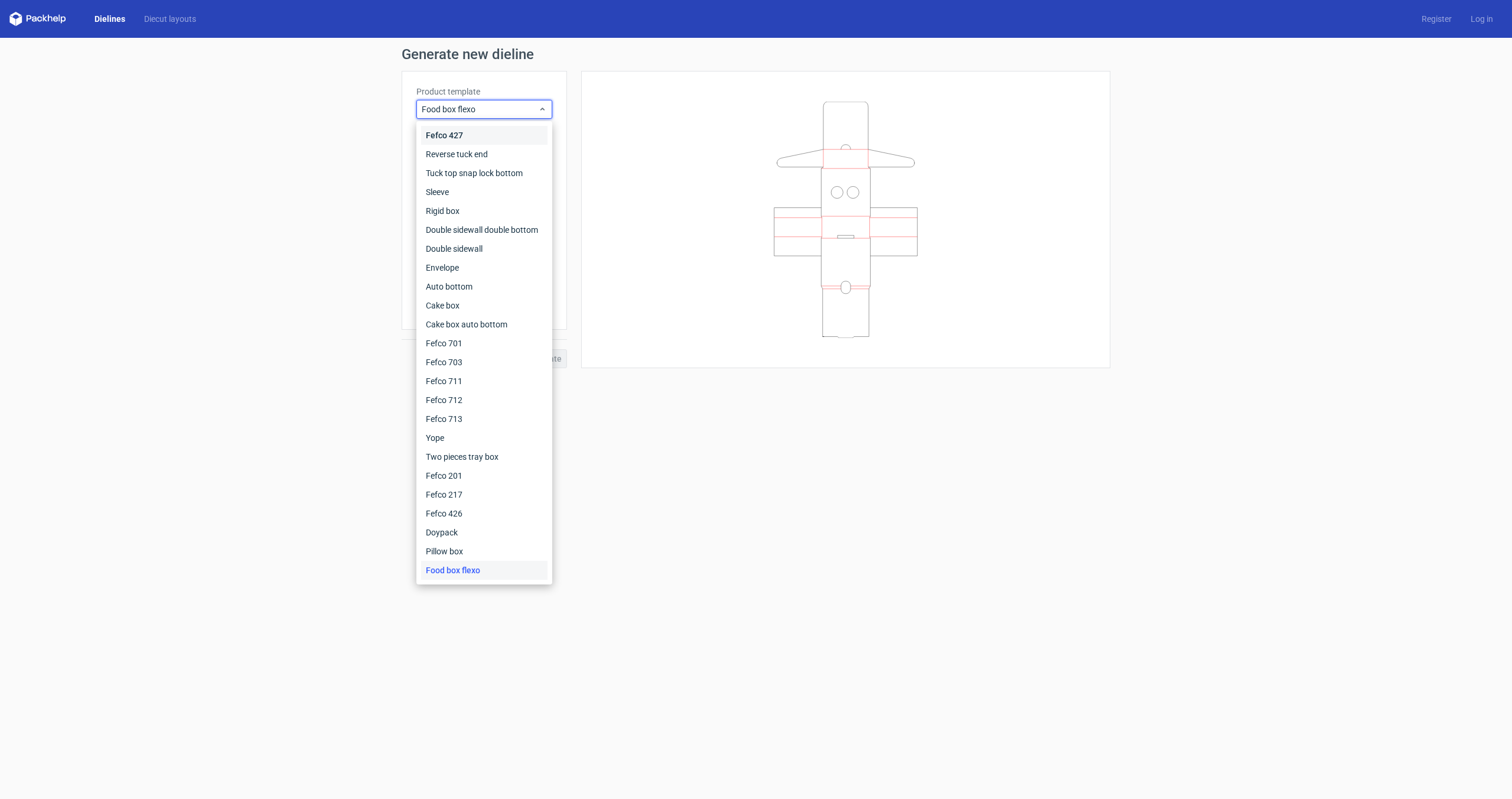
click at [532, 139] on div "Fefco 427" at bounding box center [484, 135] width 127 height 19
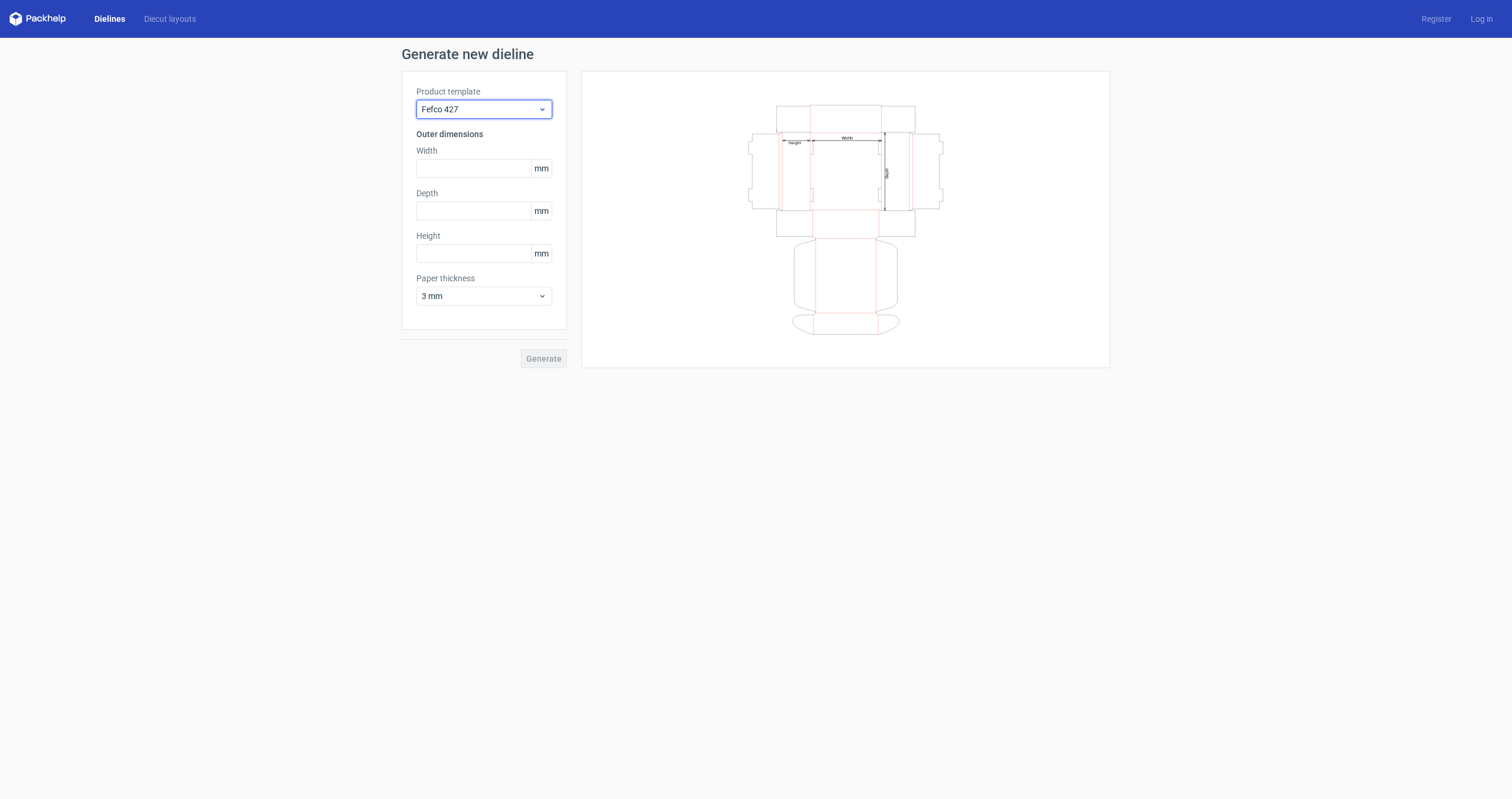
click at [519, 111] on span "Fefco 427" at bounding box center [480, 109] width 117 height 12
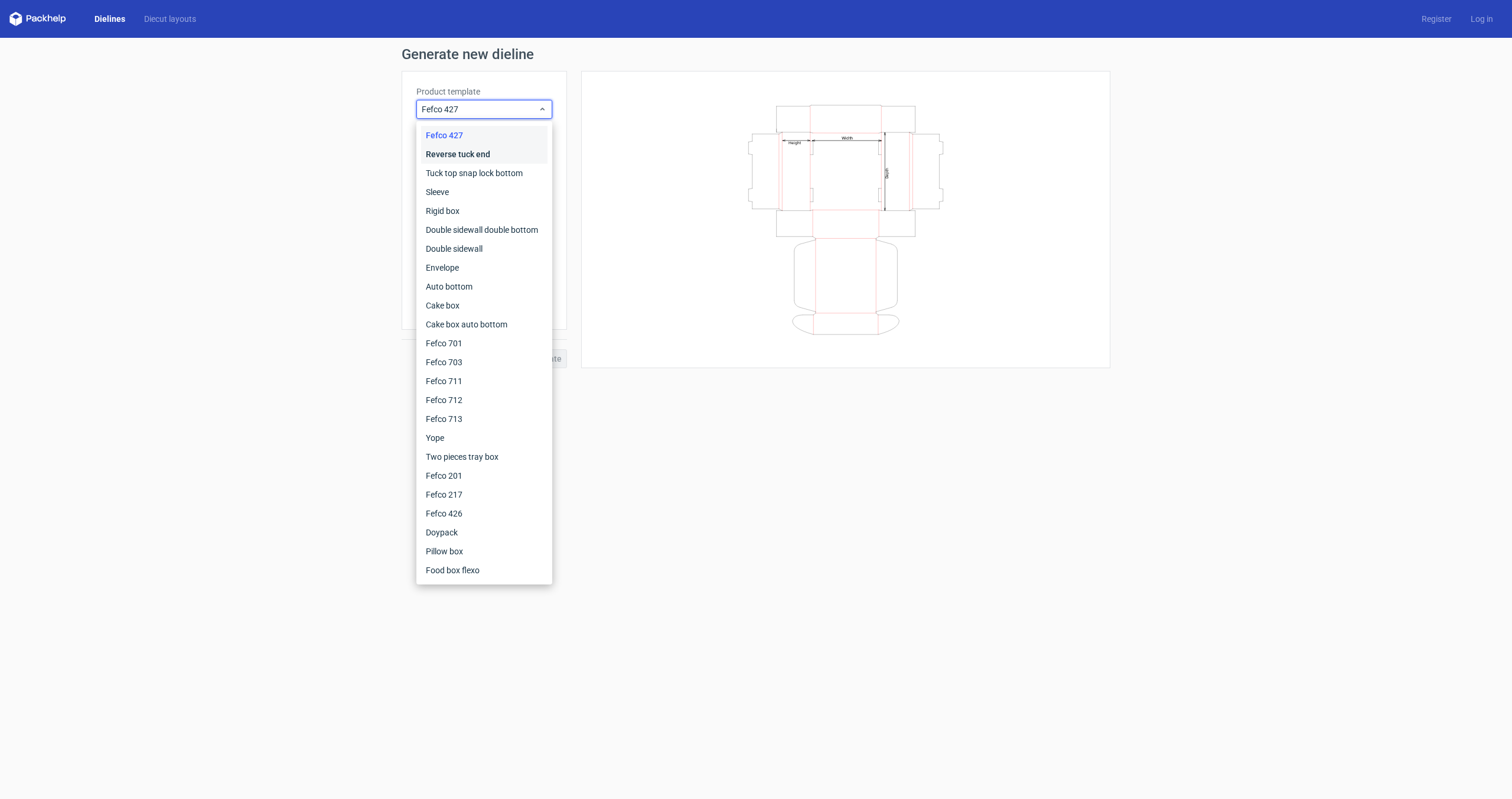
click at [506, 153] on div "Reverse tuck end" at bounding box center [484, 154] width 127 height 19
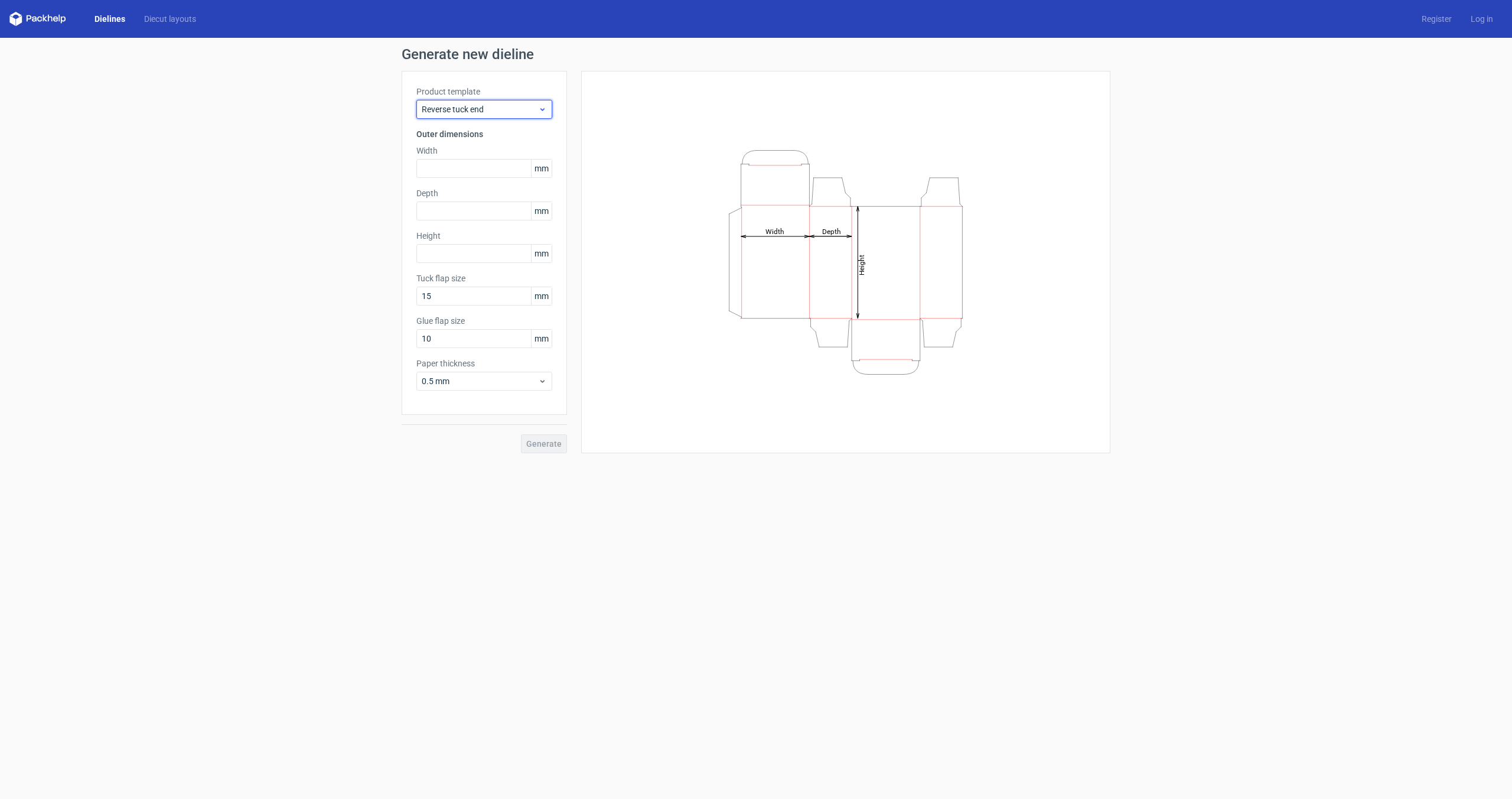
click at [522, 107] on span "Reverse tuck end" at bounding box center [480, 109] width 117 height 12
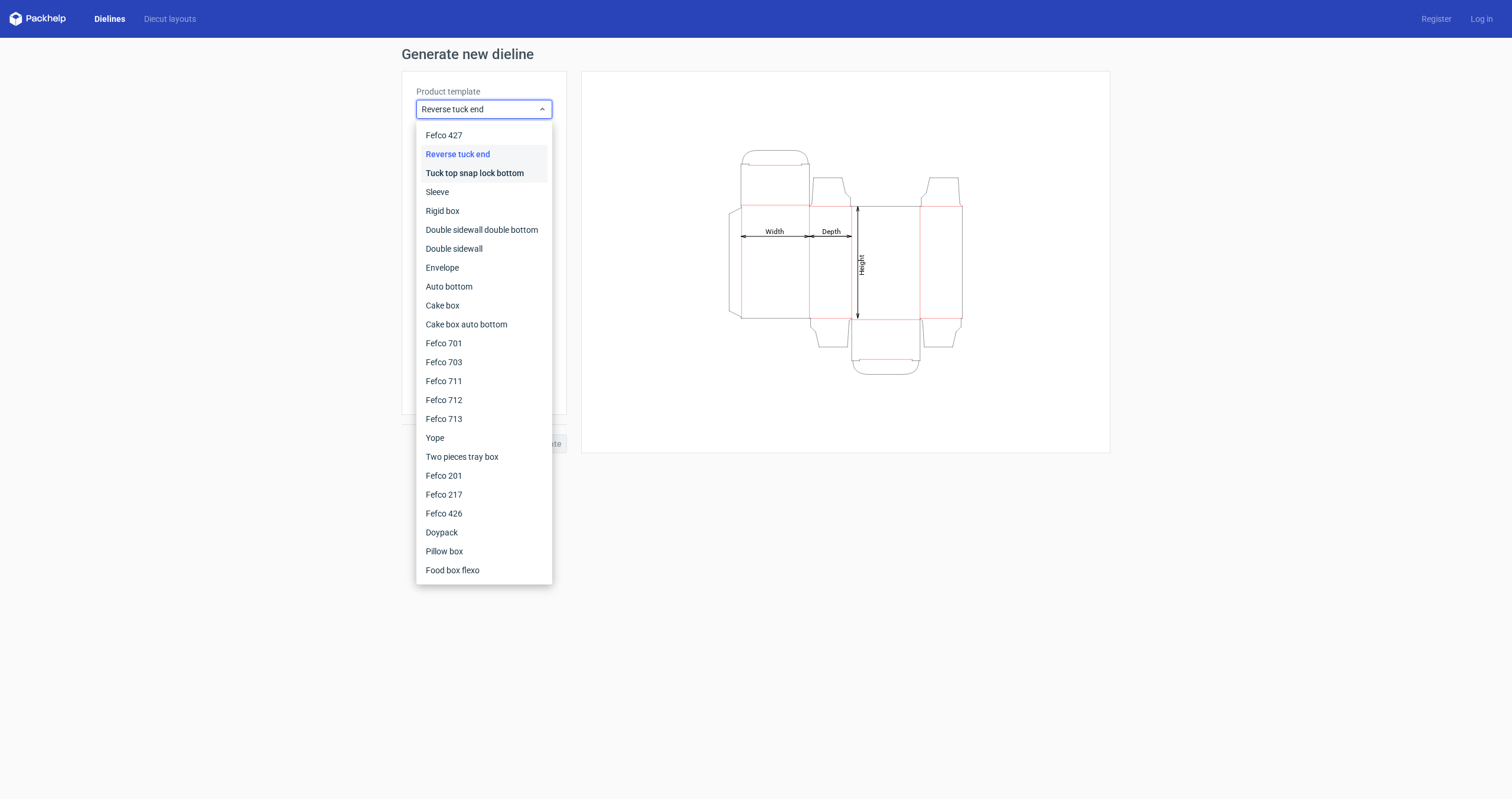
click at [520, 181] on div "Tuck top snap lock bottom" at bounding box center [484, 173] width 127 height 19
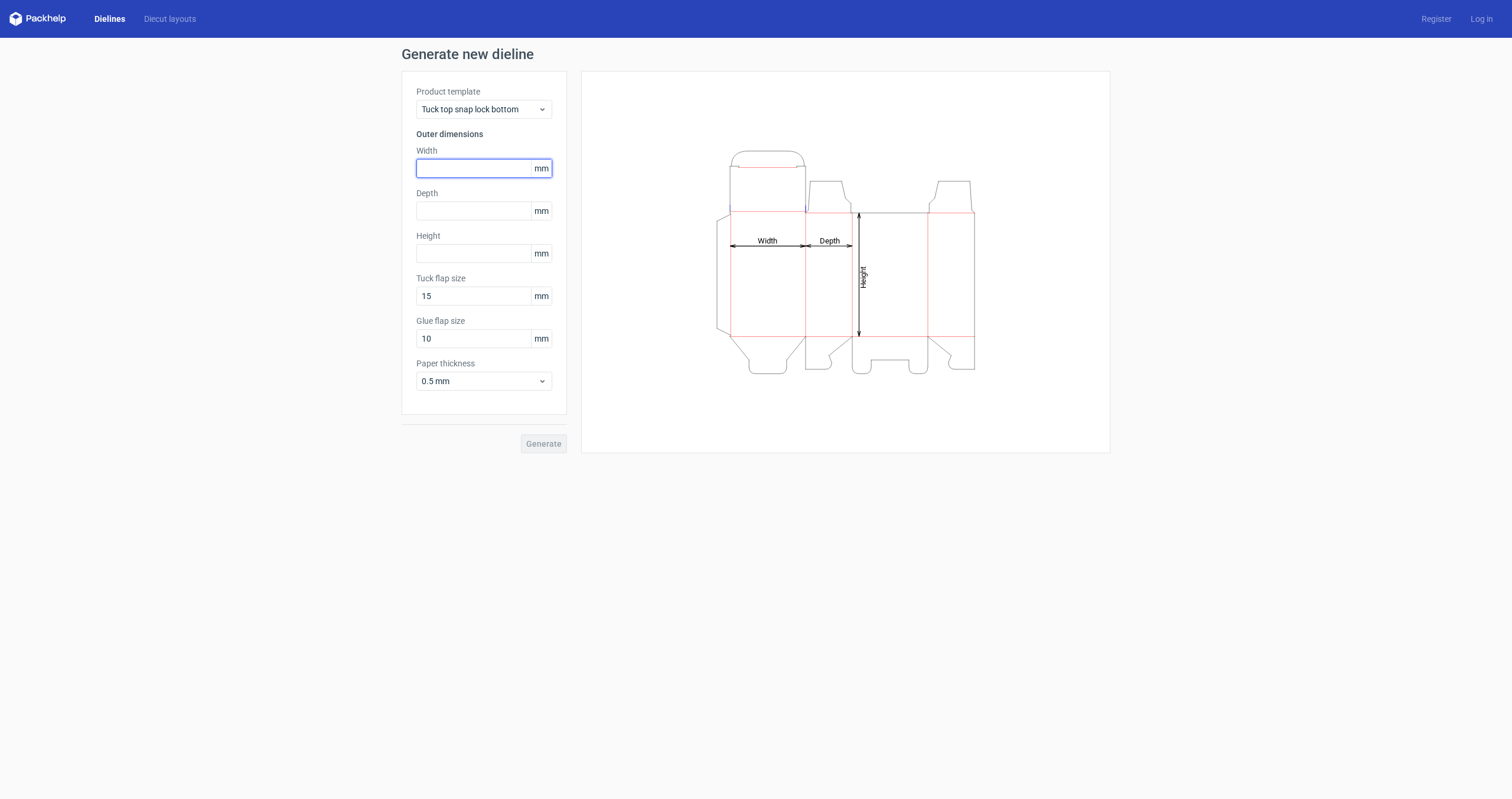
click at [450, 166] on input "text" at bounding box center [484, 168] width 136 height 19
type input "145"
click at [500, 209] on input "text" at bounding box center [484, 211] width 136 height 19
type input "115"
click at [466, 255] on input "text" at bounding box center [484, 253] width 136 height 19
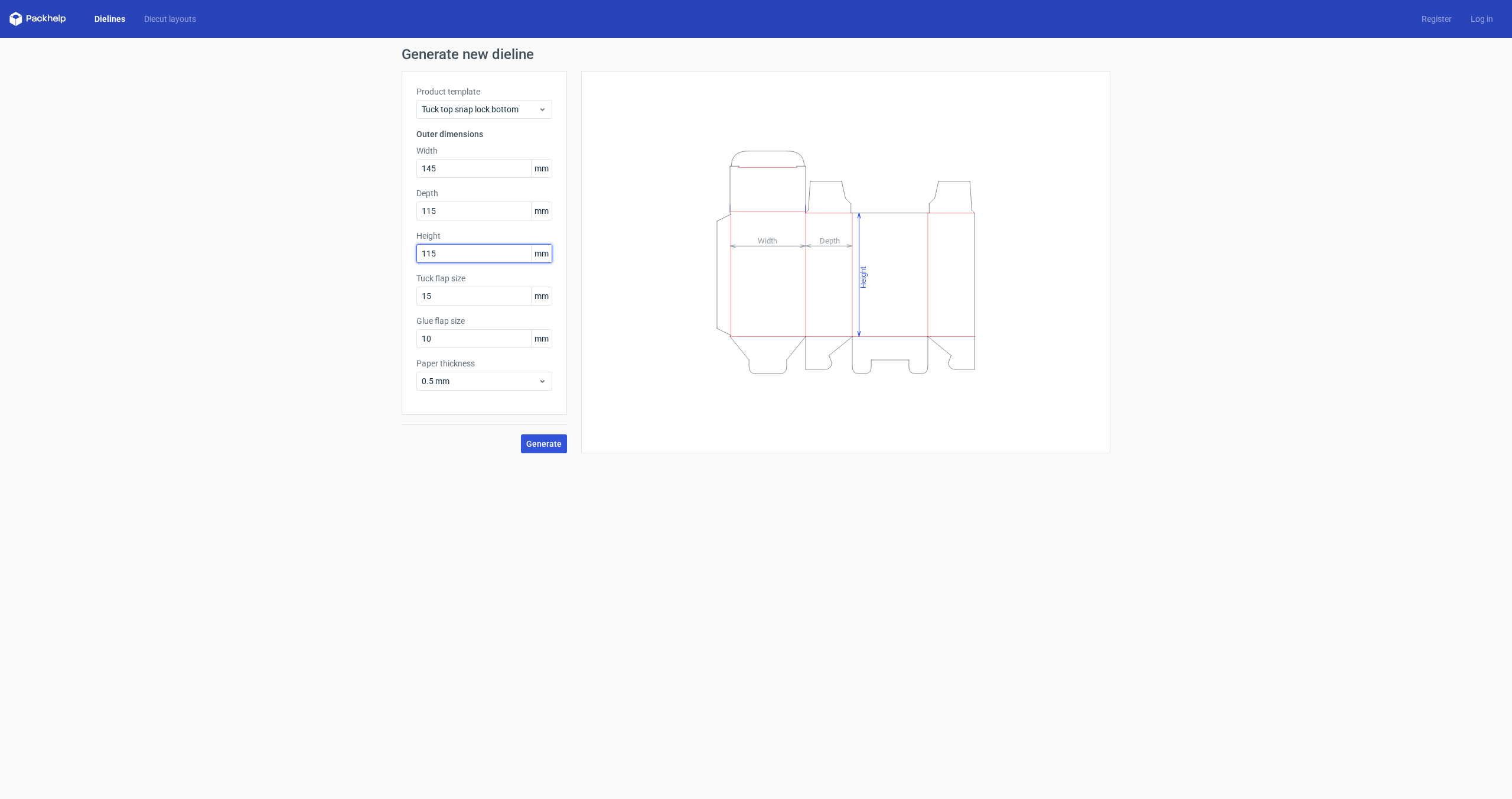
type input "115"
click at [549, 442] on span "Generate" at bounding box center [544, 444] width 35 height 8
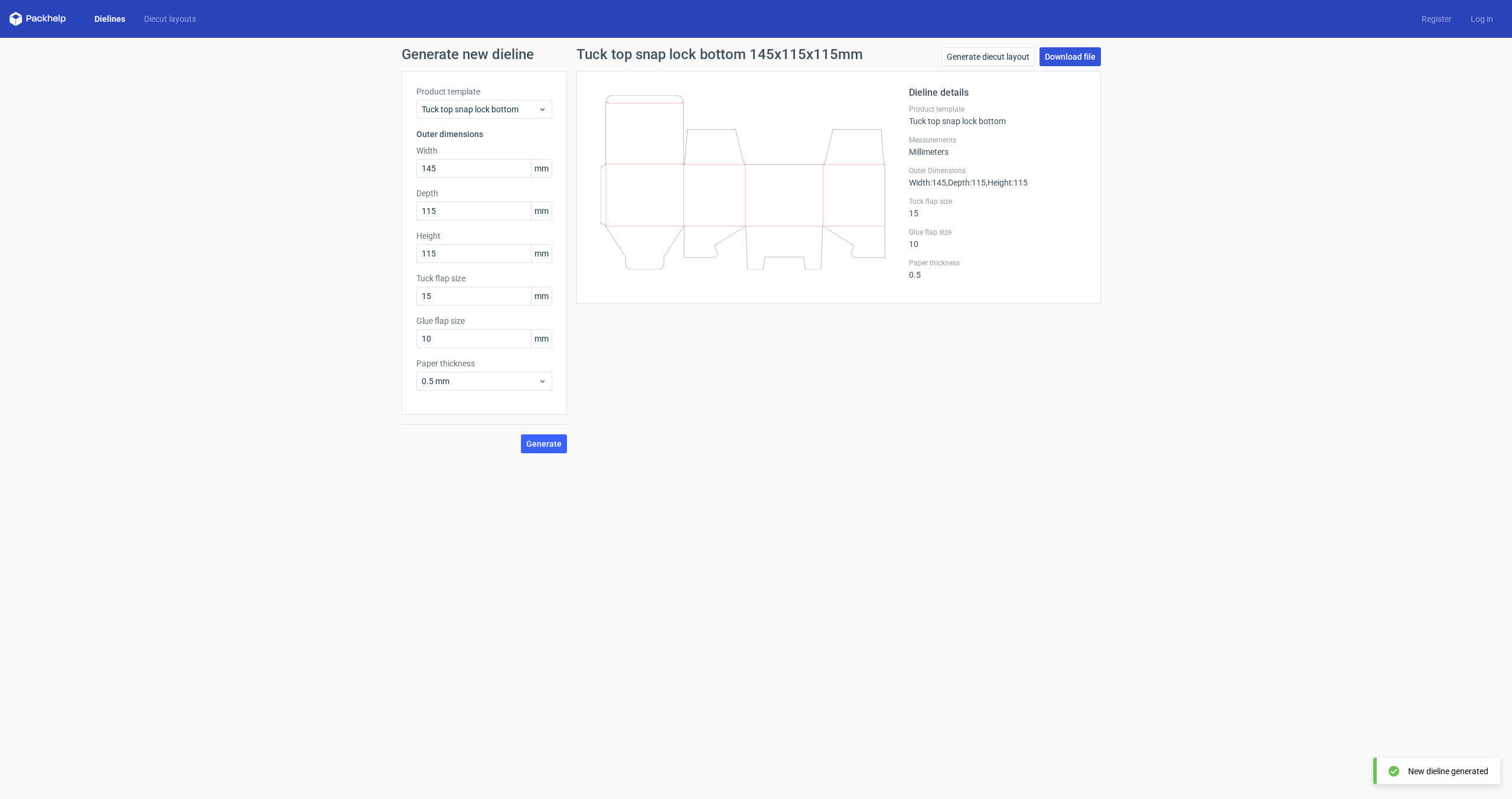
click at [1059, 59] on link "Download file" at bounding box center [1070, 57] width 61 height 19
